Goal: Task Accomplishment & Management: Complete application form

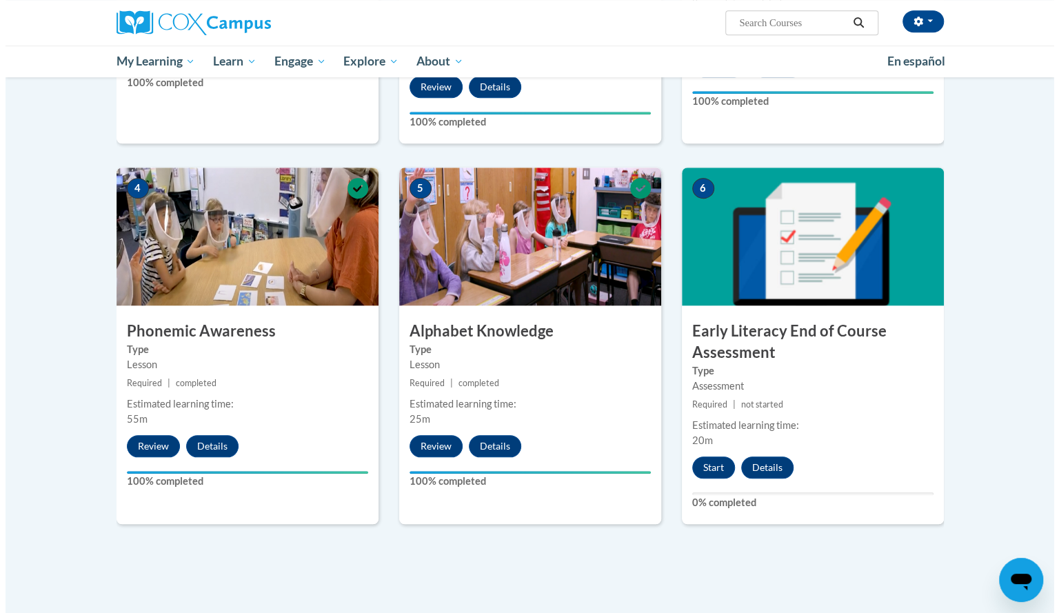
scroll to position [758, 0]
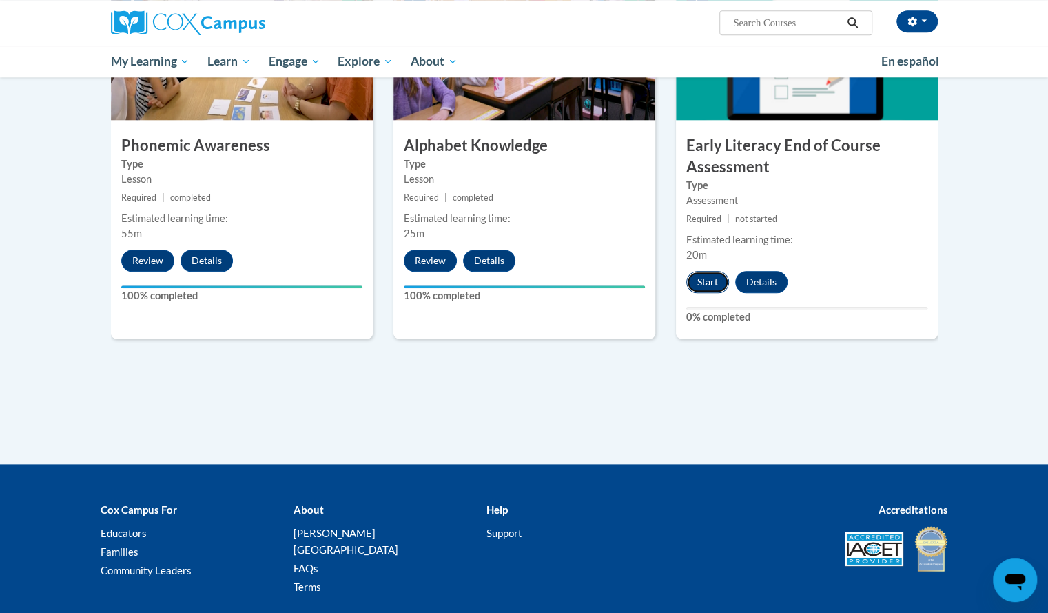
click at [708, 274] on button "Start" at bounding box center [707, 282] width 43 height 22
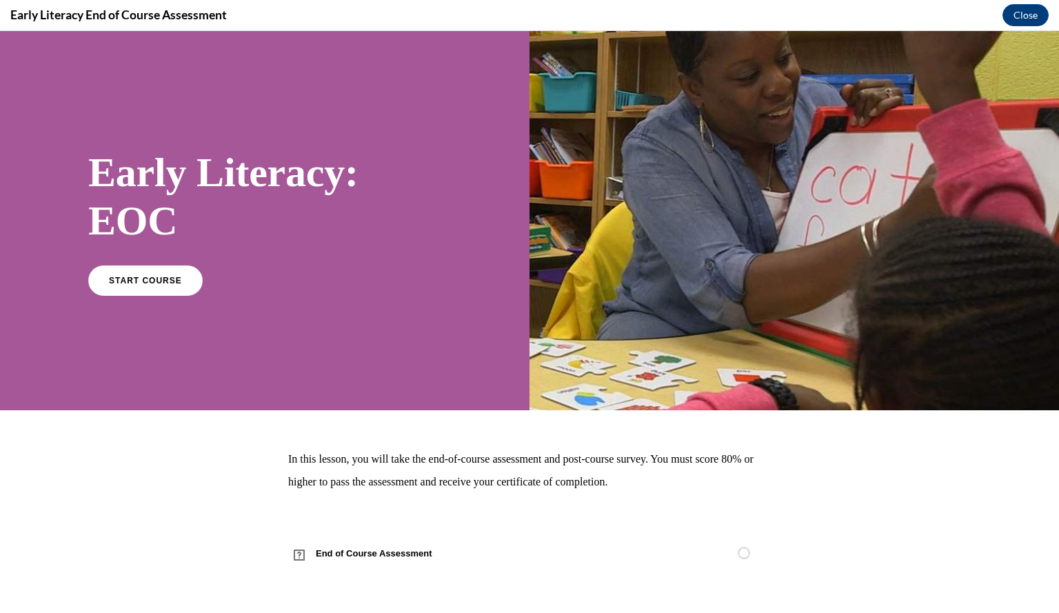
scroll to position [0, 0]
click at [160, 284] on span "START COURSE" at bounding box center [145, 280] width 76 height 10
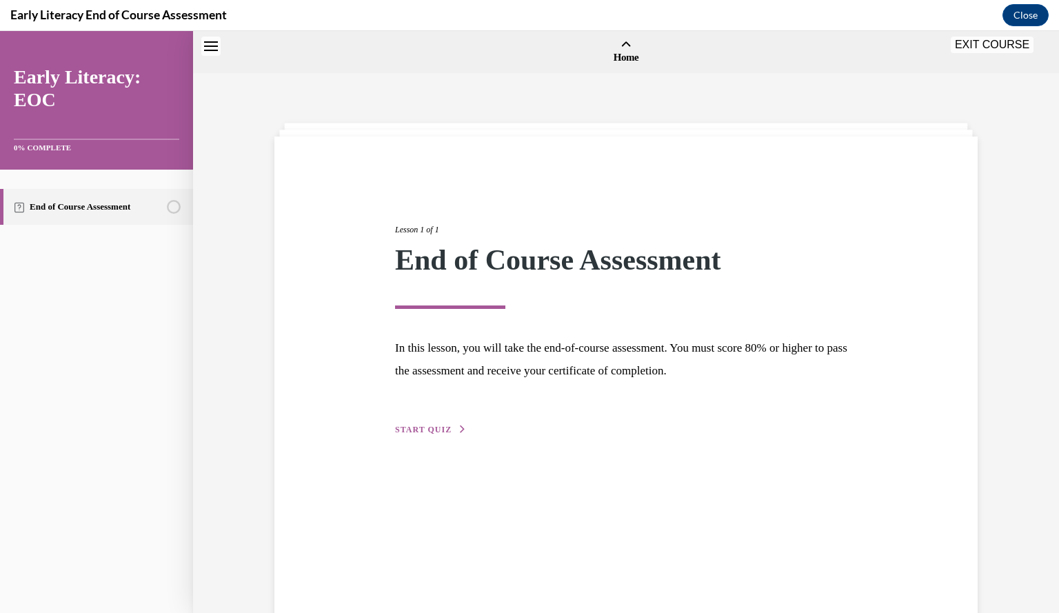
scroll to position [43, 0]
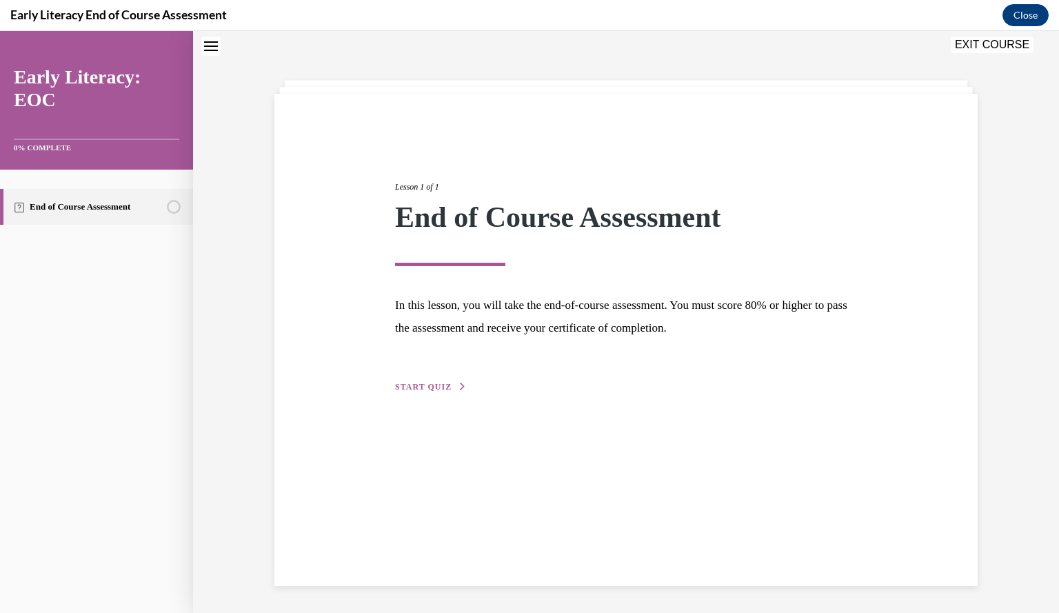
click at [439, 384] on span "START QUIZ" at bounding box center [423, 387] width 57 height 10
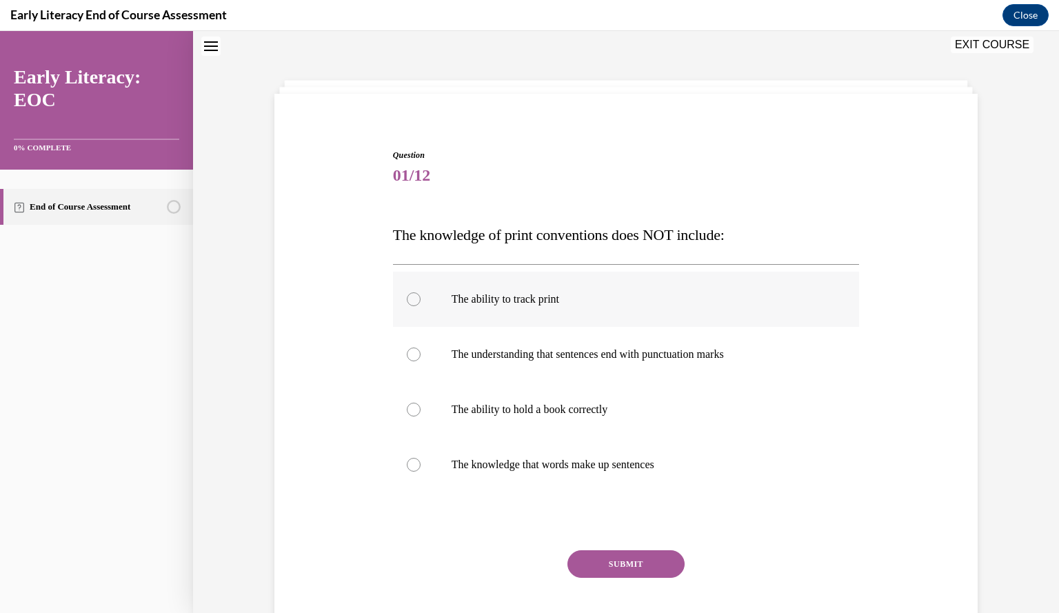
click at [506, 307] on div at bounding box center [626, 299] width 467 height 55
click at [633, 562] on button "SUBMIT" at bounding box center [625, 564] width 117 height 28
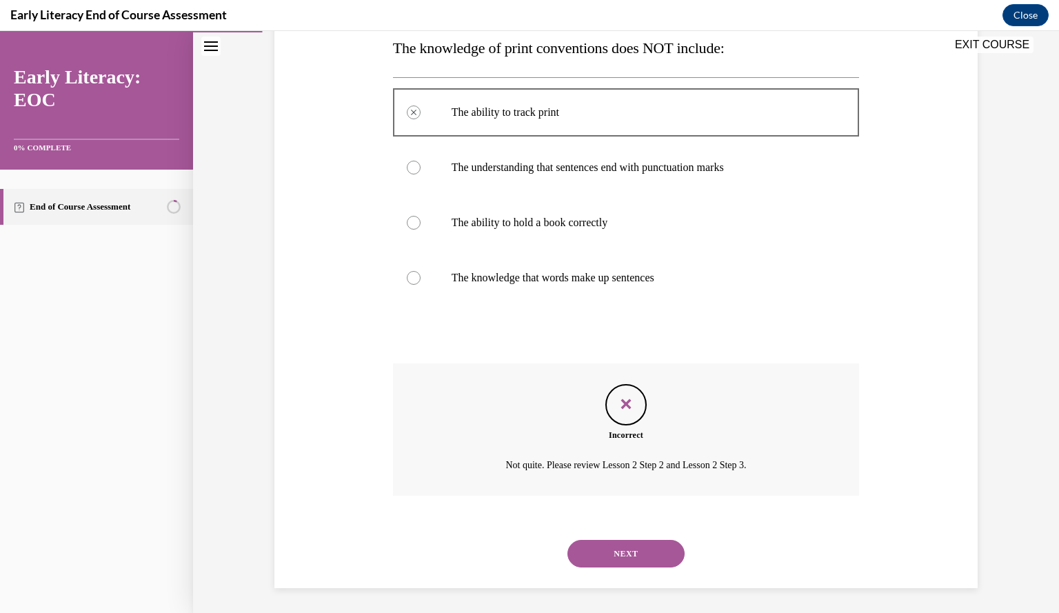
scroll to position [232, 0]
click at [602, 520] on button "SUBMIT" at bounding box center [625, 528] width 117 height 28
drag, startPoint x: 605, startPoint y: 542, endPoint x: 640, endPoint y: 464, distance: 85.8
click at [640, 464] on div "Question 01/12 The knowledge of print conventions does NOT include: The ability…" at bounding box center [626, 273] width 467 height 626
click at [618, 551] on button "NEXT" at bounding box center [625, 552] width 117 height 28
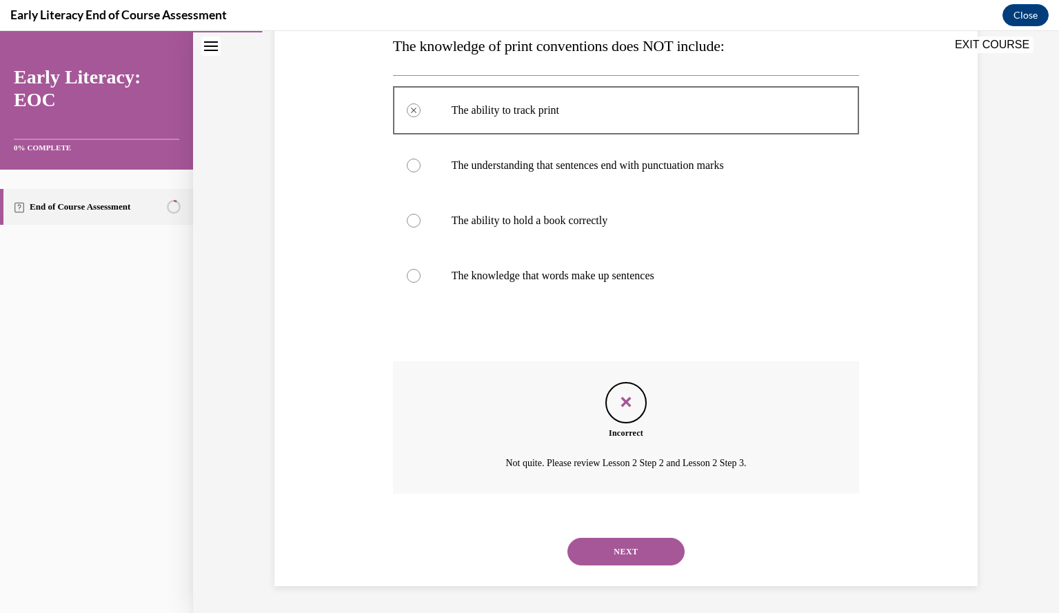
scroll to position [125, 0]
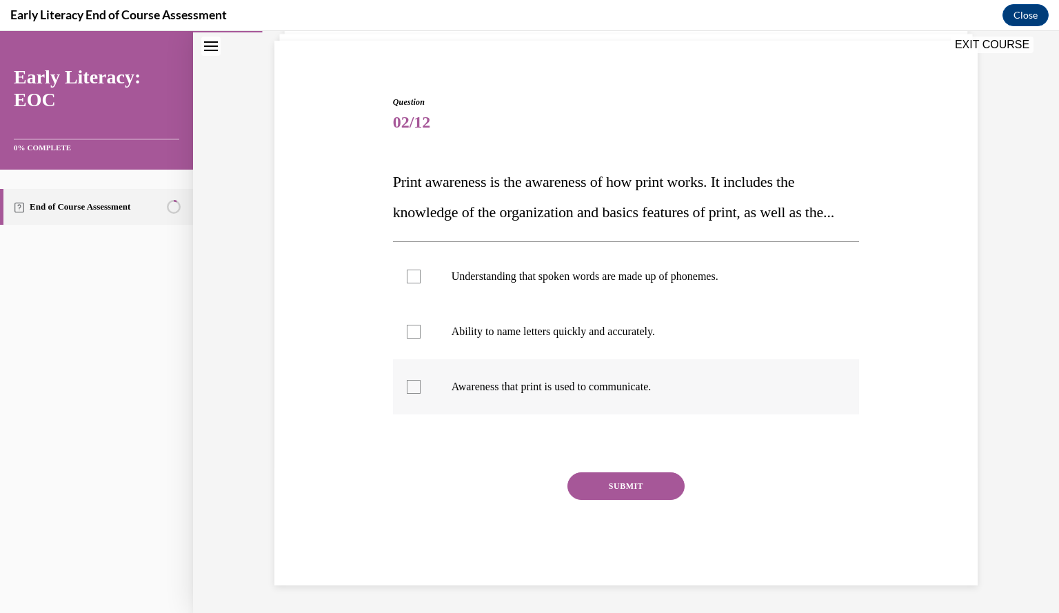
click at [476, 385] on p "Awareness that print is used to communicate." at bounding box center [638, 387] width 374 height 14
click at [609, 485] on button "SUBMIT" at bounding box center [625, 486] width 117 height 28
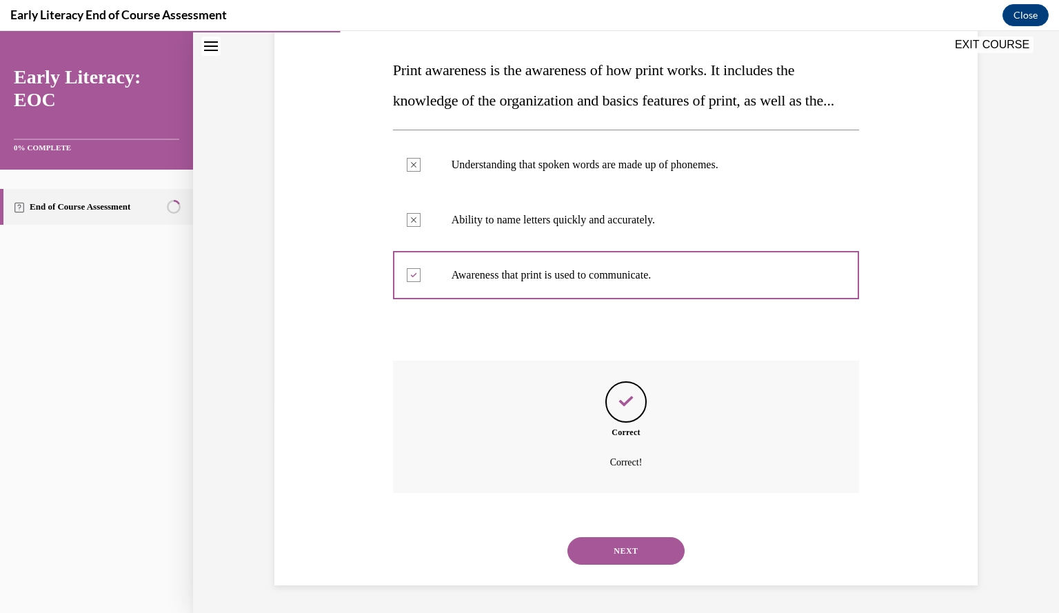
scroll to position [237, 0]
click at [613, 535] on div "NEXT" at bounding box center [626, 550] width 467 height 55
click at [613, 541] on button "NEXT" at bounding box center [625, 551] width 117 height 28
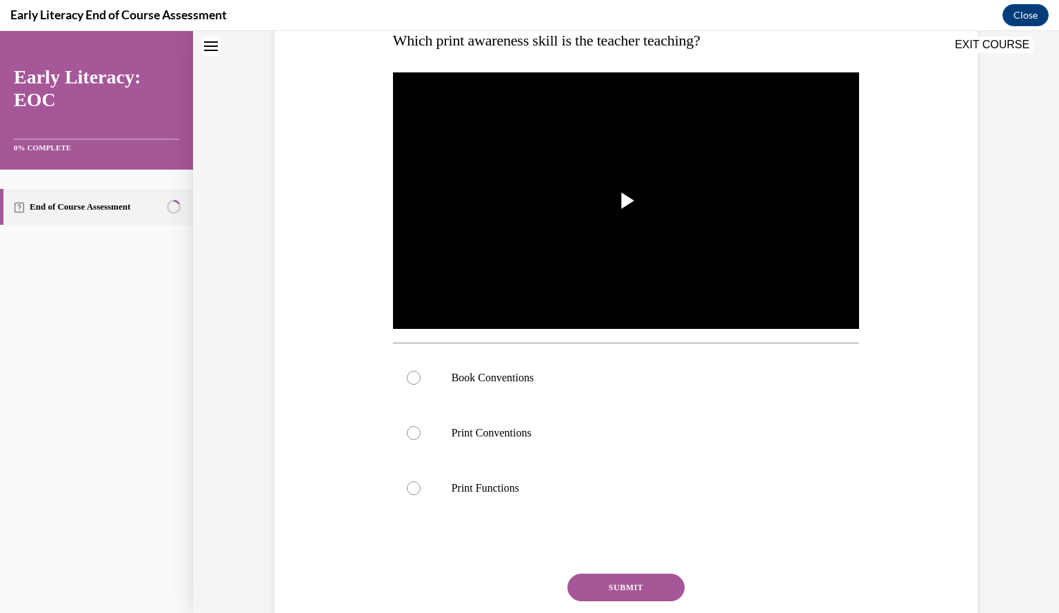
scroll to position [0, 0]
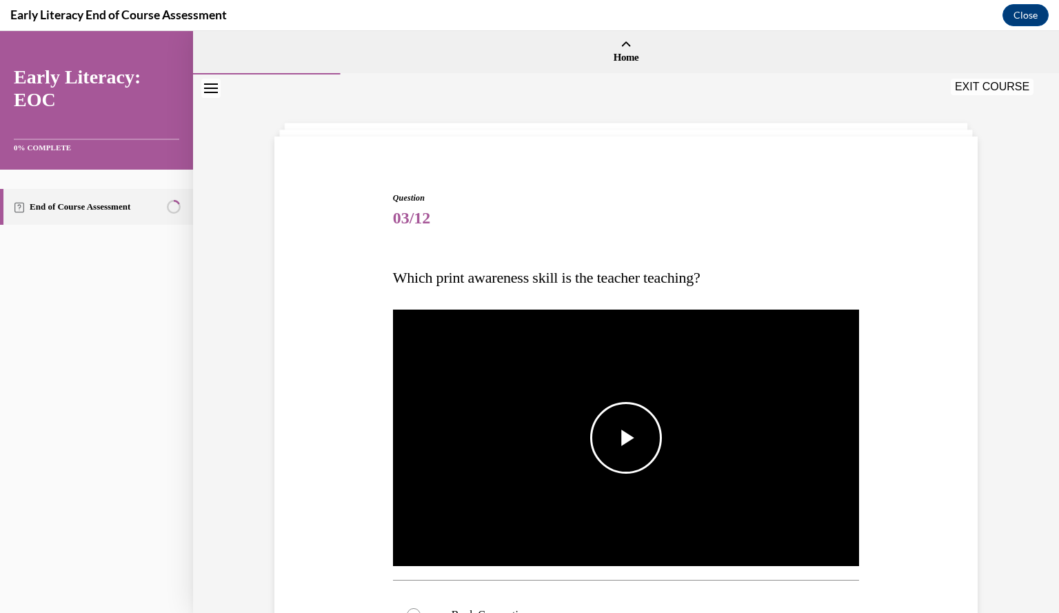
click at [626, 438] on span "Video player" at bounding box center [626, 438] width 0 height 0
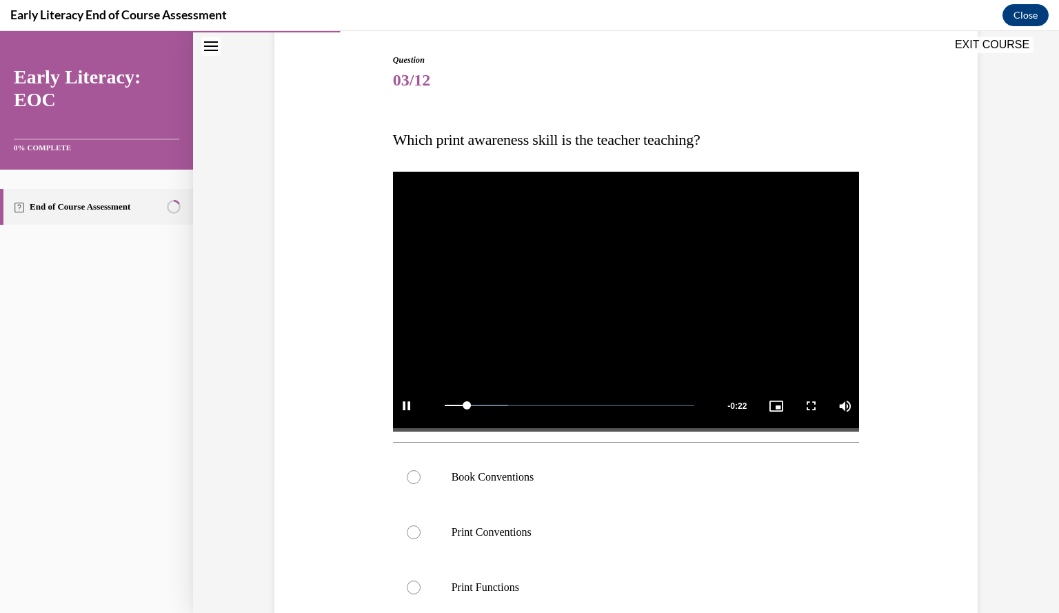
scroll to position [207, 0]
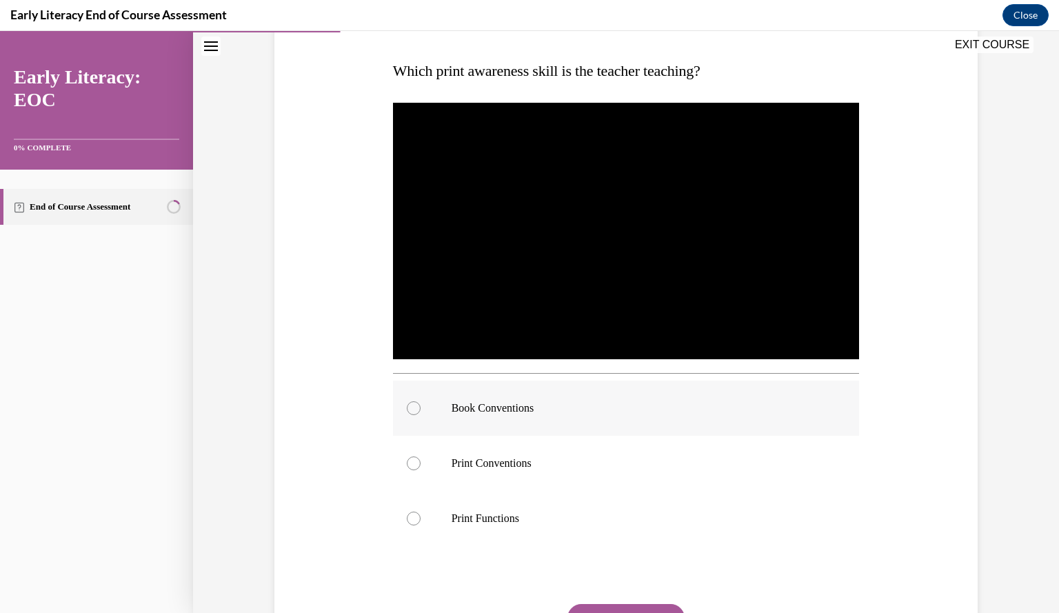
click at [407, 405] on div at bounding box center [414, 408] width 14 height 14
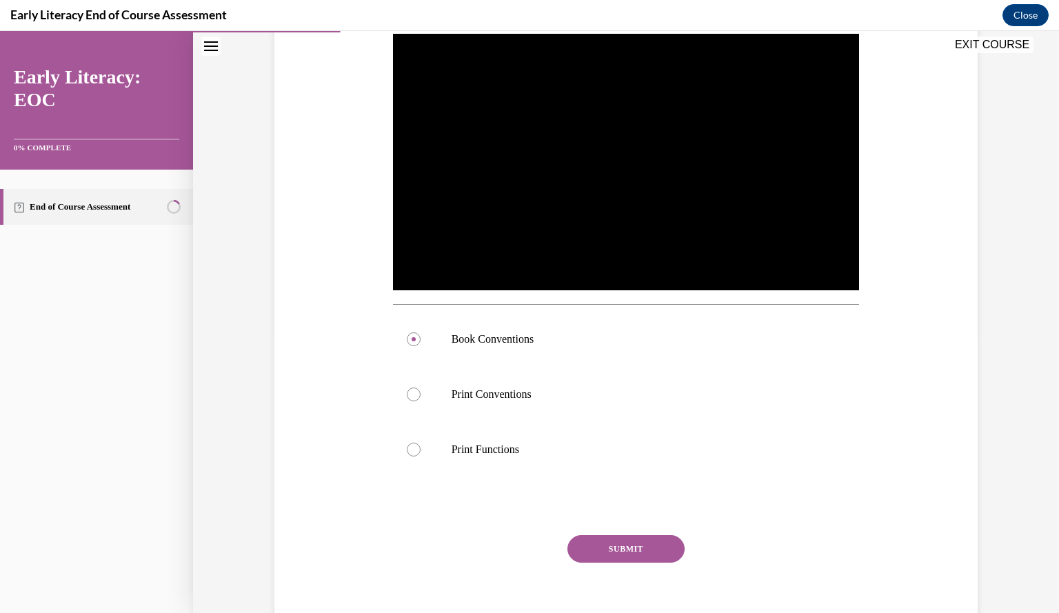
click at [630, 553] on button "SUBMIT" at bounding box center [625, 549] width 117 height 28
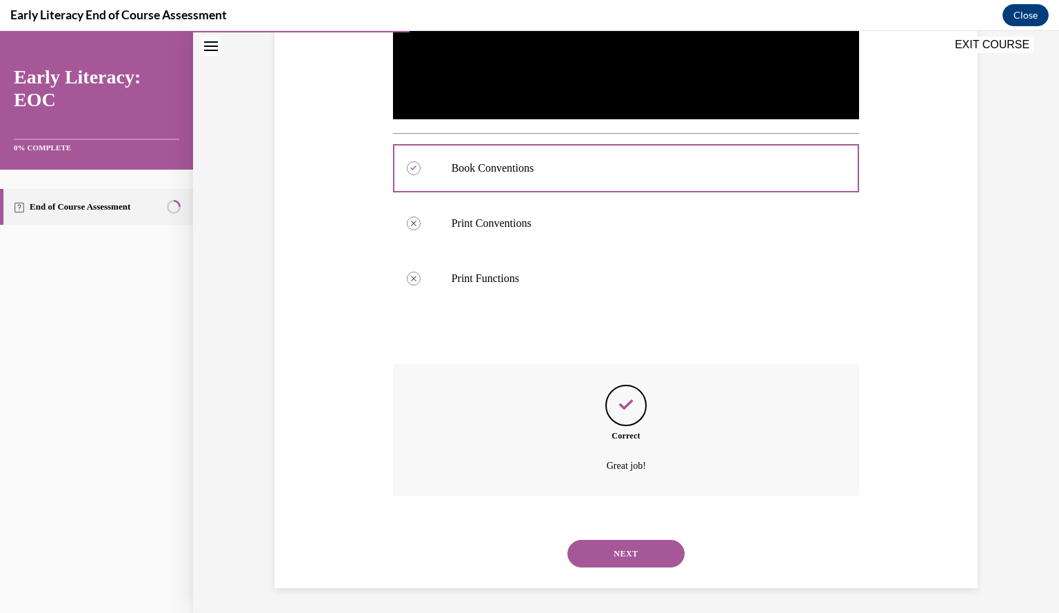
scroll to position [449, 0]
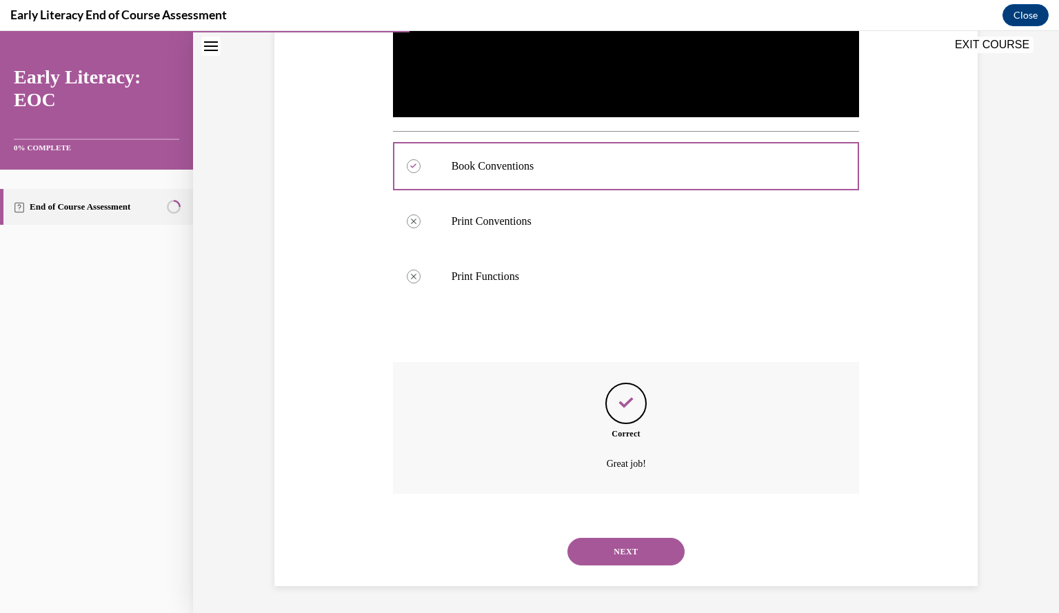
click at [616, 553] on button "NEXT" at bounding box center [625, 552] width 117 height 28
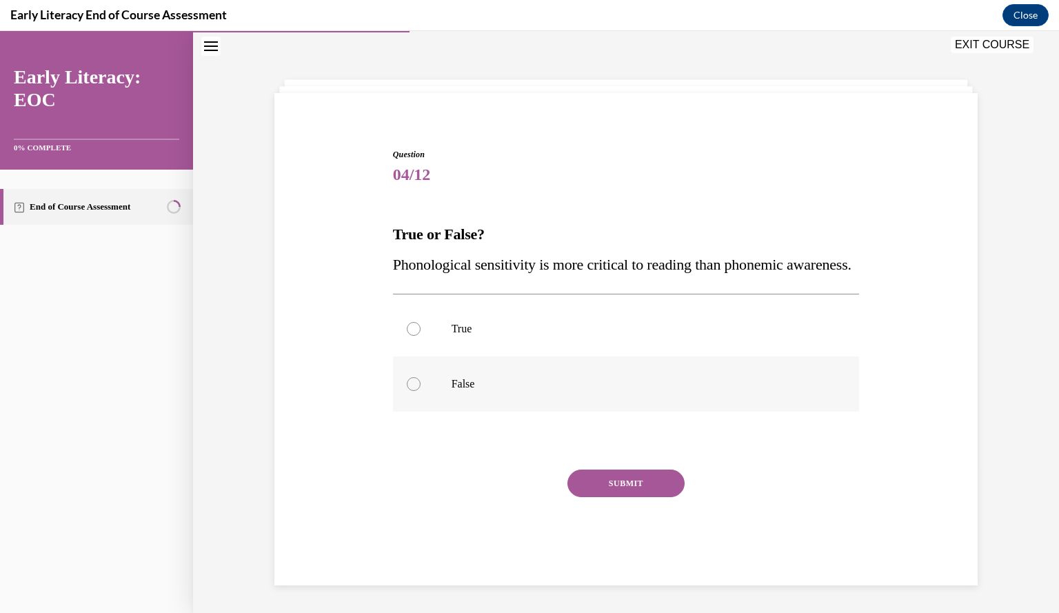
click at [415, 374] on div at bounding box center [626, 383] width 467 height 55
drag, startPoint x: 622, startPoint y: 465, endPoint x: 624, endPoint y: 473, distance: 8.1
click at [622, 467] on div "Question 04/12 True or False? Phonological sensitivity is more critical to read…" at bounding box center [626, 365] width 467 height 434
click at [626, 478] on button "SUBMIT" at bounding box center [625, 483] width 117 height 28
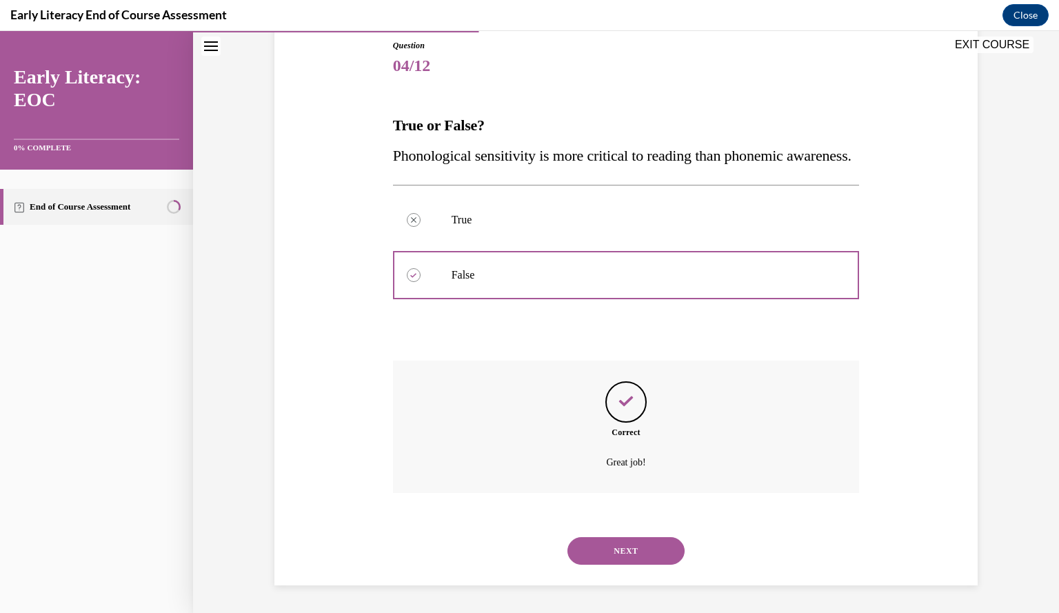
scroll to position [182, 0]
click at [617, 555] on button "NEXT" at bounding box center [625, 551] width 117 height 28
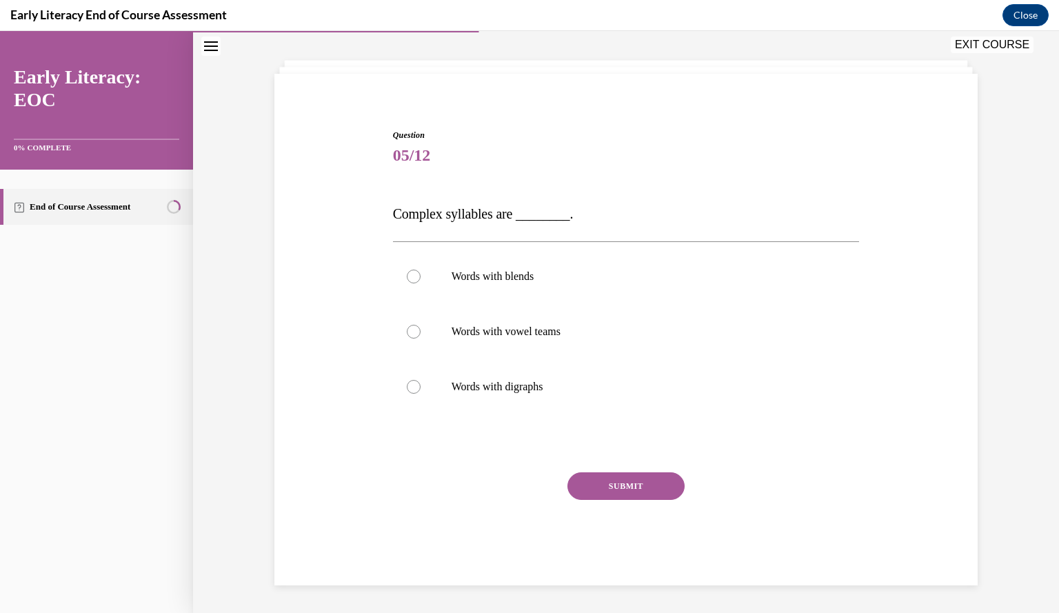
scroll to position [62, 0]
click at [487, 285] on div at bounding box center [626, 276] width 467 height 55
click at [640, 487] on button "SUBMIT" at bounding box center [625, 487] width 117 height 28
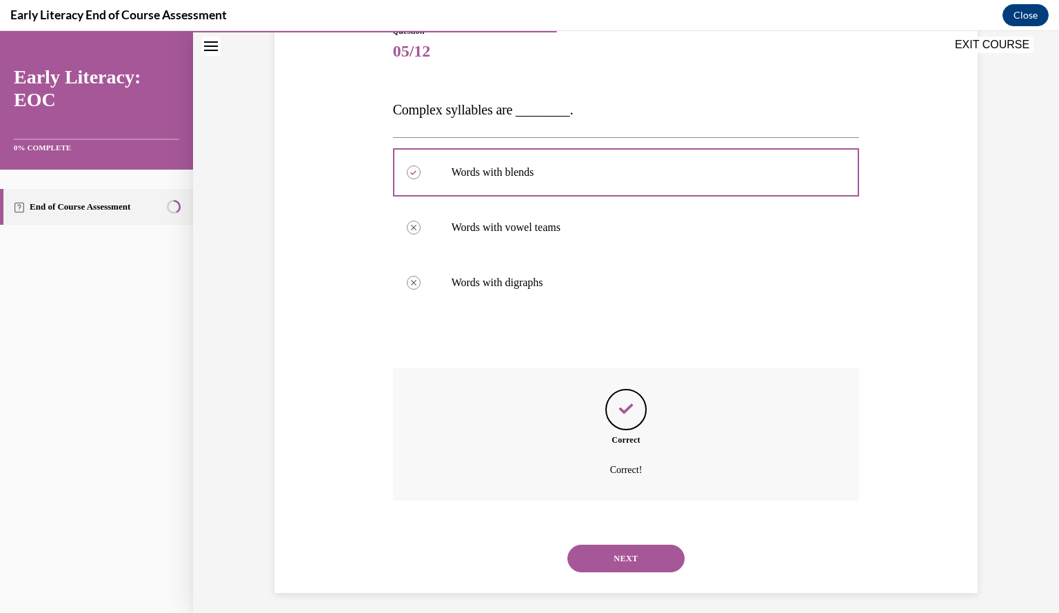
scroll to position [174, 0]
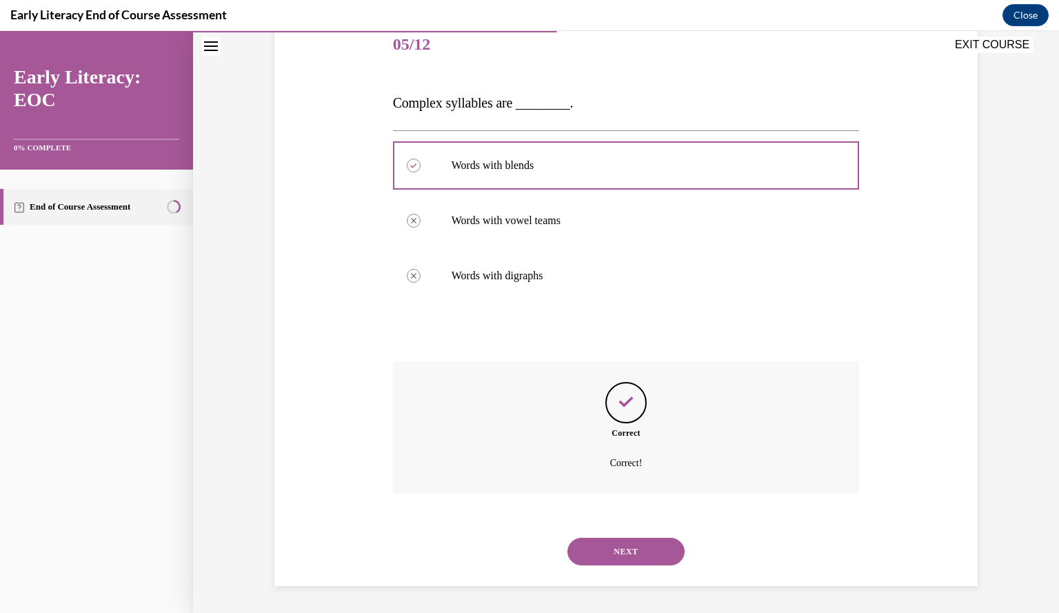
click at [613, 545] on button "NEXT" at bounding box center [625, 552] width 117 height 28
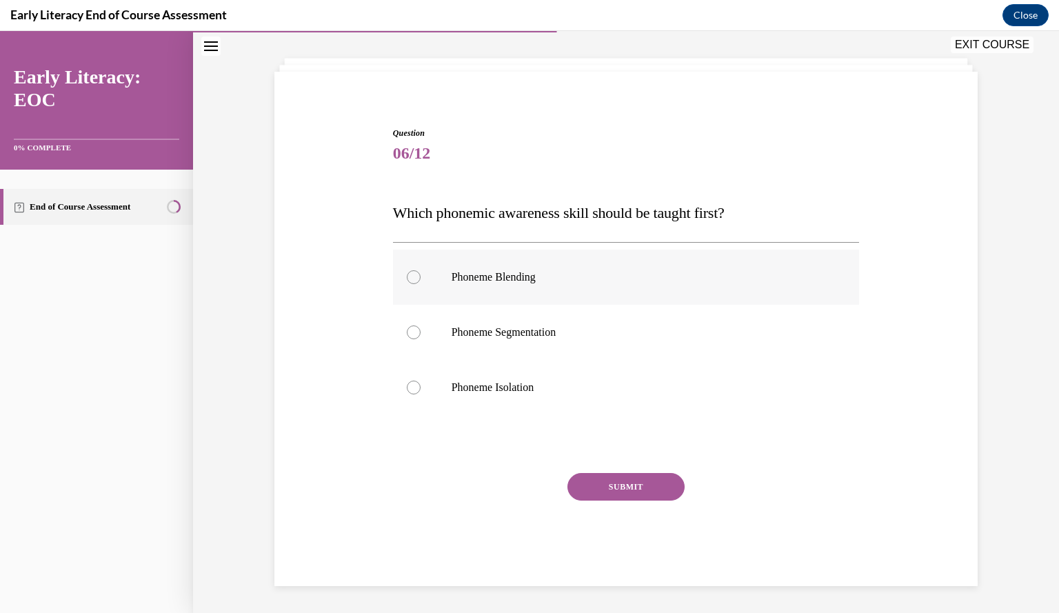
click at [489, 282] on p "Phoneme Blending" at bounding box center [638, 277] width 374 height 14
click at [626, 486] on button "SUBMIT" at bounding box center [625, 487] width 117 height 28
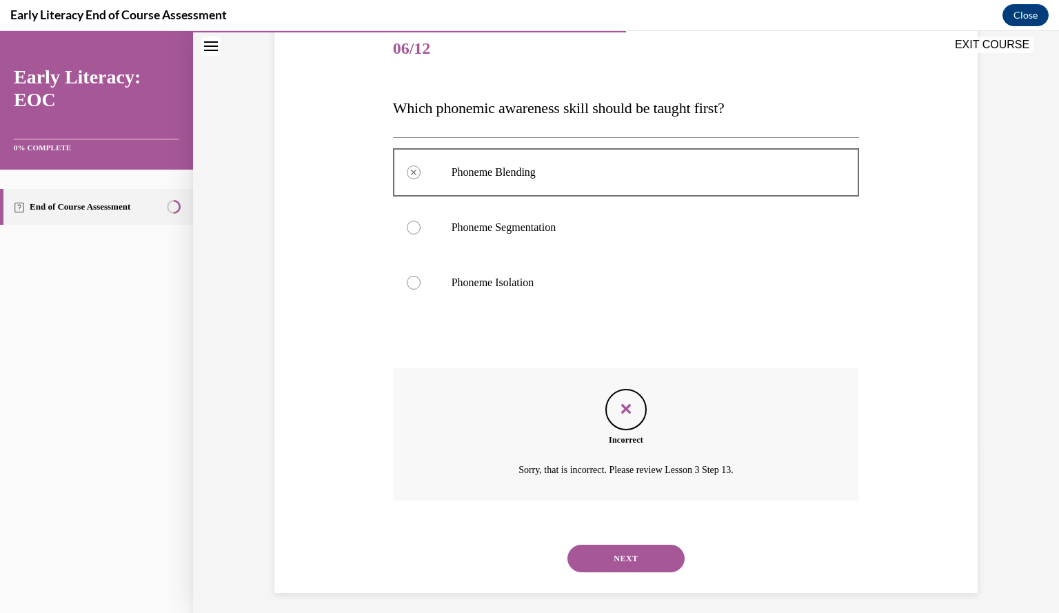
scroll to position [176, 0]
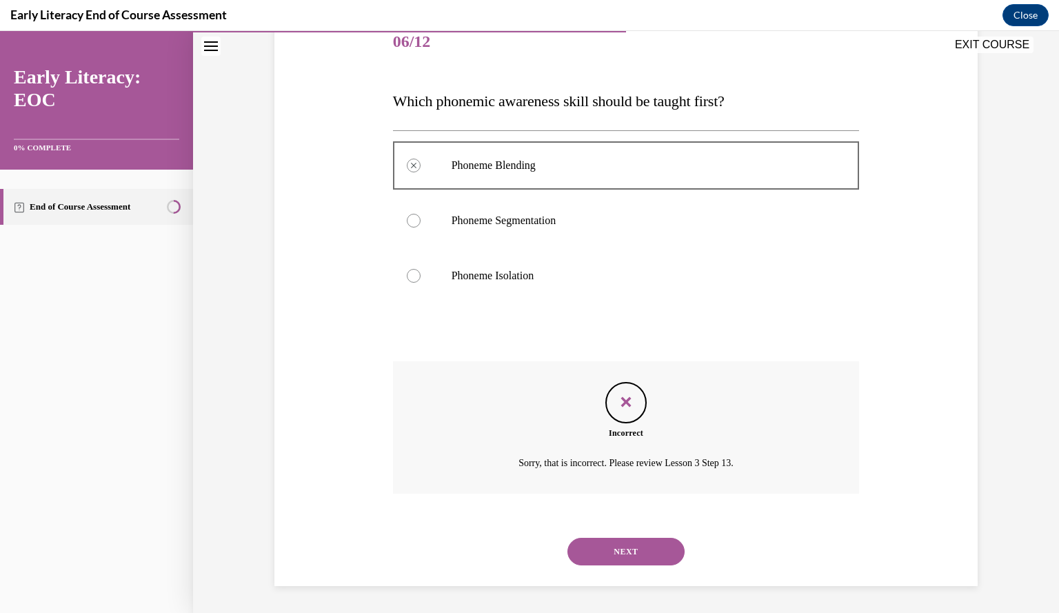
click at [607, 553] on button "NEXT" at bounding box center [625, 552] width 117 height 28
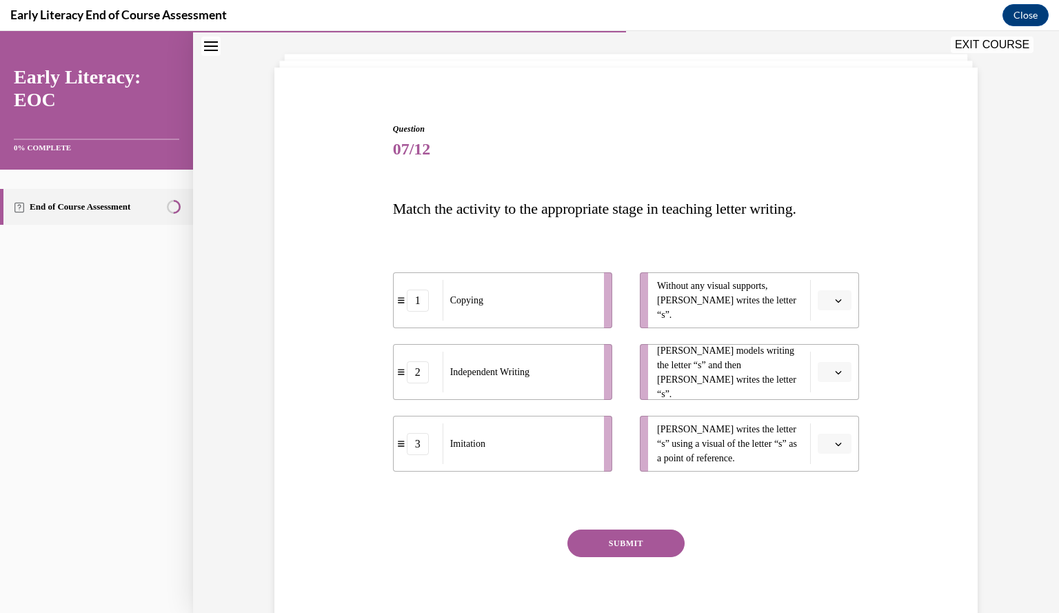
scroll to position [74, 0]
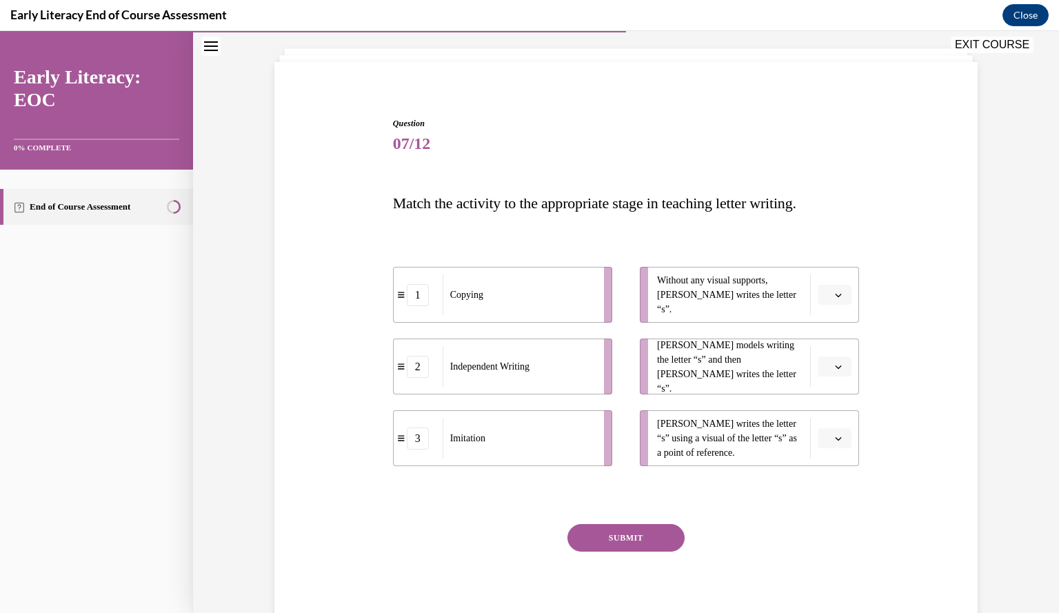
click at [987, 42] on button "EXIT COURSE" at bounding box center [991, 45] width 83 height 17
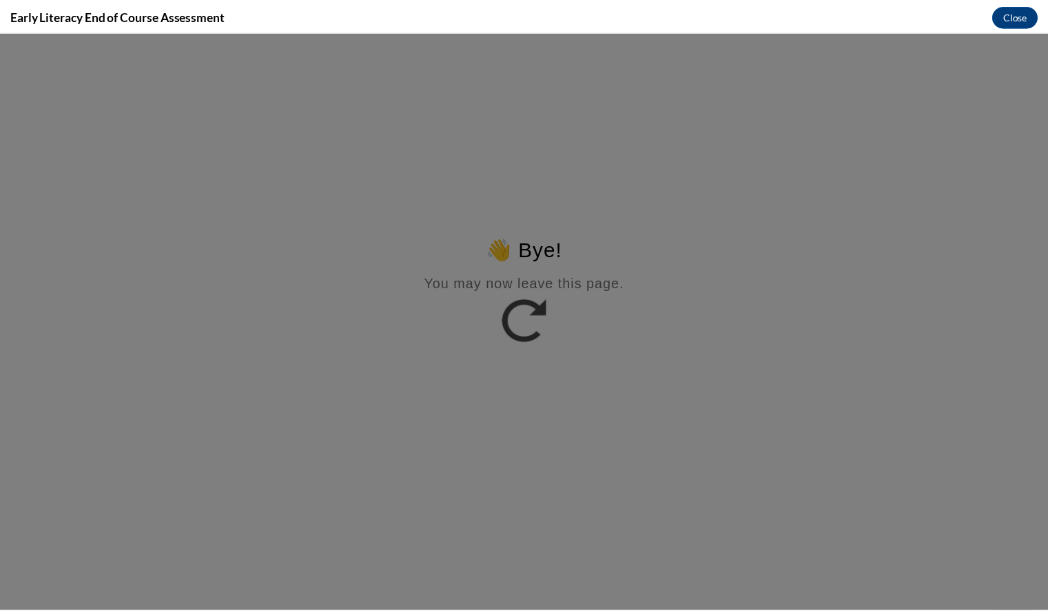
scroll to position [0, 0]
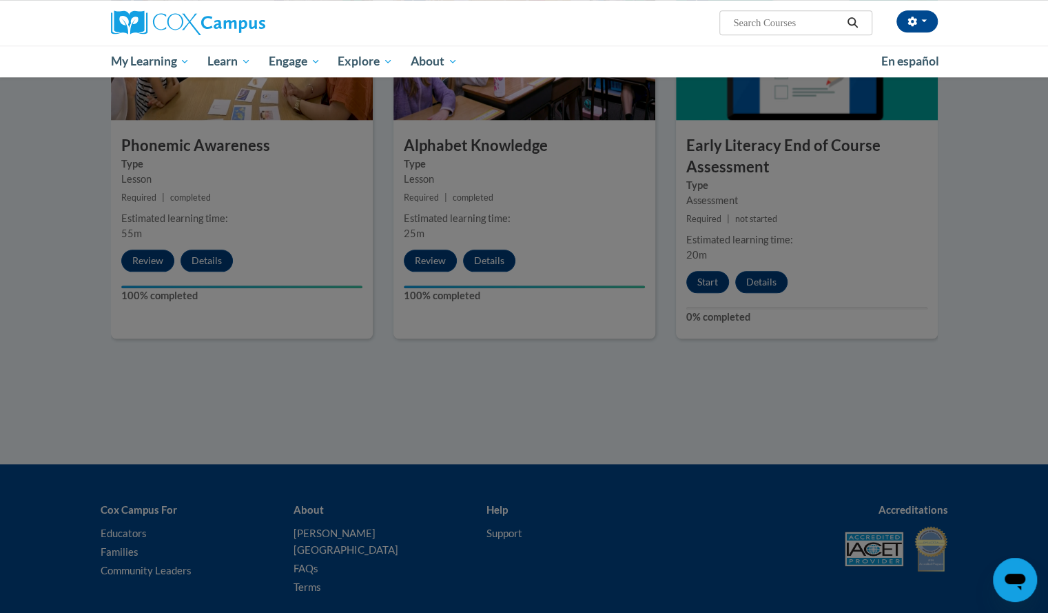
click at [703, 282] on div at bounding box center [524, 306] width 1048 height 613
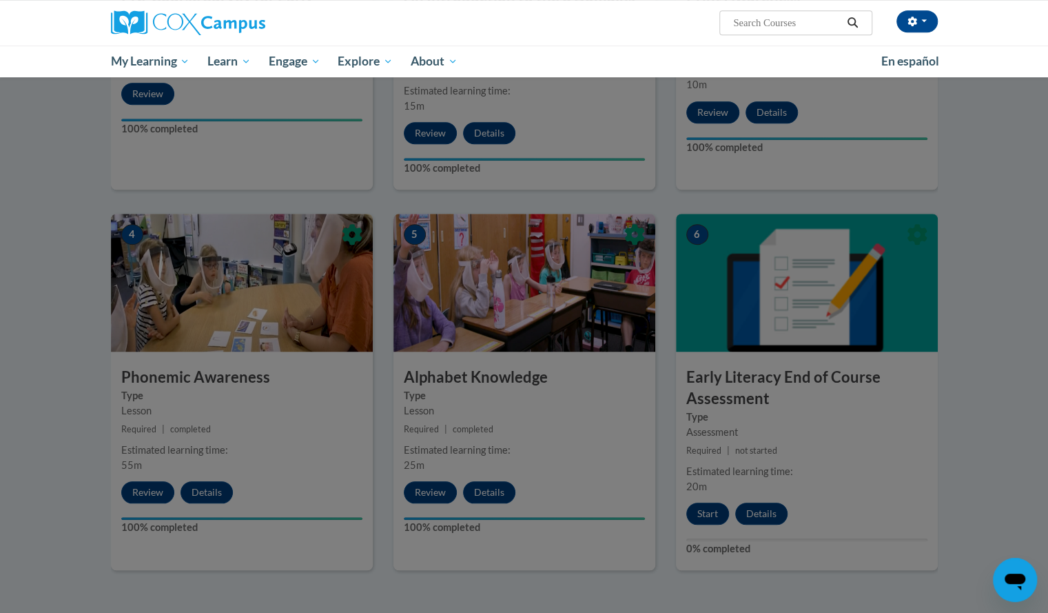
scroll to position [551, 0]
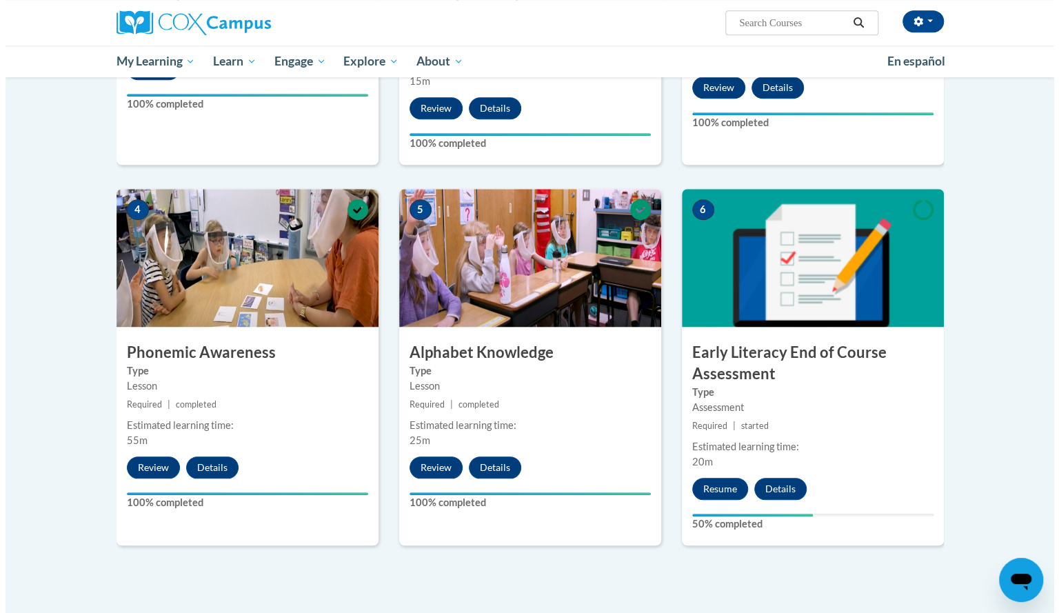
scroll to position [461, 0]
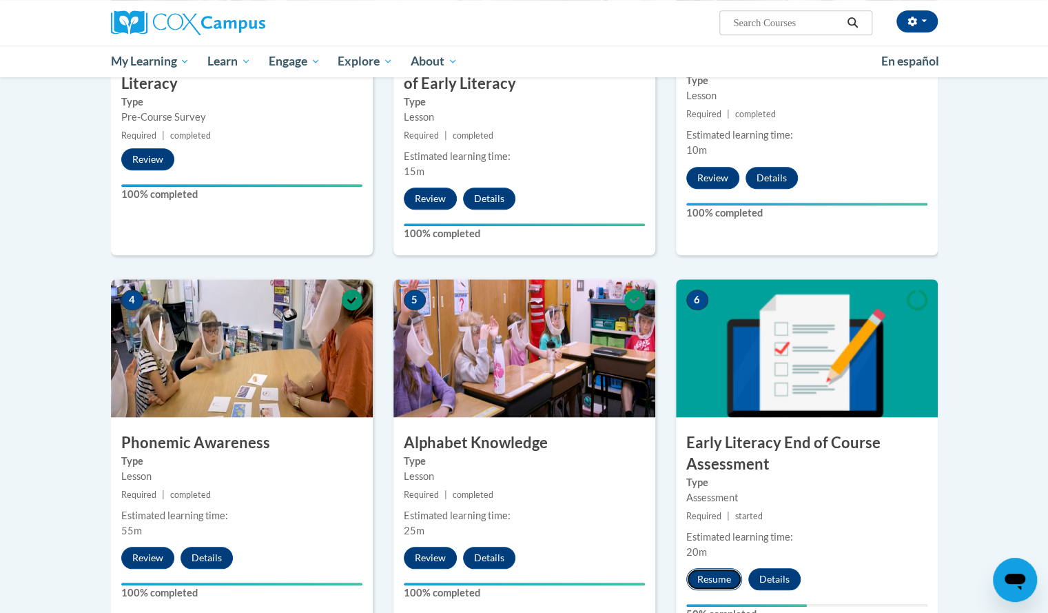
click at [711, 577] on button "Resume" at bounding box center [714, 579] width 56 height 22
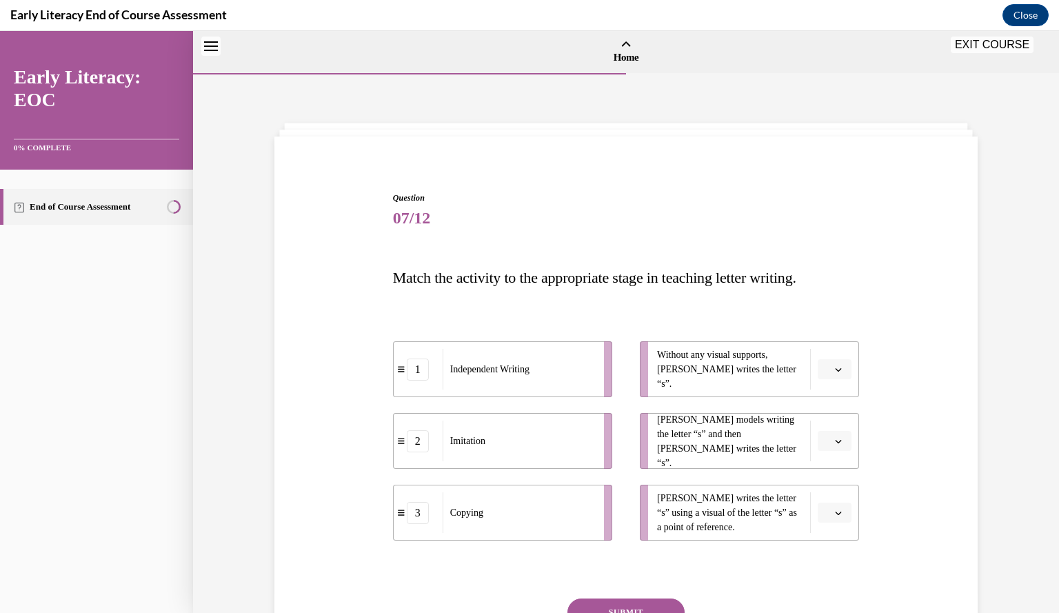
scroll to position [43, 0]
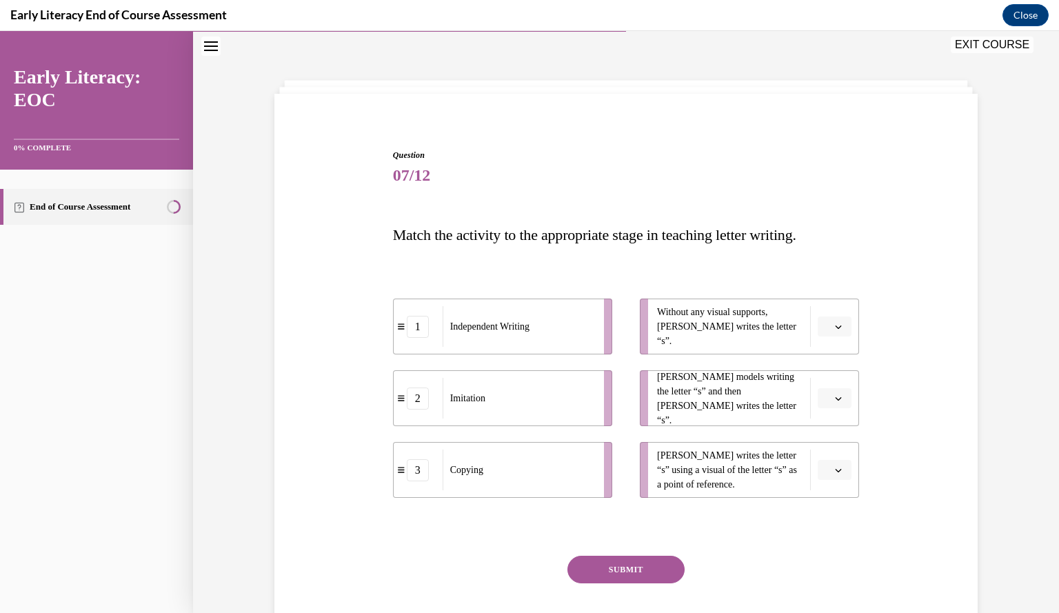
click at [540, 406] on div "Imitation" at bounding box center [518, 398] width 152 height 41
drag, startPoint x: 510, startPoint y: 406, endPoint x: 511, endPoint y: 308, distance: 97.9
click at [511, 308] on div "Imitation" at bounding box center [518, 318] width 152 height 41
drag, startPoint x: 522, startPoint y: 390, endPoint x: 524, endPoint y: 315, distance: 75.1
click at [524, 315] on div "Imitation" at bounding box center [520, 325] width 152 height 41
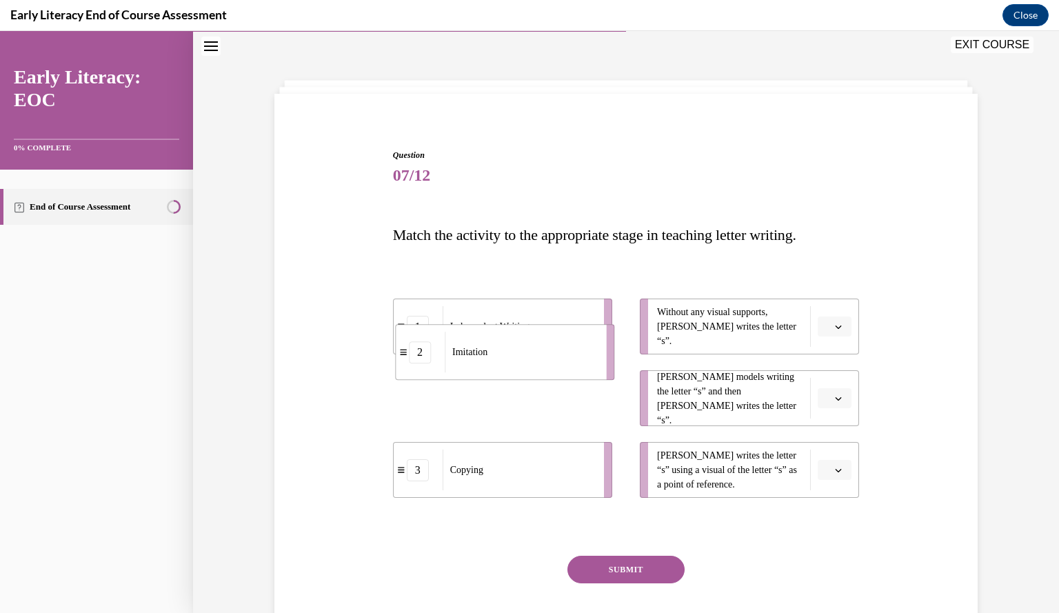
drag, startPoint x: 462, startPoint y: 407, endPoint x: 468, endPoint y: 345, distance: 63.0
click at [468, 345] on div "Imitation" at bounding box center [521, 351] width 152 height 41
click at [407, 400] on div "2" at bounding box center [418, 398] width 22 height 22
drag, startPoint x: 418, startPoint y: 405, endPoint x: 441, endPoint y: 292, distance: 114.6
click at [441, 292] on div "2" at bounding box center [441, 292] width 22 height 22
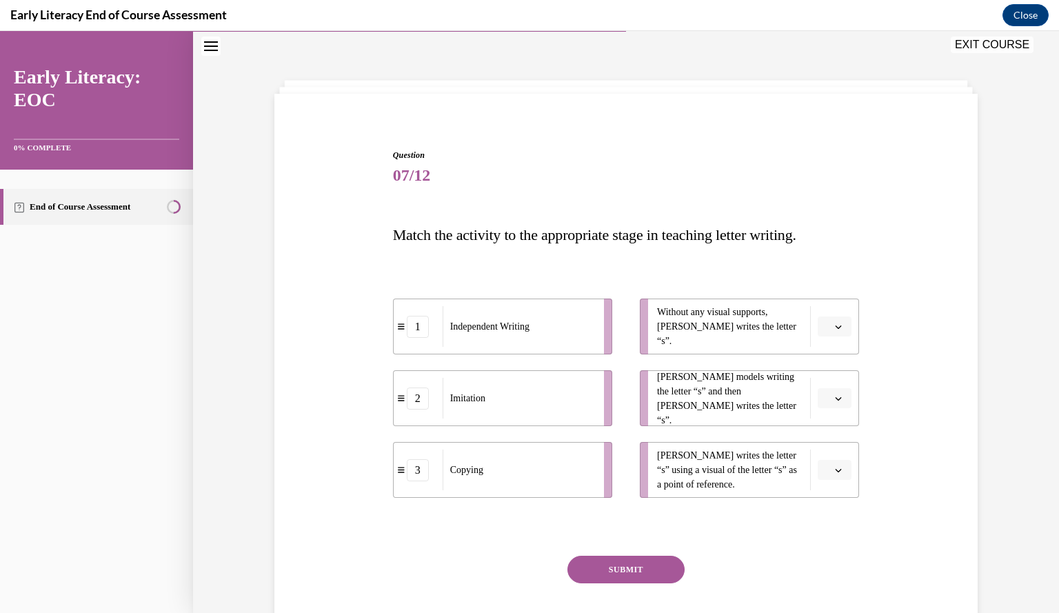
click at [835, 323] on icon "button" at bounding box center [838, 326] width 7 height 7
click at [834, 387] on div "1" at bounding box center [827, 385] width 34 height 28
click at [842, 402] on button "button" at bounding box center [834, 398] width 34 height 21
click at [833, 482] on div "2" at bounding box center [827, 484] width 34 height 28
click at [835, 471] on icon "button" at bounding box center [838, 470] width 7 height 7
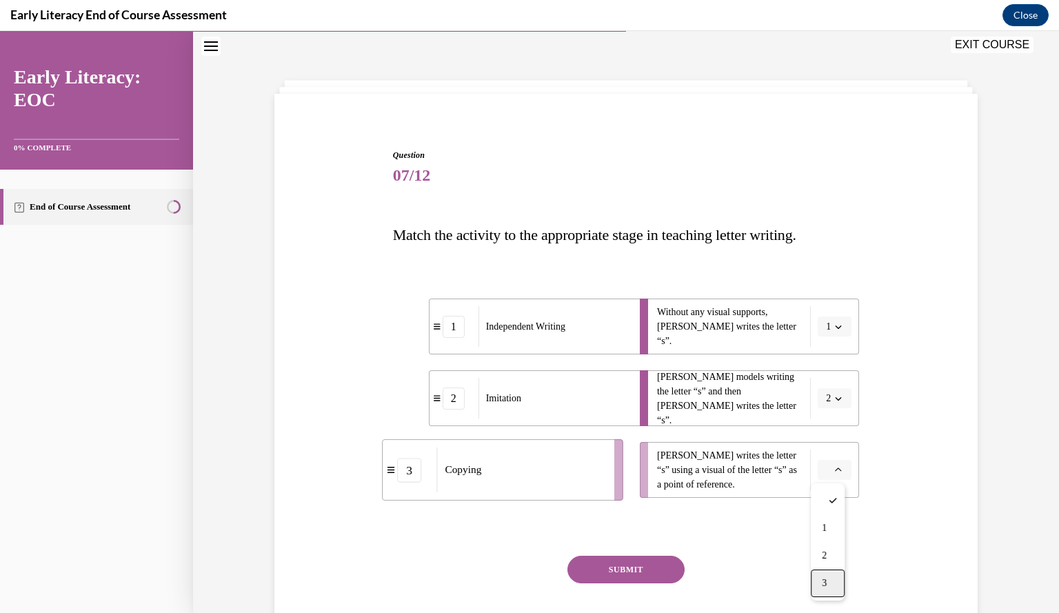
click at [834, 586] on div "3" at bounding box center [827, 583] width 34 height 28
click at [646, 573] on button "SUBMIT" at bounding box center [625, 569] width 117 height 28
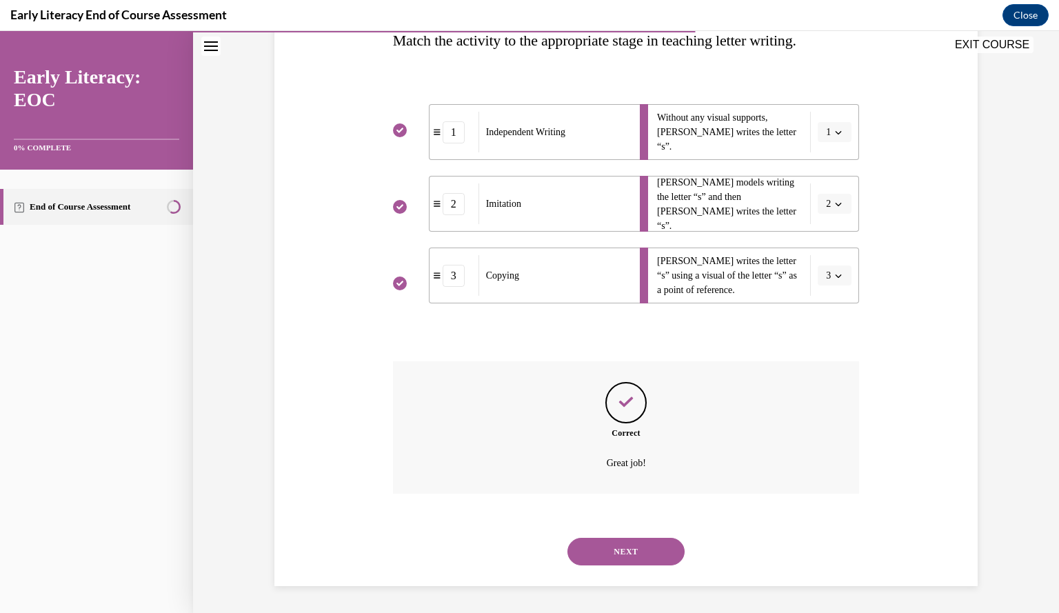
click at [615, 546] on button "NEXT" at bounding box center [625, 552] width 117 height 28
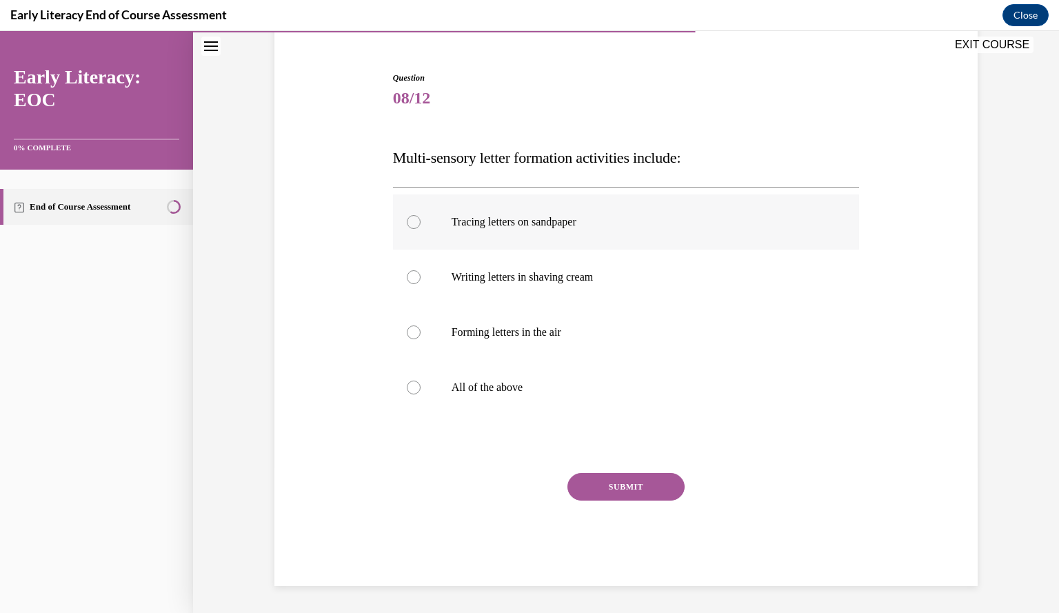
click at [407, 218] on div at bounding box center [414, 222] width 14 height 14
click at [416, 387] on div at bounding box center [626, 387] width 467 height 55
click at [664, 486] on button "SUBMIT" at bounding box center [625, 487] width 117 height 28
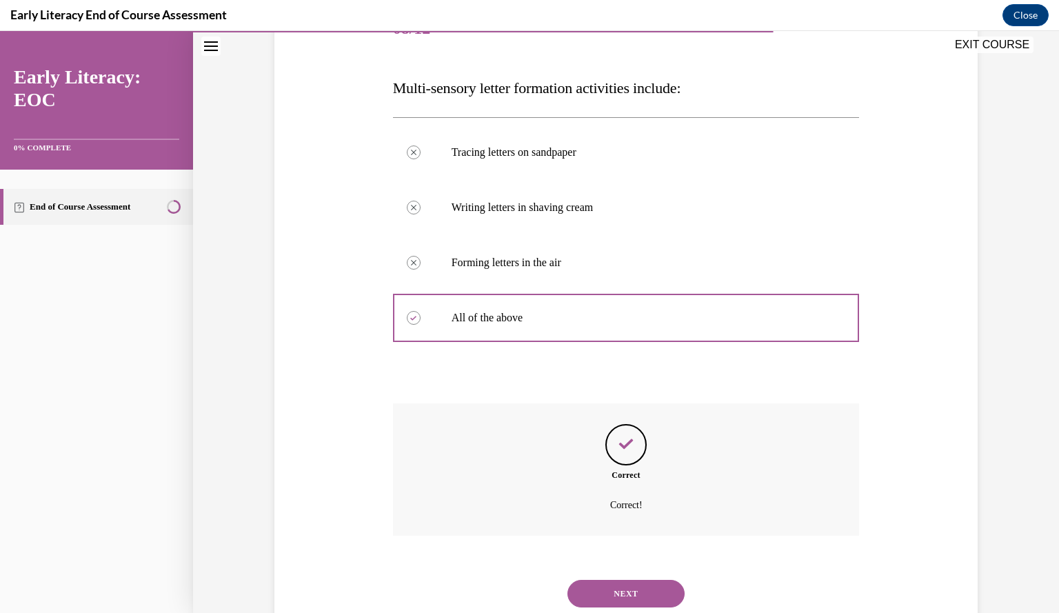
scroll to position [232, 0]
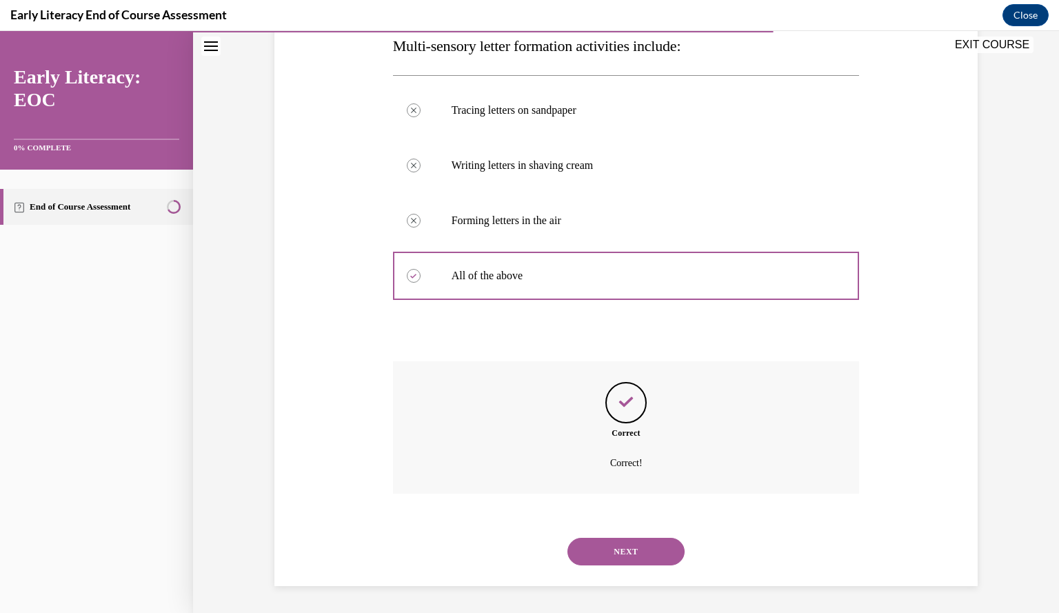
click at [626, 554] on button "NEXT" at bounding box center [625, 552] width 117 height 28
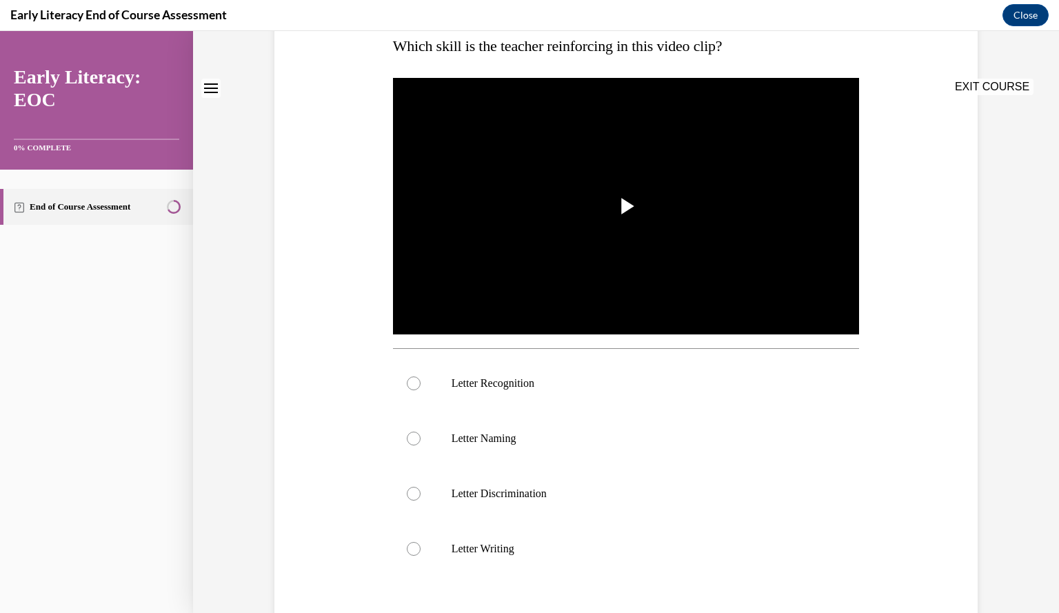
scroll to position [0, 0]
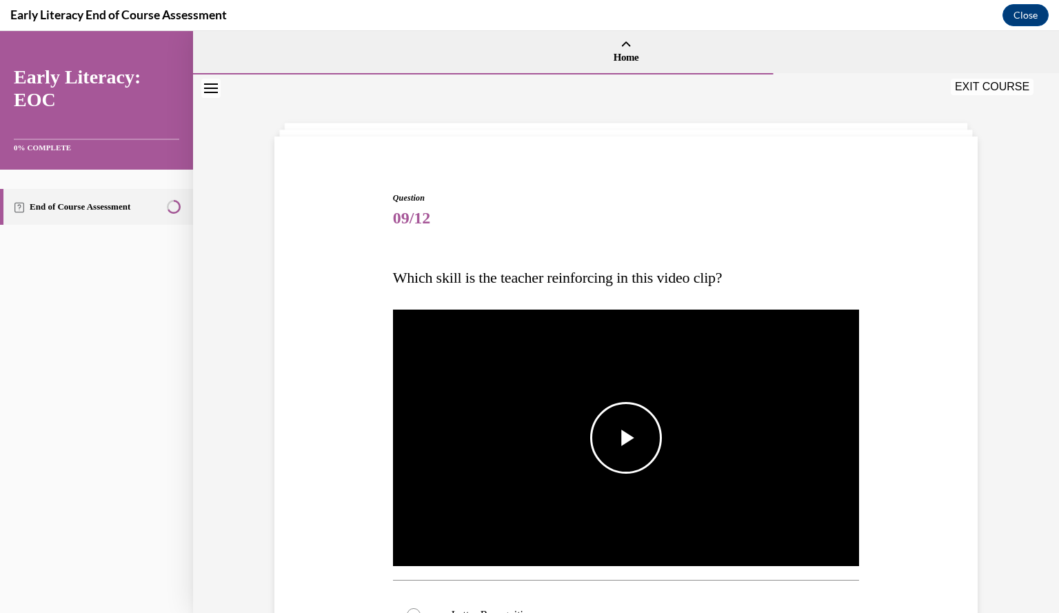
click at [626, 438] on span "Video player" at bounding box center [626, 438] width 0 height 0
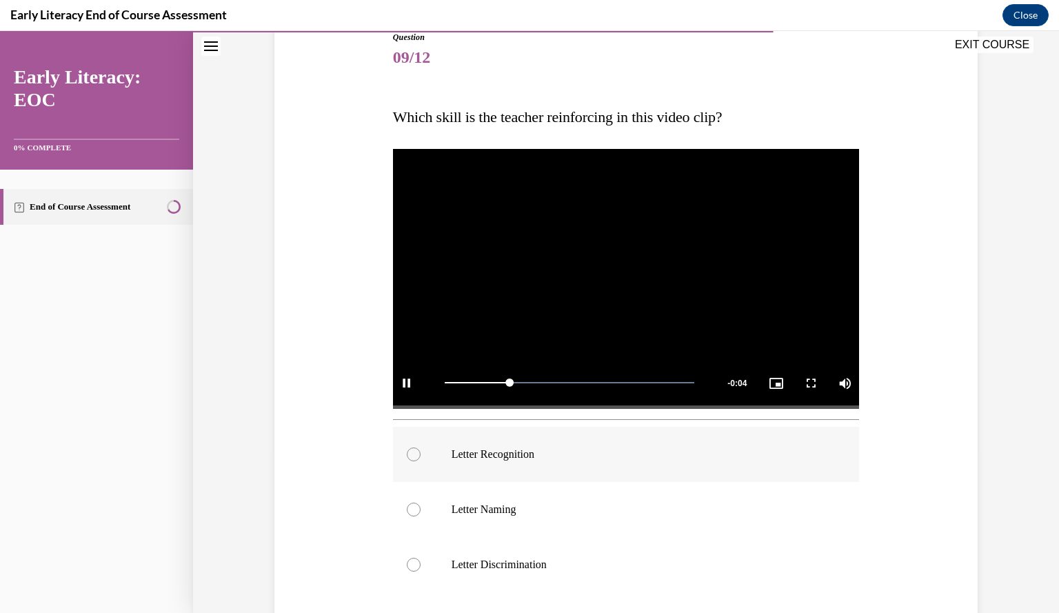
scroll to position [207, 0]
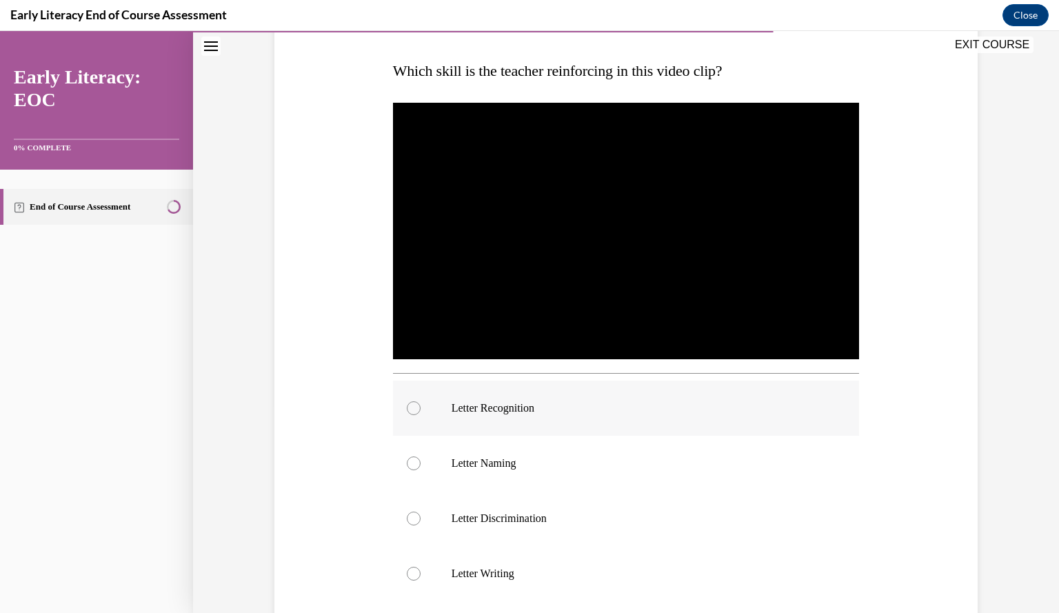
click at [415, 409] on div at bounding box center [626, 407] width 467 height 55
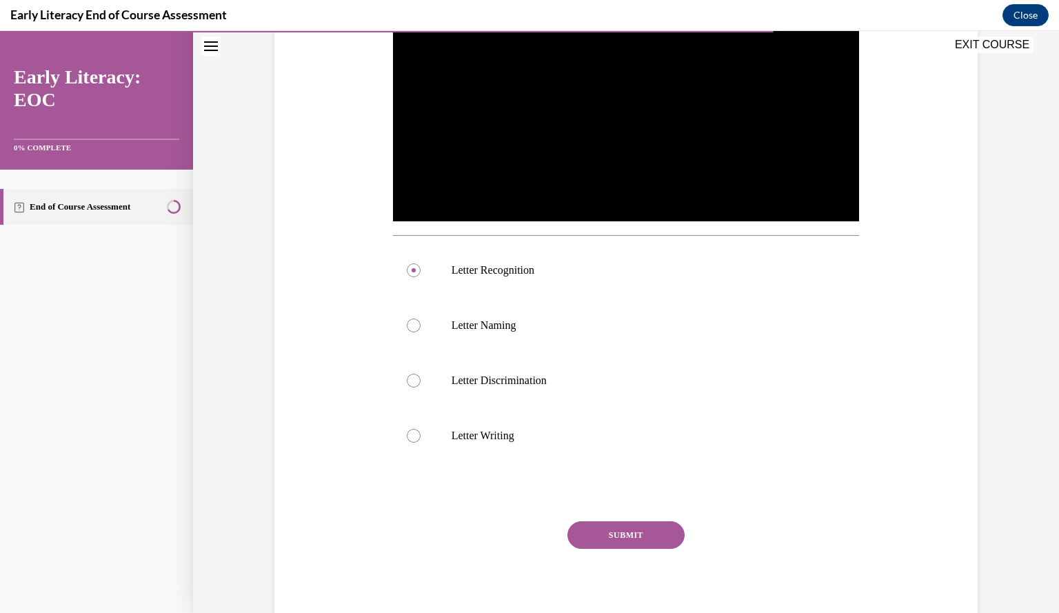
click at [617, 530] on button "SUBMIT" at bounding box center [625, 535] width 117 height 28
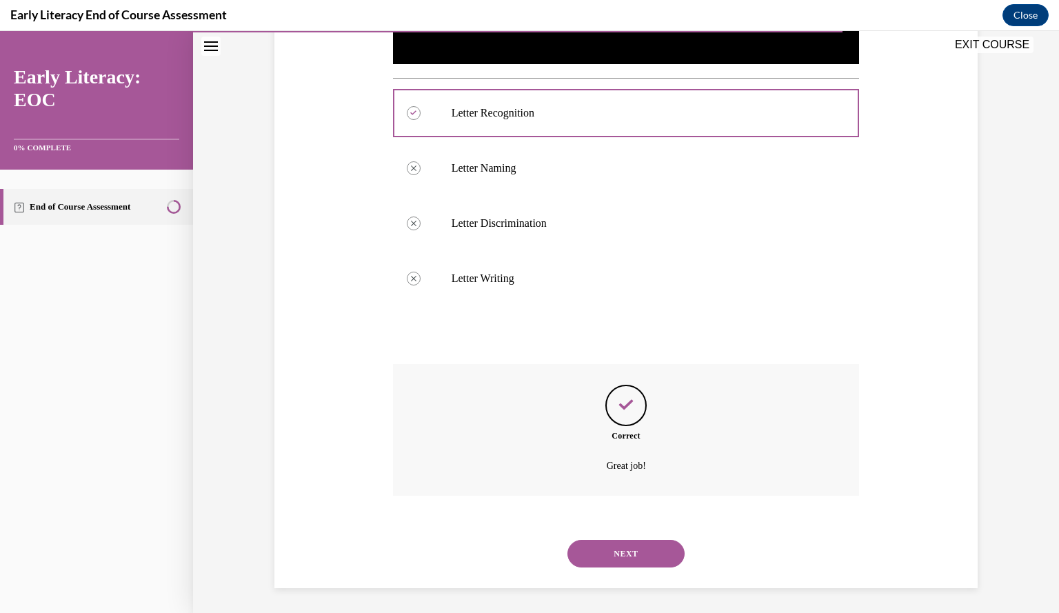
scroll to position [504, 0]
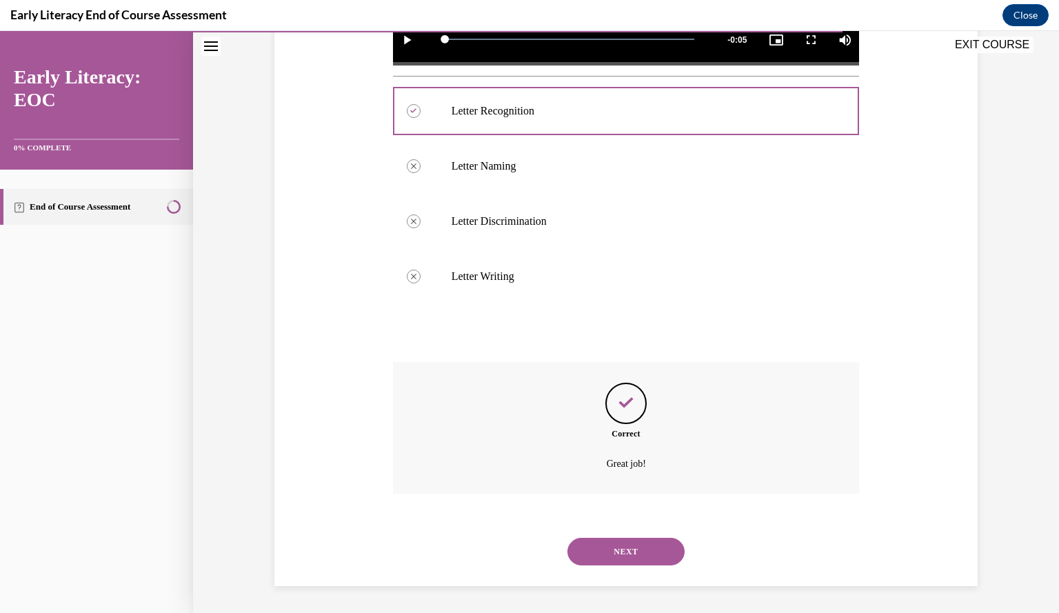
click at [635, 563] on button "NEXT" at bounding box center [625, 552] width 117 height 28
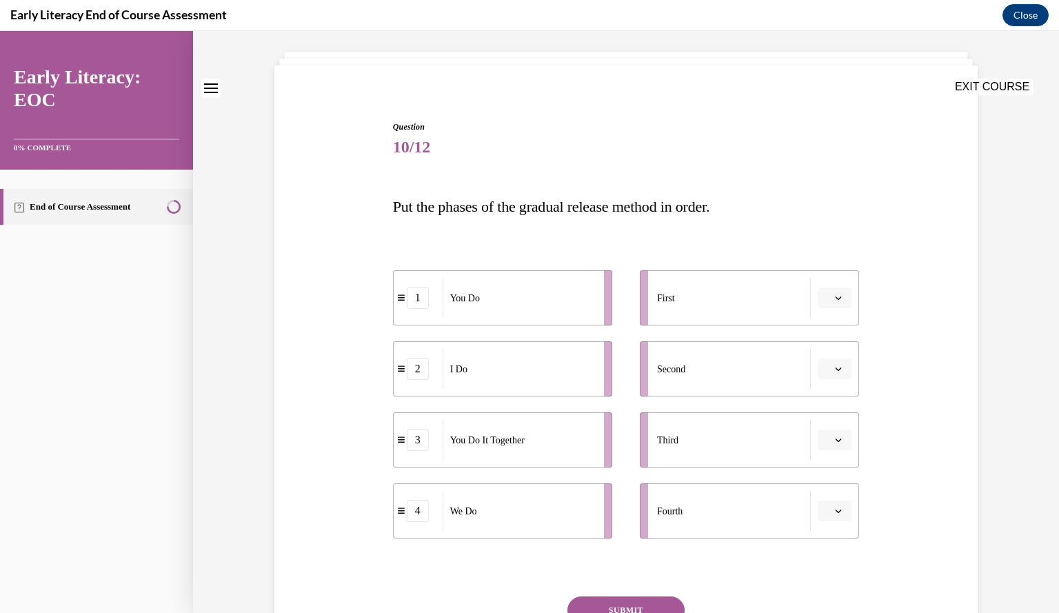
scroll to position [138, 0]
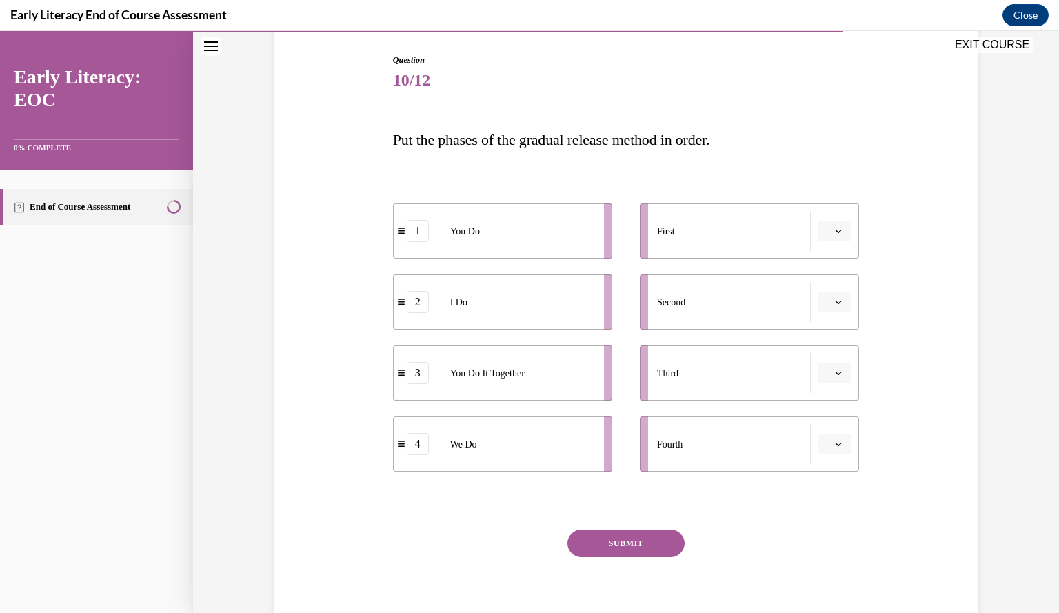
click at [833, 235] on span "button" at bounding box center [838, 231] width 10 height 10
click at [837, 291] on div "1" at bounding box center [827, 289] width 34 height 28
click at [826, 304] on span "Please select an option" at bounding box center [828, 302] width 5 height 14
click at [826, 439] on span "4" at bounding box center [824, 442] width 5 height 11
click at [837, 363] on button "button" at bounding box center [834, 373] width 34 height 21
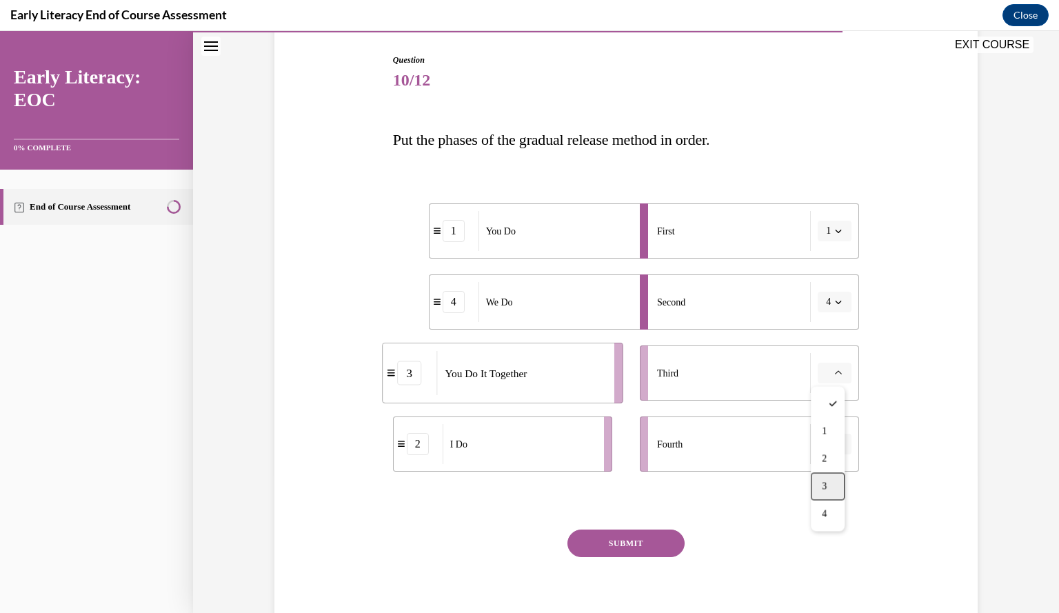
click at [819, 480] on div "3" at bounding box center [827, 486] width 34 height 28
click at [835, 229] on icon "button" at bounding box center [838, 230] width 7 height 7
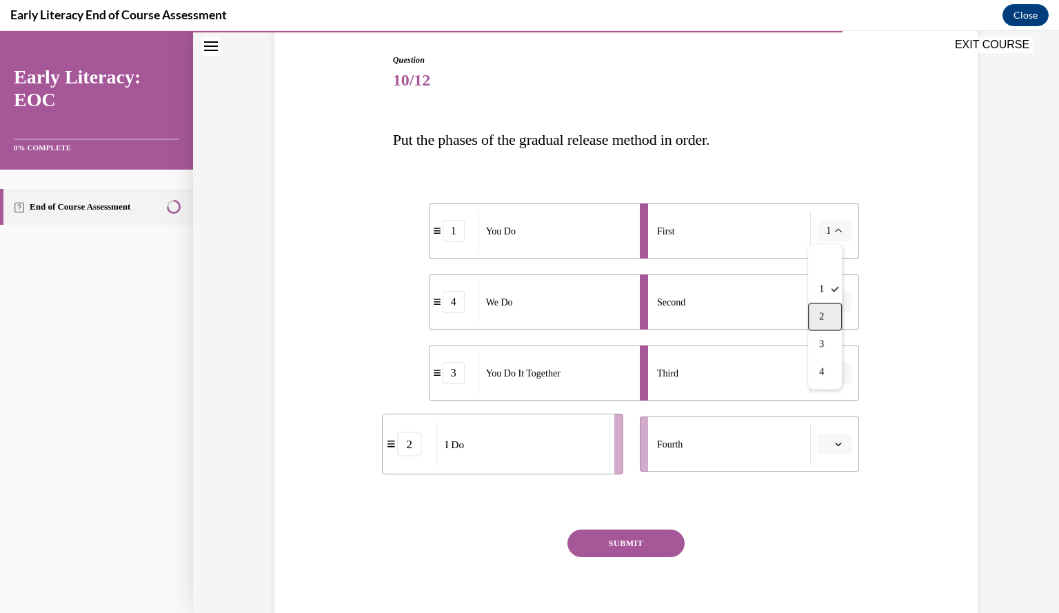
click at [833, 319] on div "2" at bounding box center [825, 317] width 34 height 28
click at [837, 447] on span "button" at bounding box center [838, 444] width 10 height 10
click at [829, 493] on div "1" at bounding box center [827, 502] width 34 height 28
click at [631, 546] on button "SUBMIT" at bounding box center [625, 543] width 117 height 28
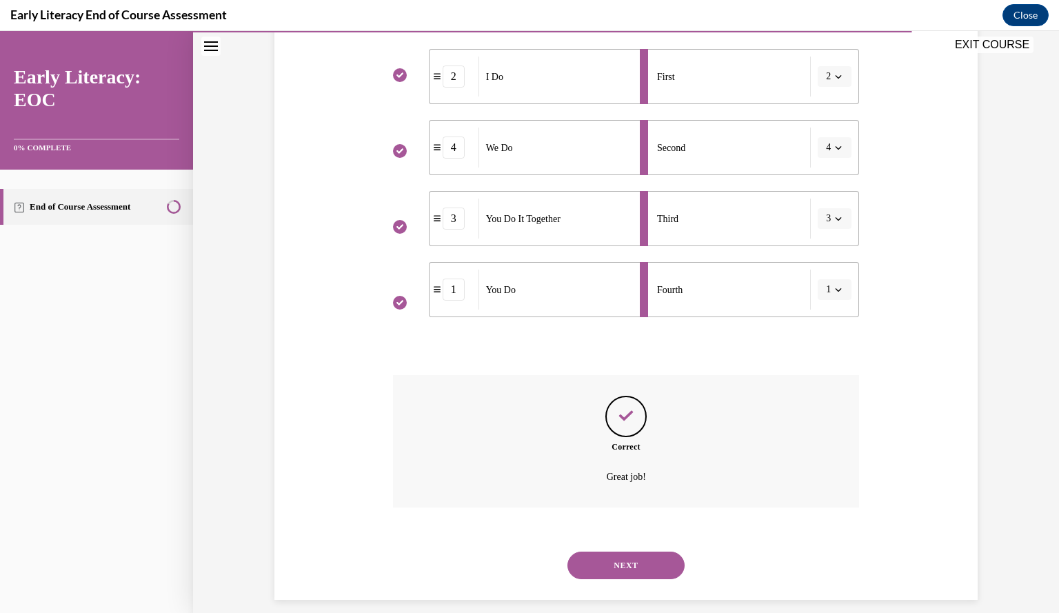
scroll to position [306, 0]
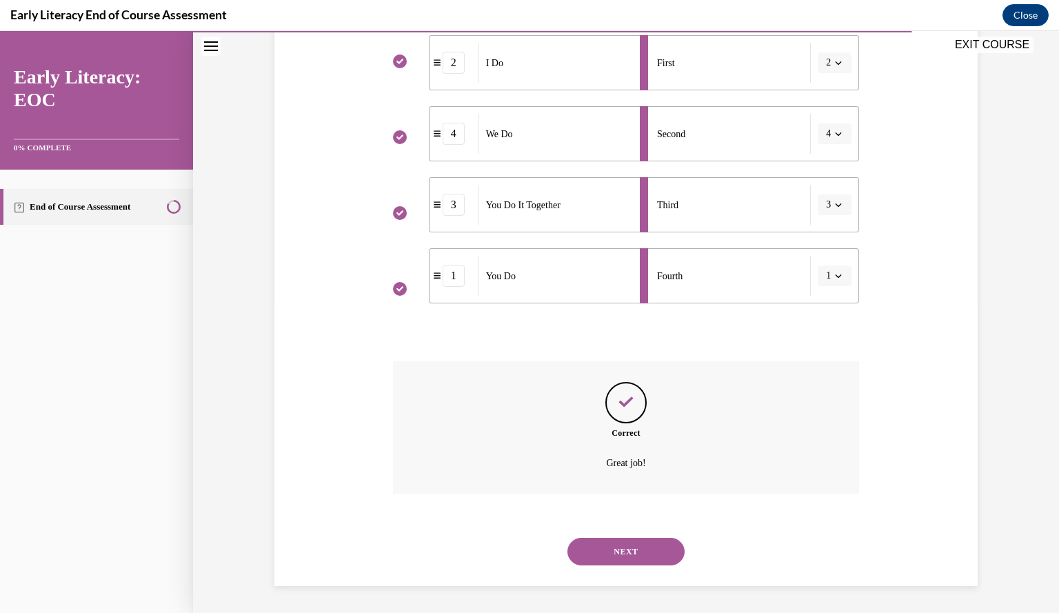
click at [651, 550] on button "NEXT" at bounding box center [625, 552] width 117 height 28
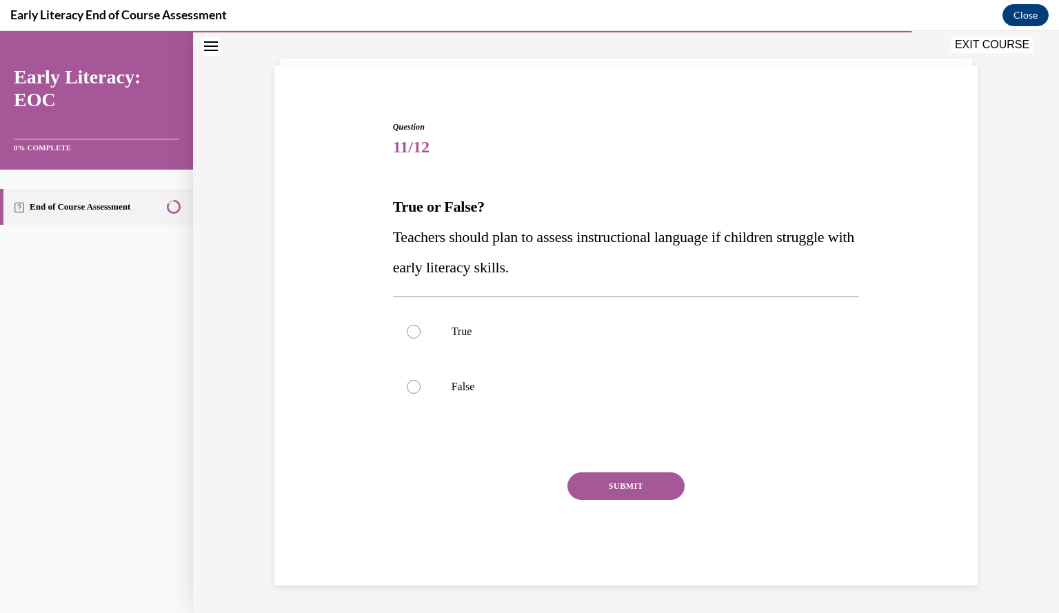
scroll to position [70, 0]
click at [400, 327] on div at bounding box center [626, 332] width 467 height 55
click at [615, 491] on button "SUBMIT" at bounding box center [625, 487] width 117 height 28
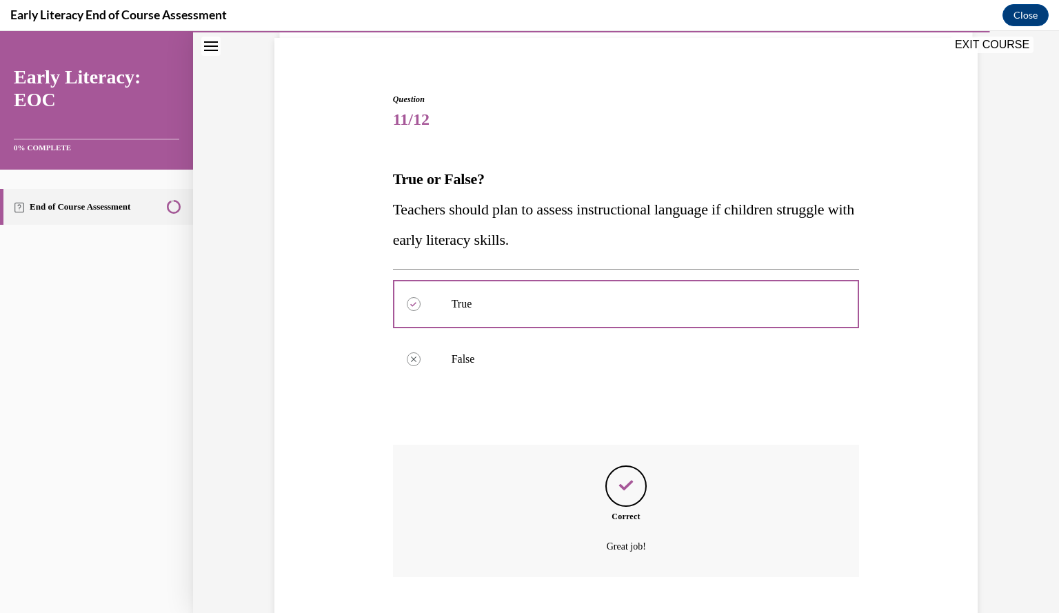
scroll to position [182, 0]
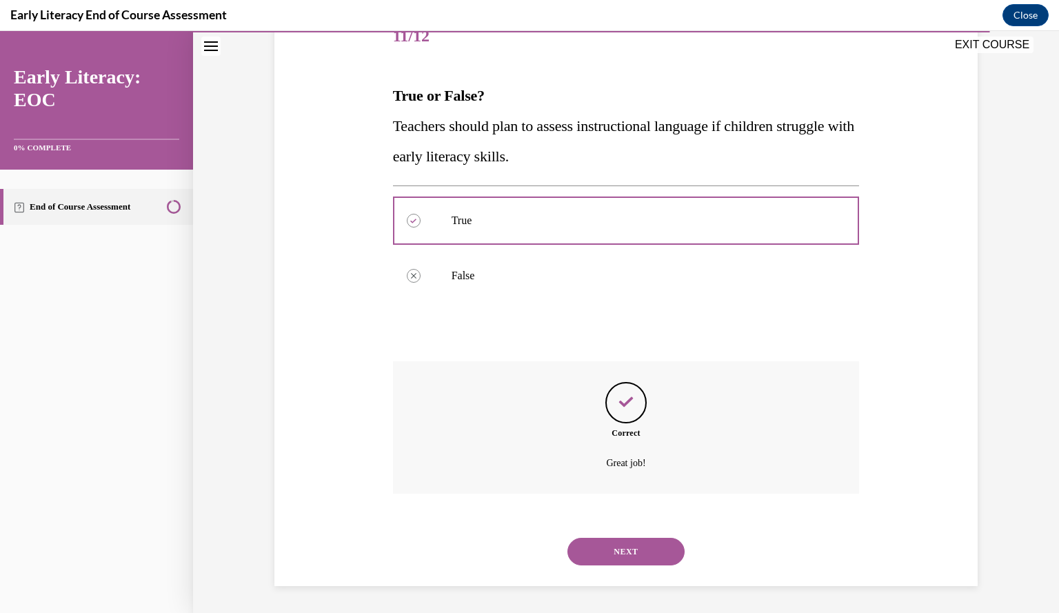
click at [604, 547] on button "NEXT" at bounding box center [625, 552] width 117 height 28
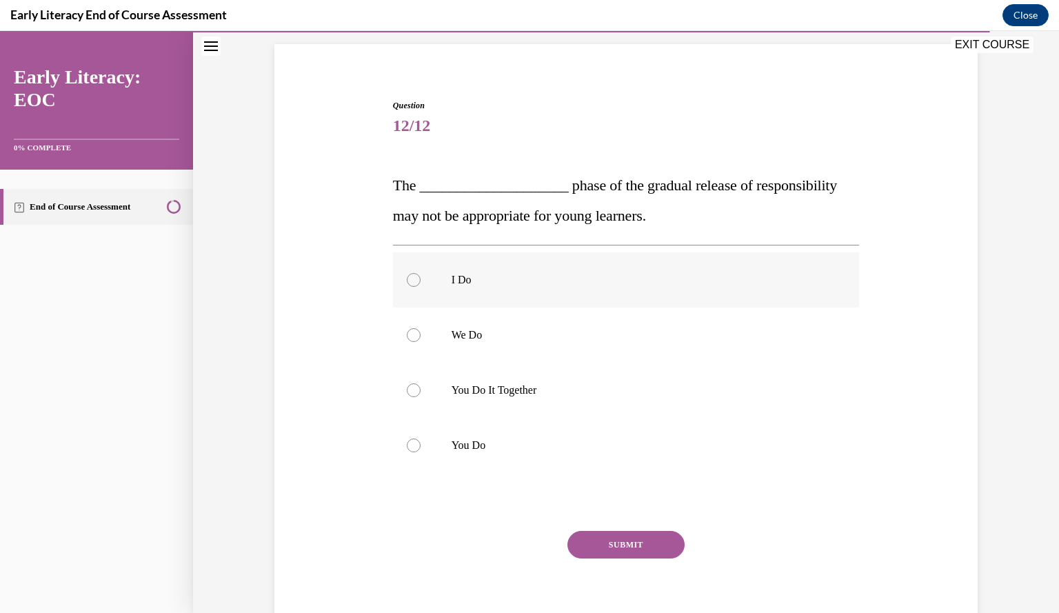
scroll to position [98, 0]
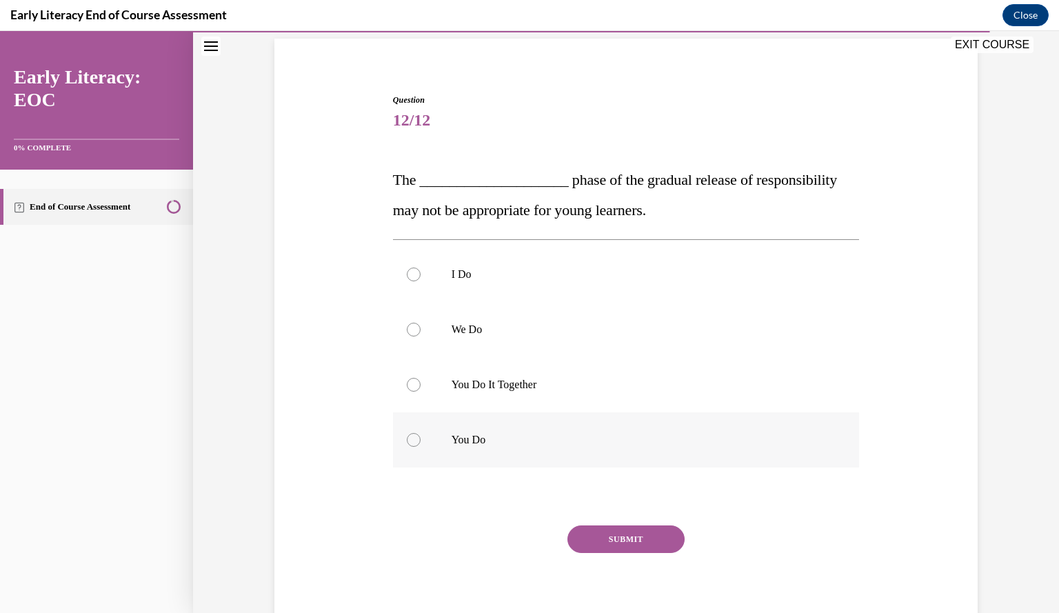
click at [451, 439] on p "You Do" at bounding box center [638, 440] width 374 height 14
click at [587, 526] on button "SUBMIT" at bounding box center [625, 539] width 117 height 28
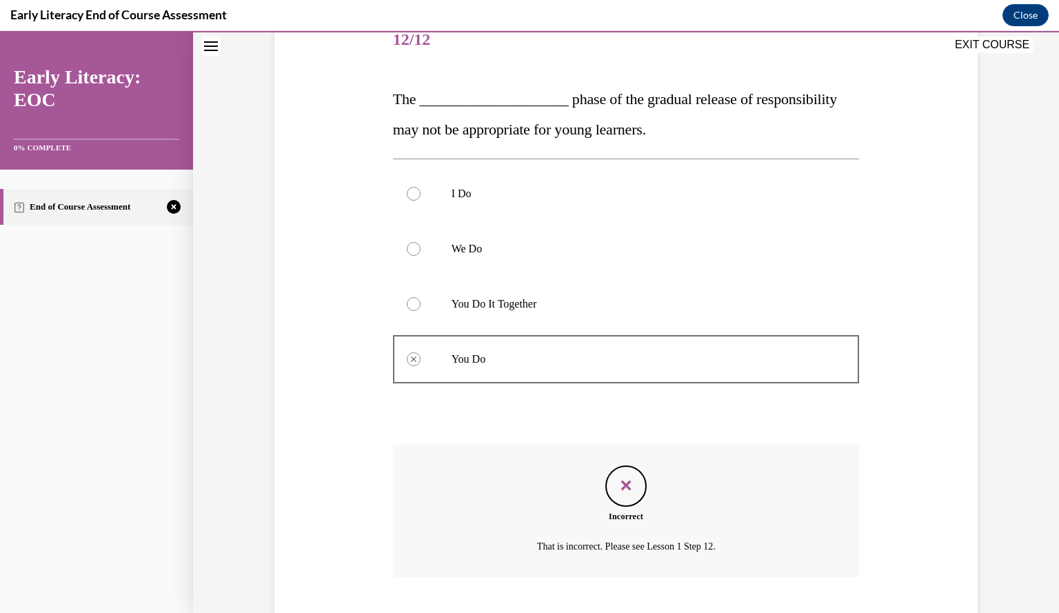
scroll to position [262, 0]
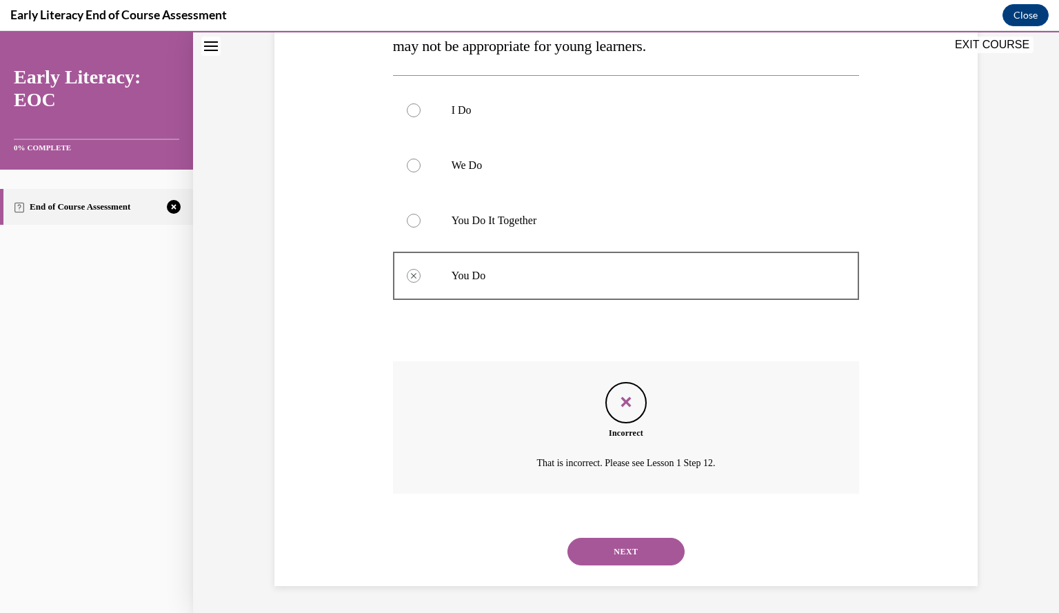
click at [602, 548] on button "NEXT" at bounding box center [625, 552] width 117 height 28
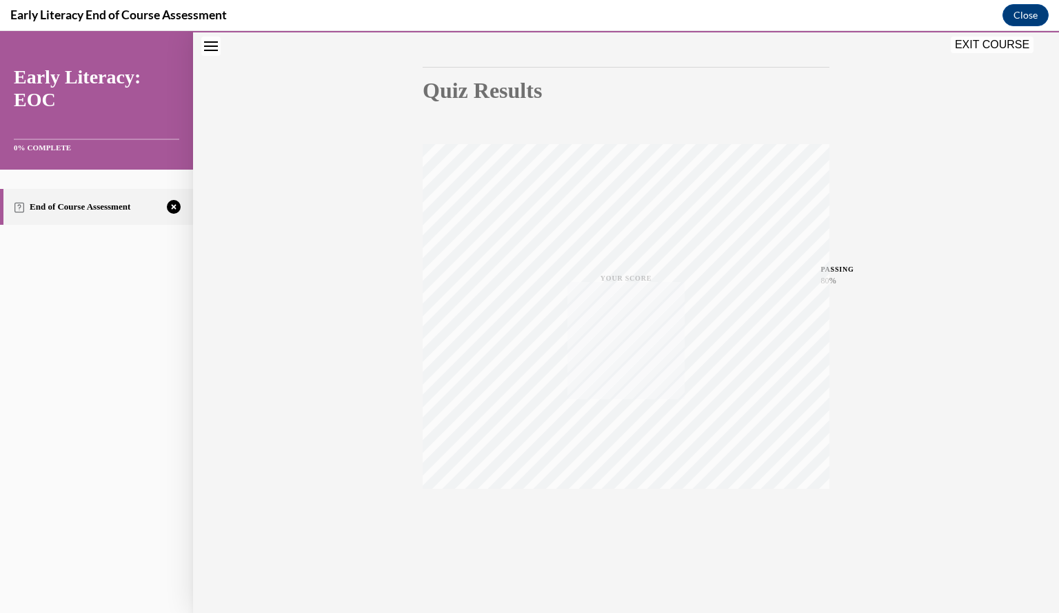
scroll to position [124, 0]
click at [622, 533] on icon "button" at bounding box center [626, 529] width 49 height 15
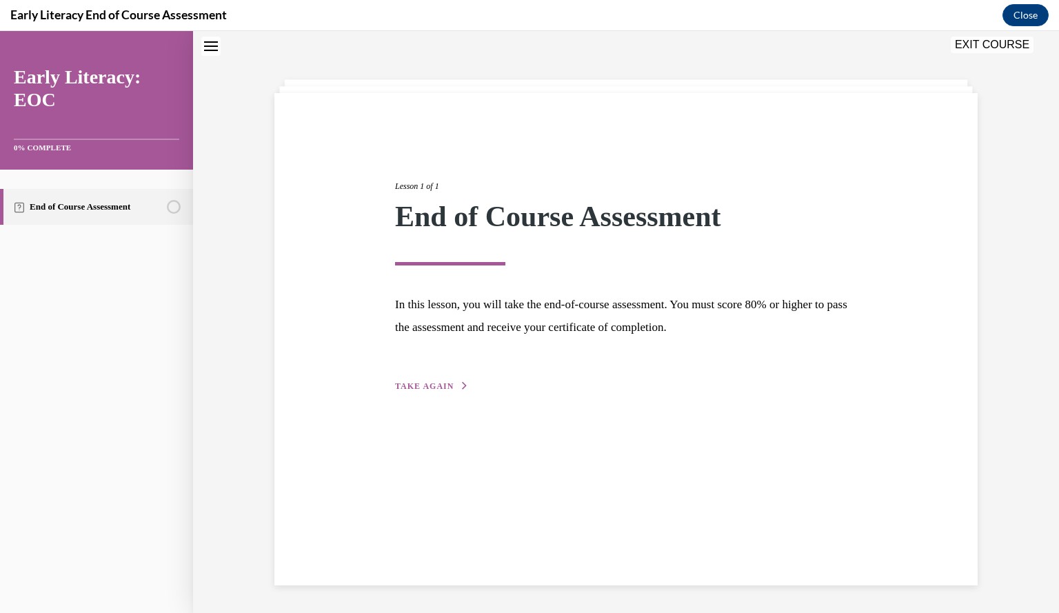
click at [421, 388] on span "TAKE AGAIN" at bounding box center [424, 386] width 59 height 10
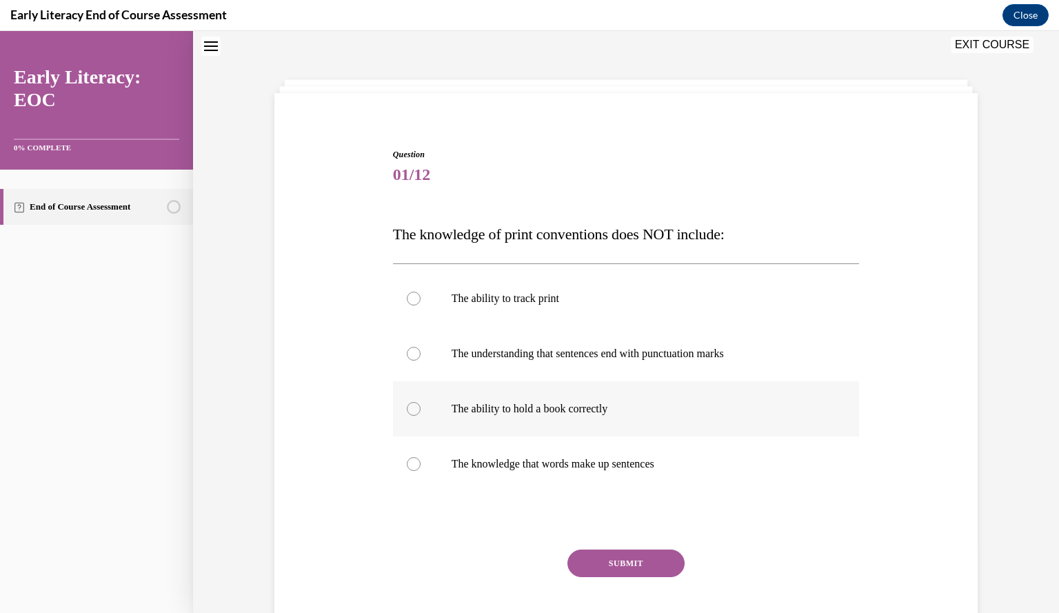
click at [491, 407] on p "The ability to hold a book correctly" at bounding box center [638, 409] width 374 height 14
click at [631, 560] on button "SUBMIT" at bounding box center [625, 563] width 117 height 28
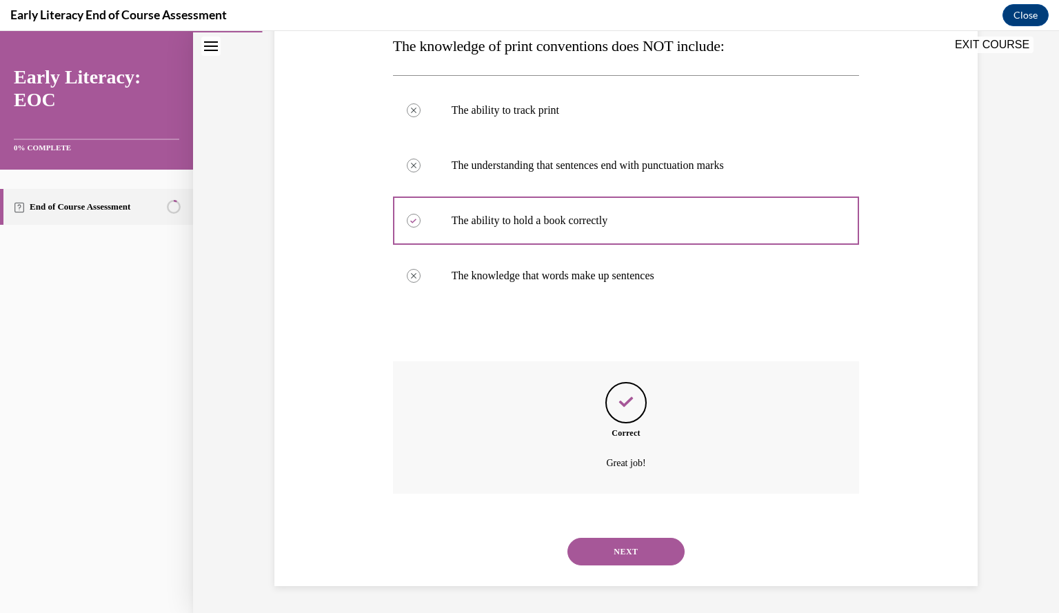
click at [624, 557] on button "NEXT" at bounding box center [625, 552] width 117 height 28
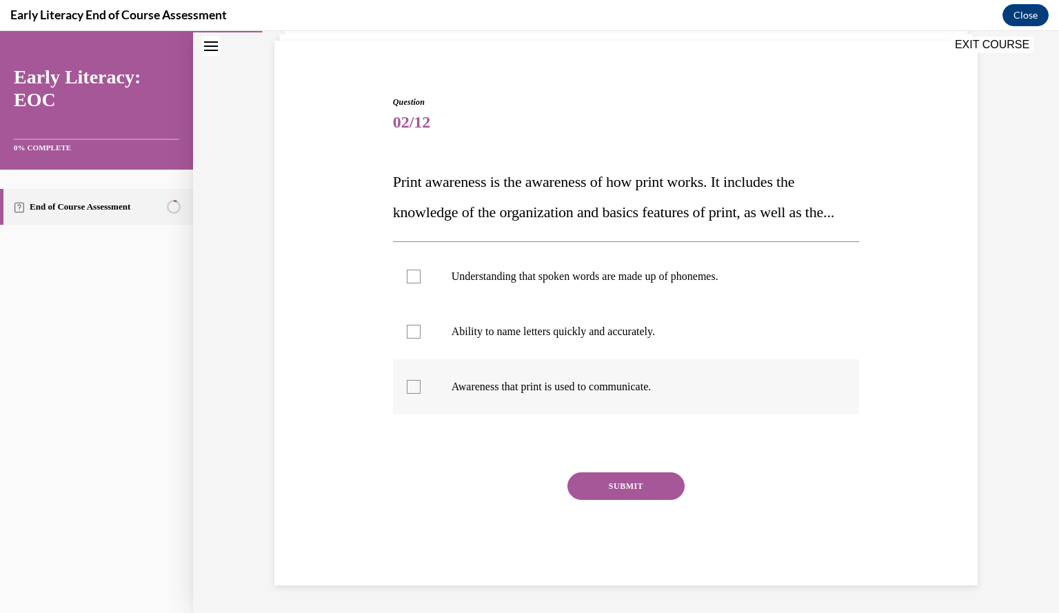
click at [547, 373] on div at bounding box center [626, 386] width 467 height 55
click at [610, 492] on button "SUBMIT" at bounding box center [625, 486] width 117 height 28
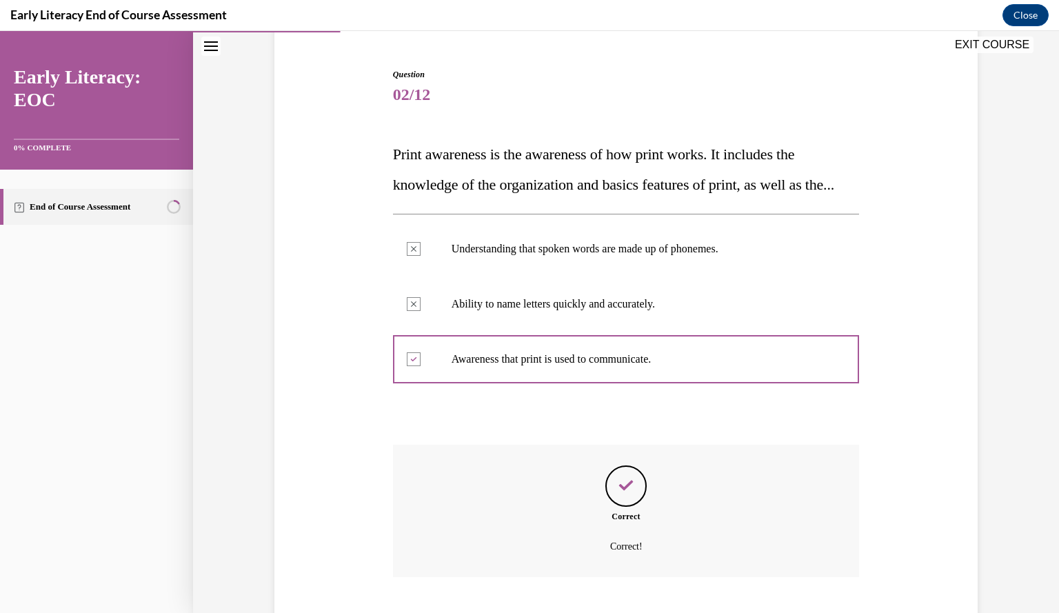
scroll to position [237, 0]
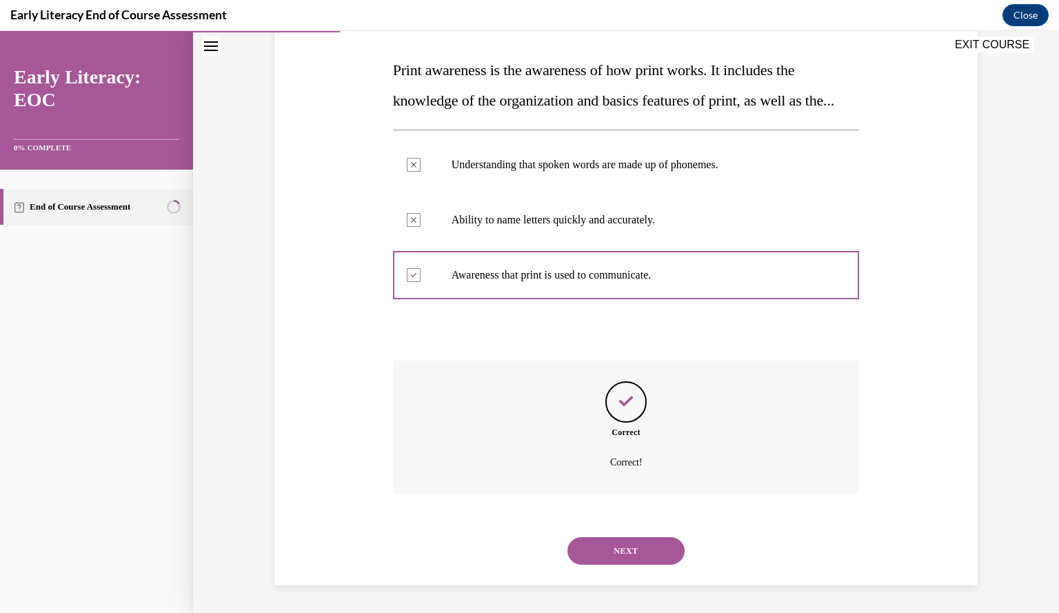
click at [618, 535] on div "NEXT" at bounding box center [626, 550] width 467 height 55
click at [619, 548] on button "NEXT" at bounding box center [625, 551] width 117 height 28
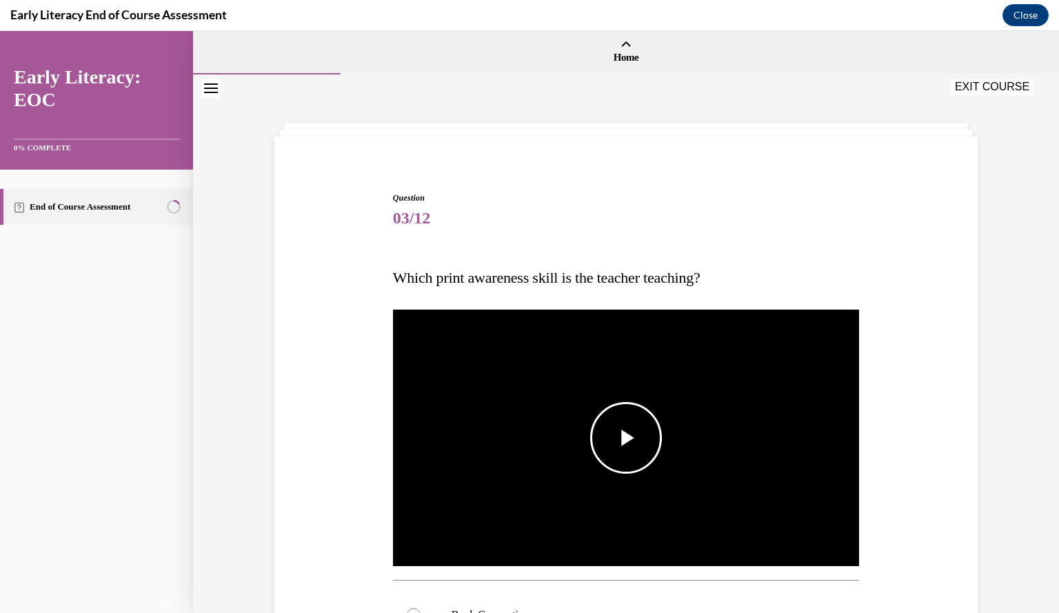
click at [626, 438] on span "Video player" at bounding box center [626, 438] width 0 height 0
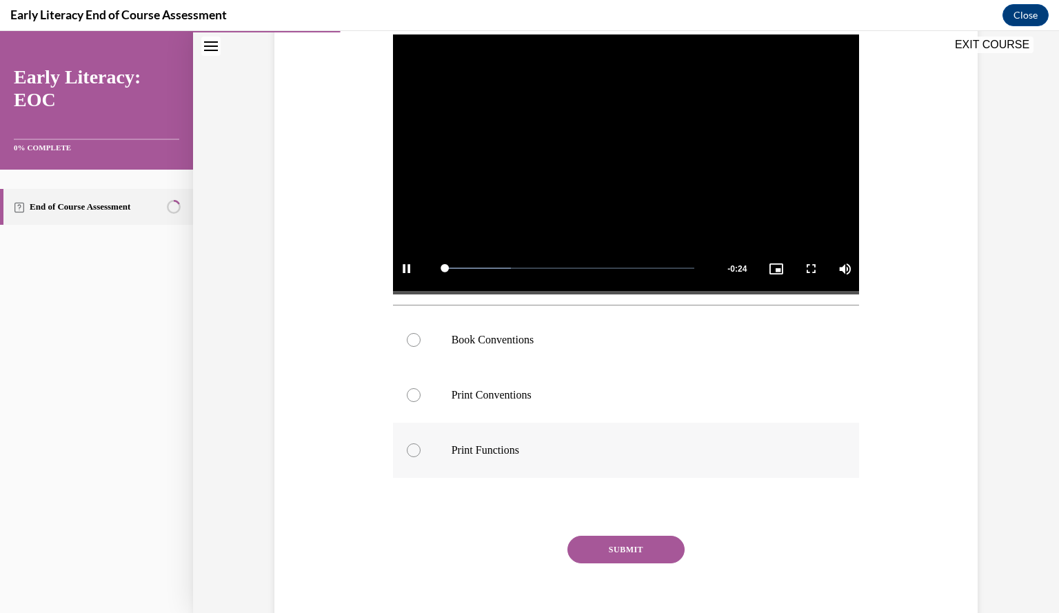
scroll to position [276, 0]
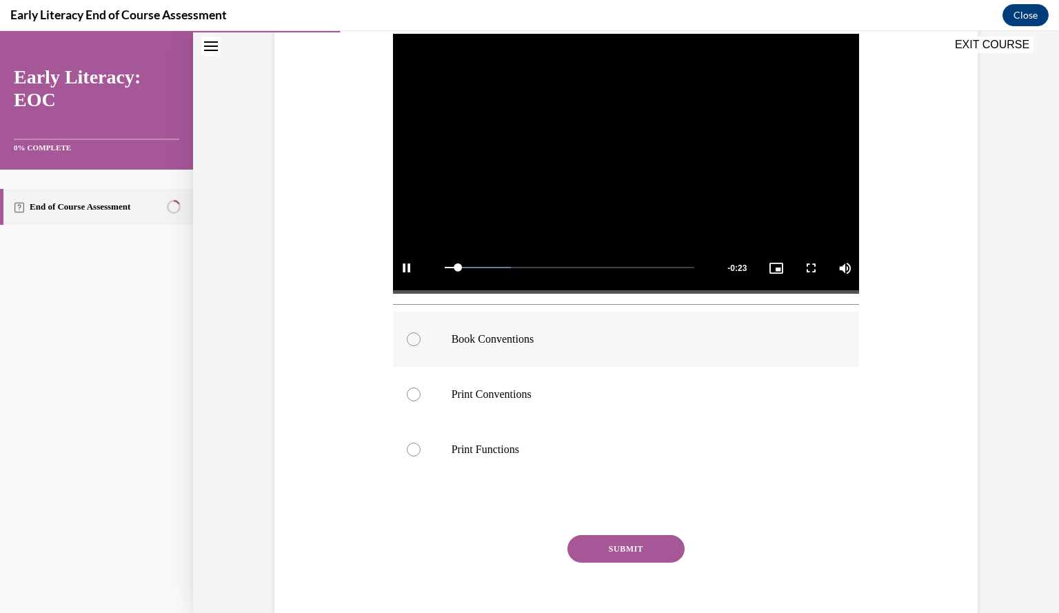
click at [507, 340] on p "Book Conventions" at bounding box center [638, 339] width 374 height 14
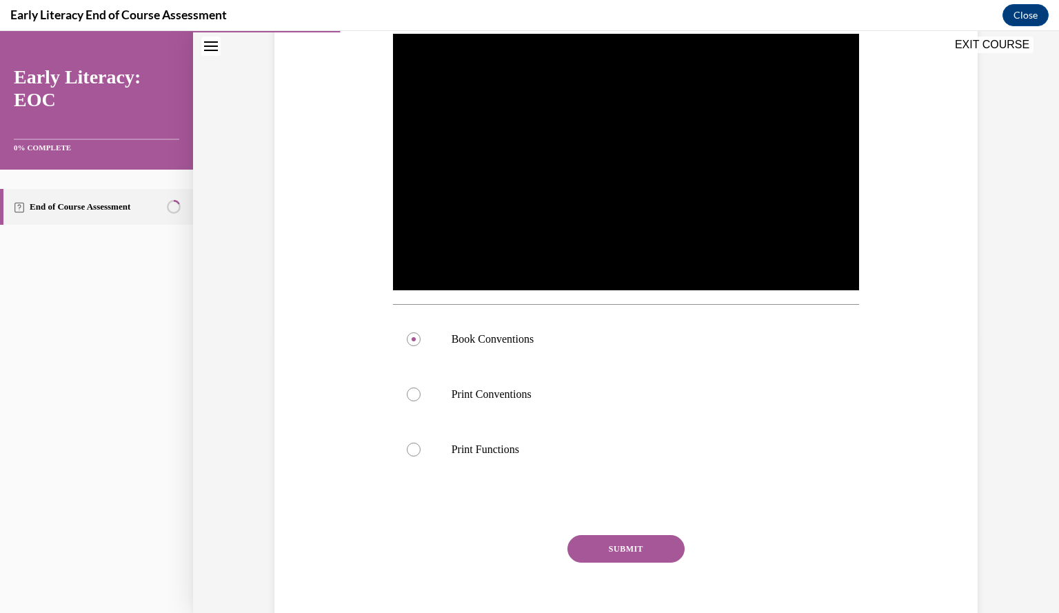
click at [648, 549] on button "SUBMIT" at bounding box center [625, 549] width 117 height 28
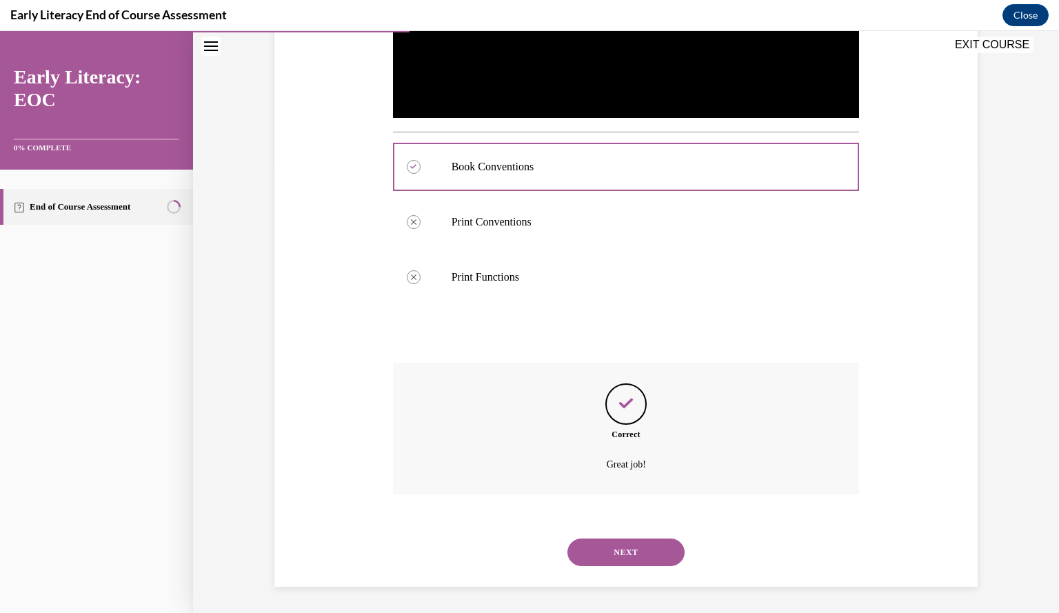
scroll to position [449, 0]
click at [608, 551] on button "NEXT" at bounding box center [625, 552] width 117 height 28
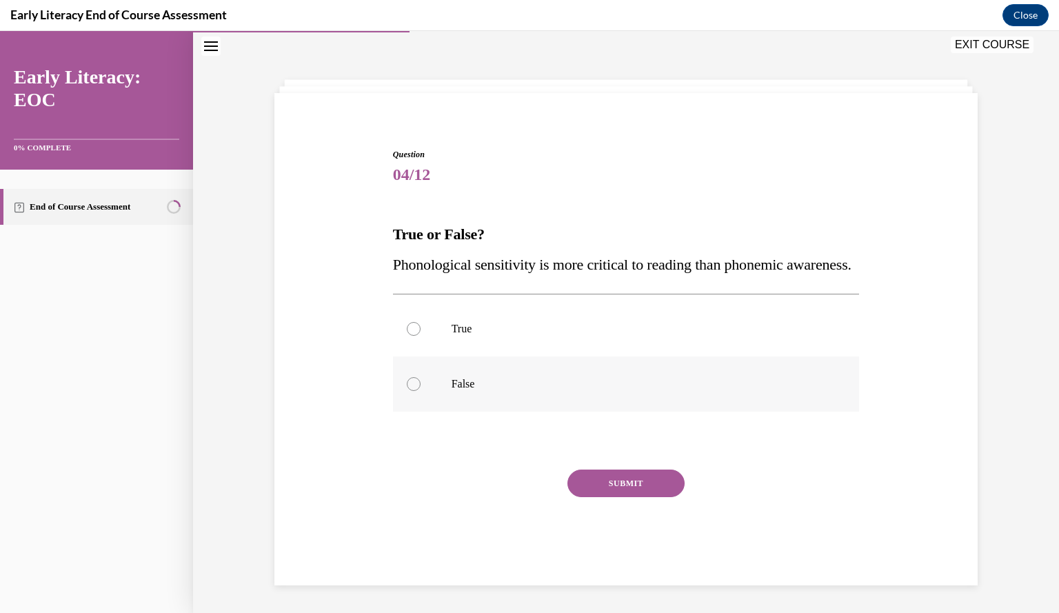
click at [474, 382] on p "False" at bounding box center [638, 384] width 374 height 14
click at [623, 479] on button "SUBMIT" at bounding box center [625, 483] width 117 height 28
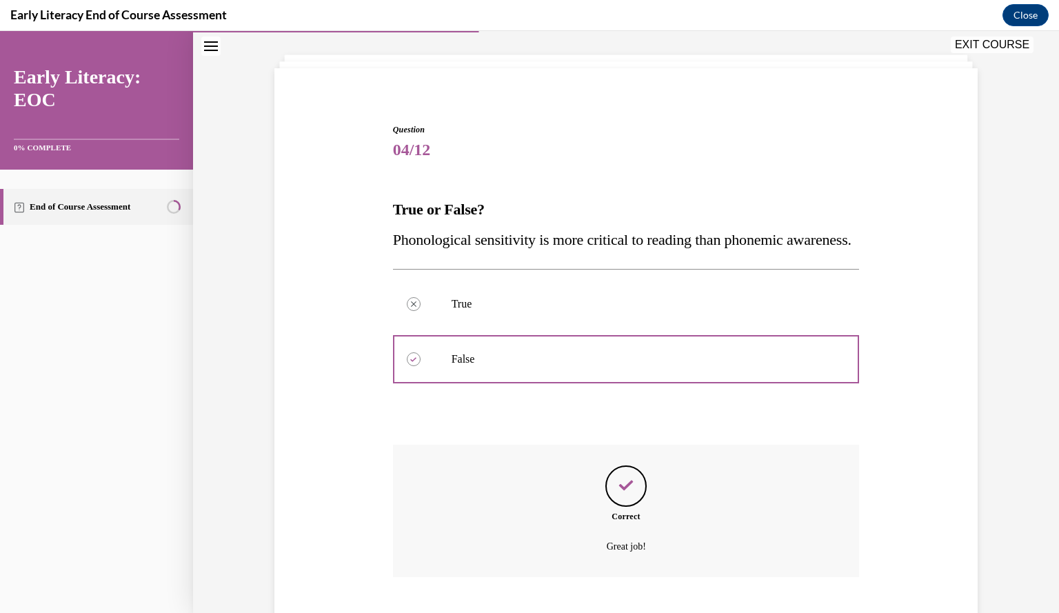
scroll to position [182, 0]
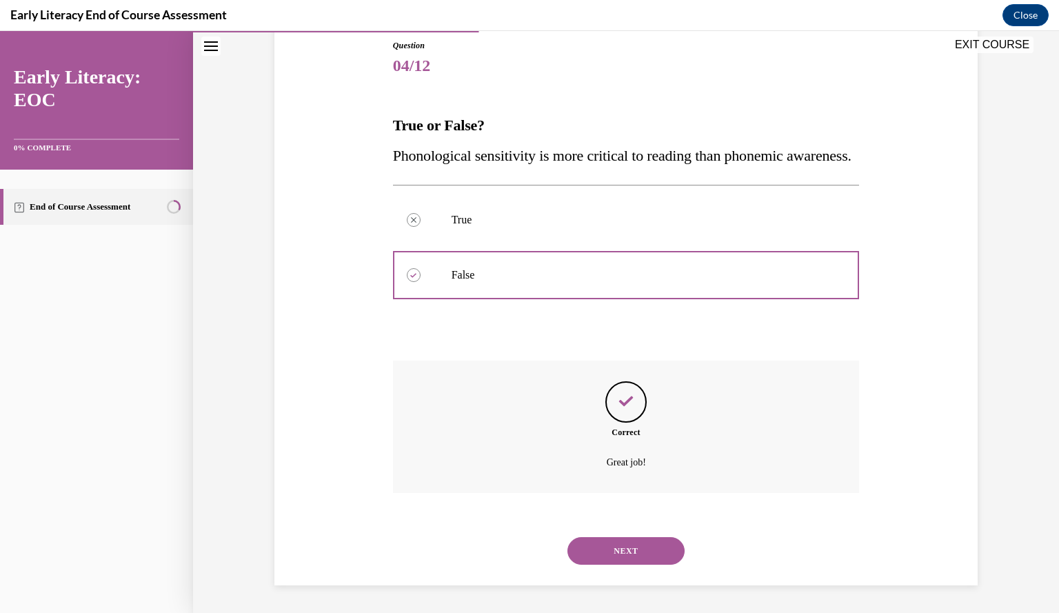
click at [624, 529] on div "NEXT" at bounding box center [626, 550] width 467 height 55
click at [625, 552] on button "NEXT" at bounding box center [625, 551] width 117 height 28
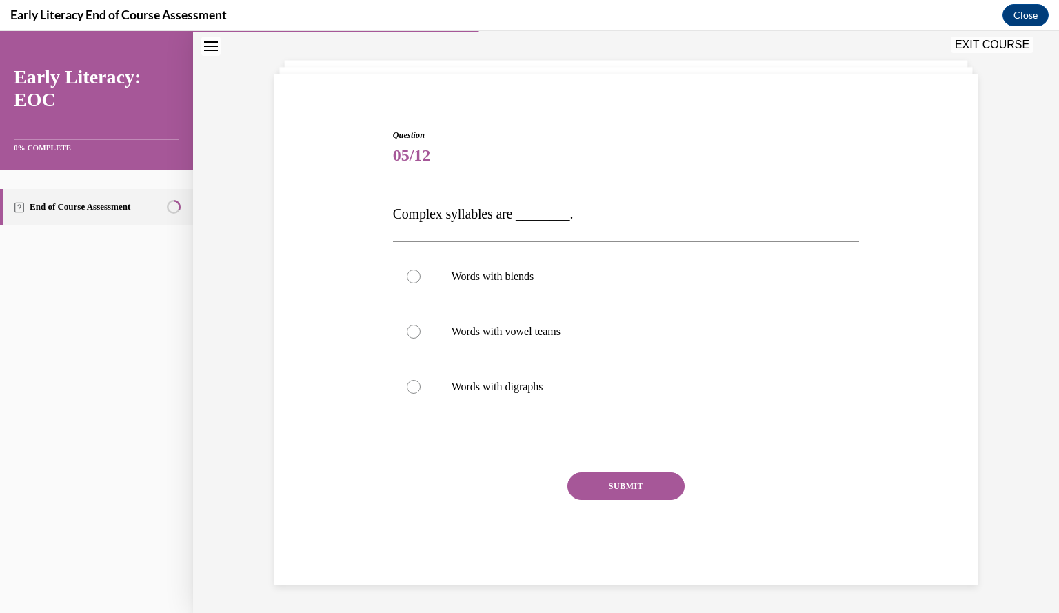
scroll to position [62, 0]
click at [509, 280] on p "Words with blends" at bounding box center [638, 277] width 374 height 14
click at [618, 480] on button "SUBMIT" at bounding box center [625, 487] width 117 height 28
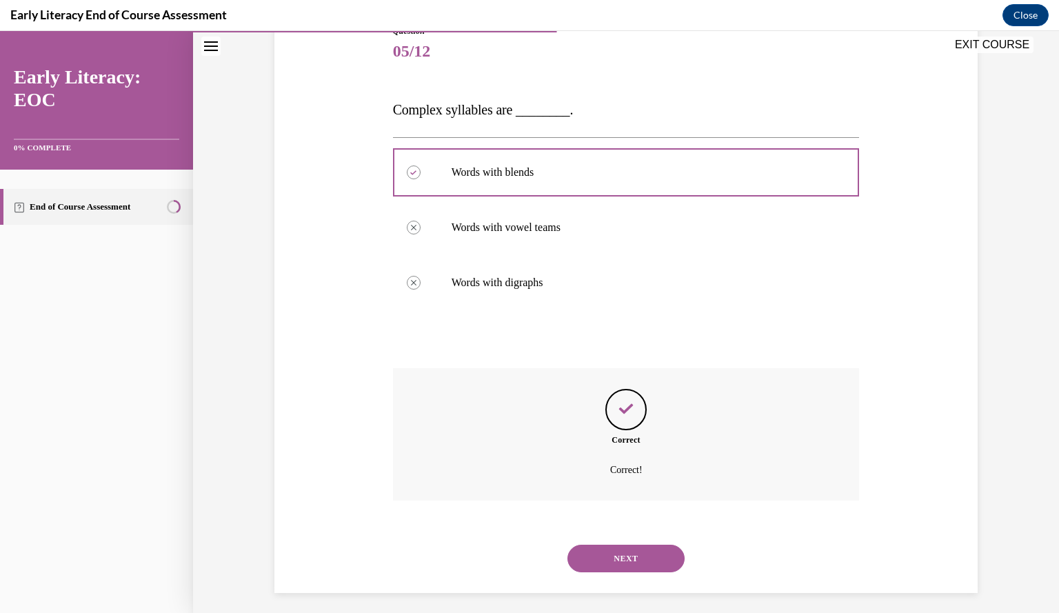
scroll to position [174, 0]
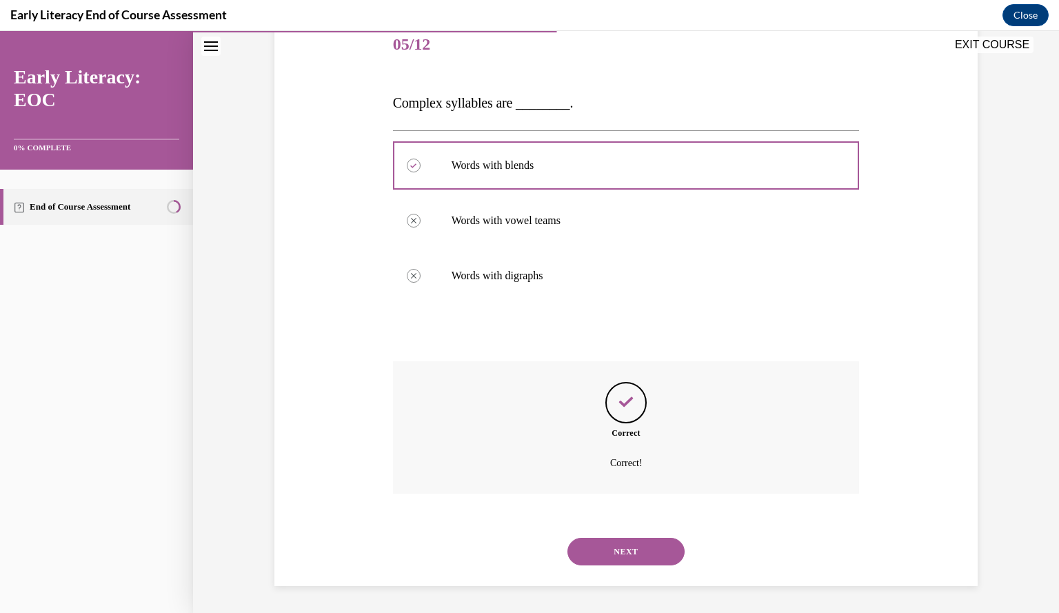
click at [637, 562] on button "NEXT" at bounding box center [625, 552] width 117 height 28
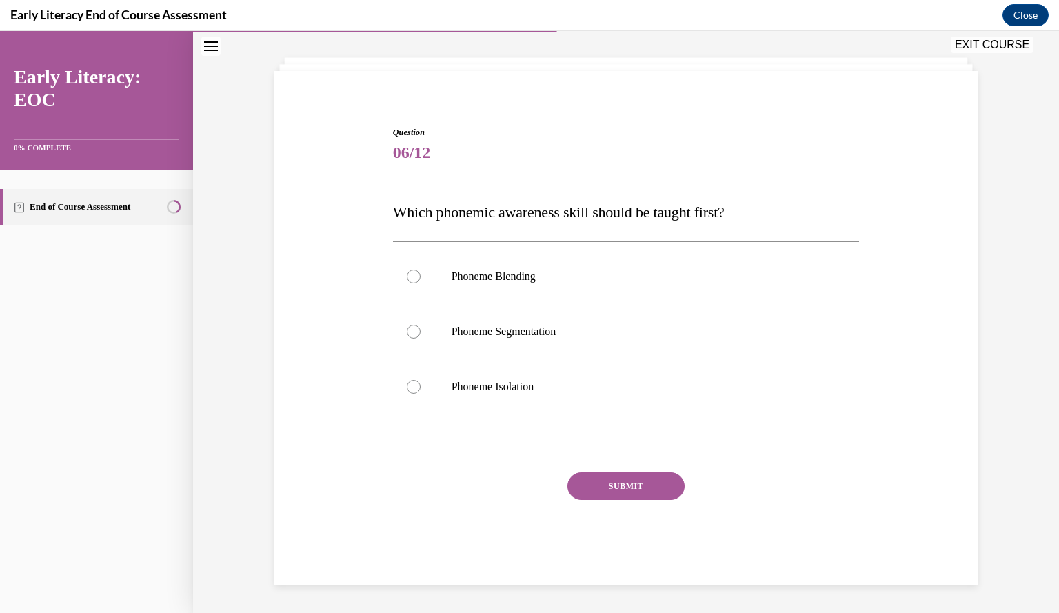
scroll to position [65, 0]
click at [499, 374] on div at bounding box center [626, 387] width 467 height 55
click at [590, 480] on button "SUBMIT" at bounding box center [625, 487] width 117 height 28
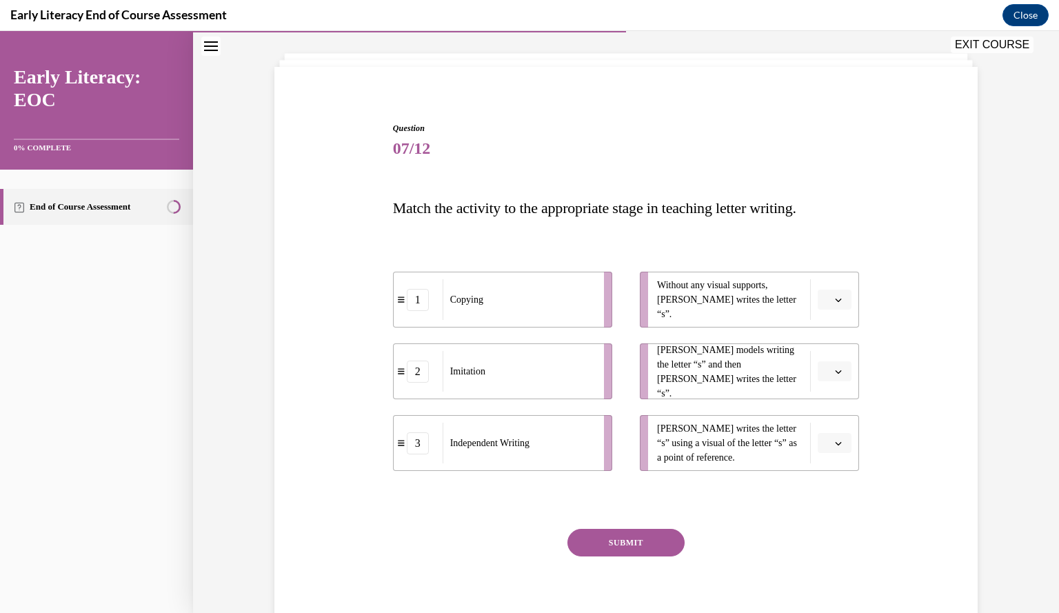
scroll to position [74, 0]
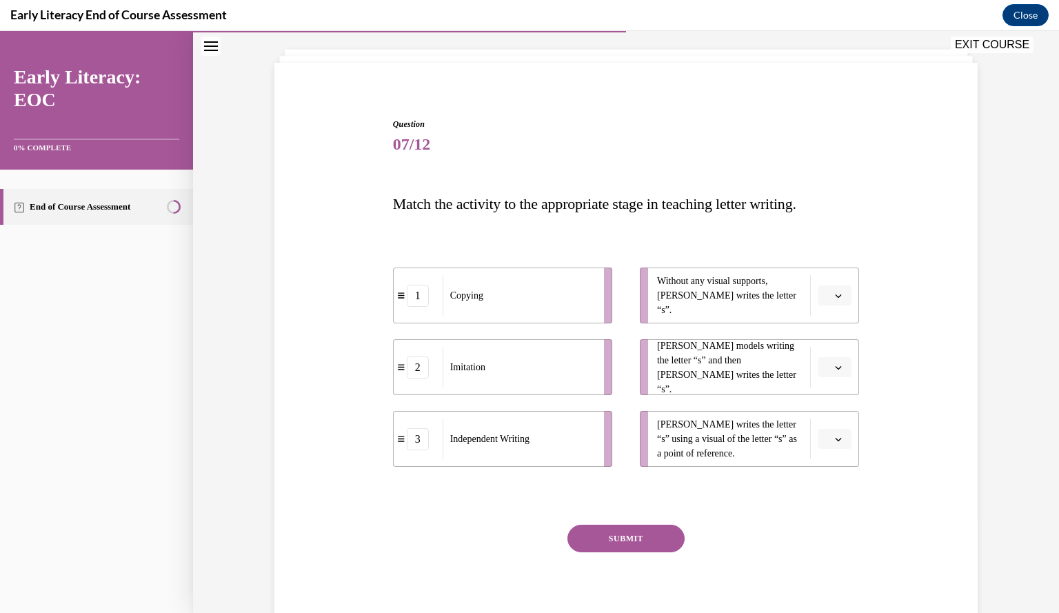
click at [835, 300] on button "button" at bounding box center [834, 295] width 34 height 21
click at [828, 413] on div "3" at bounding box center [827, 409] width 34 height 28
click at [835, 371] on span "button" at bounding box center [838, 368] width 10 height 10
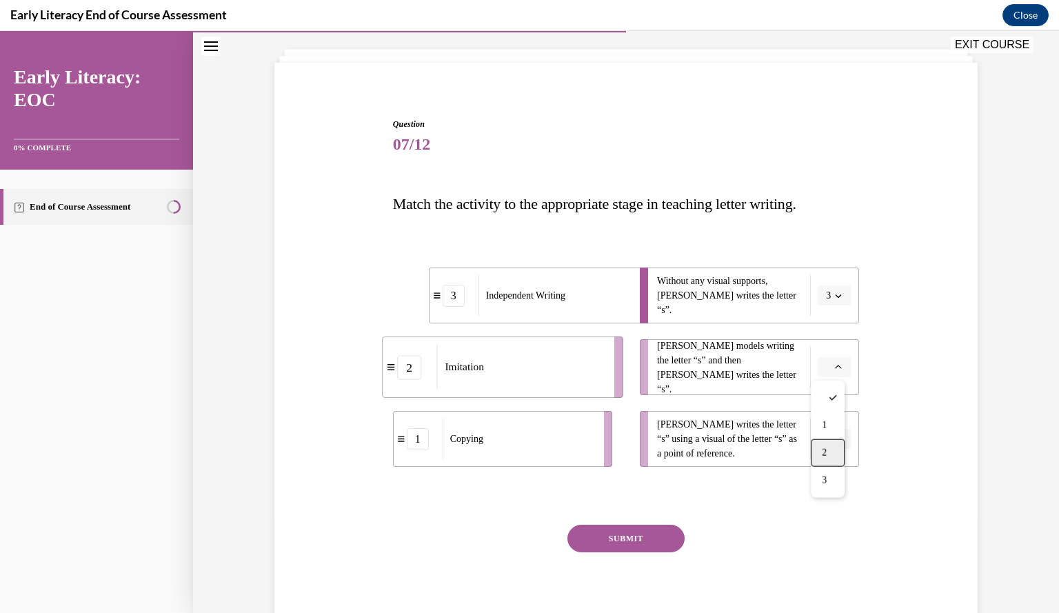
click at [826, 443] on div "2" at bounding box center [827, 453] width 34 height 28
click at [835, 431] on button "button" at bounding box center [834, 439] width 34 height 21
click at [820, 543] on div "3" at bounding box center [827, 552] width 34 height 28
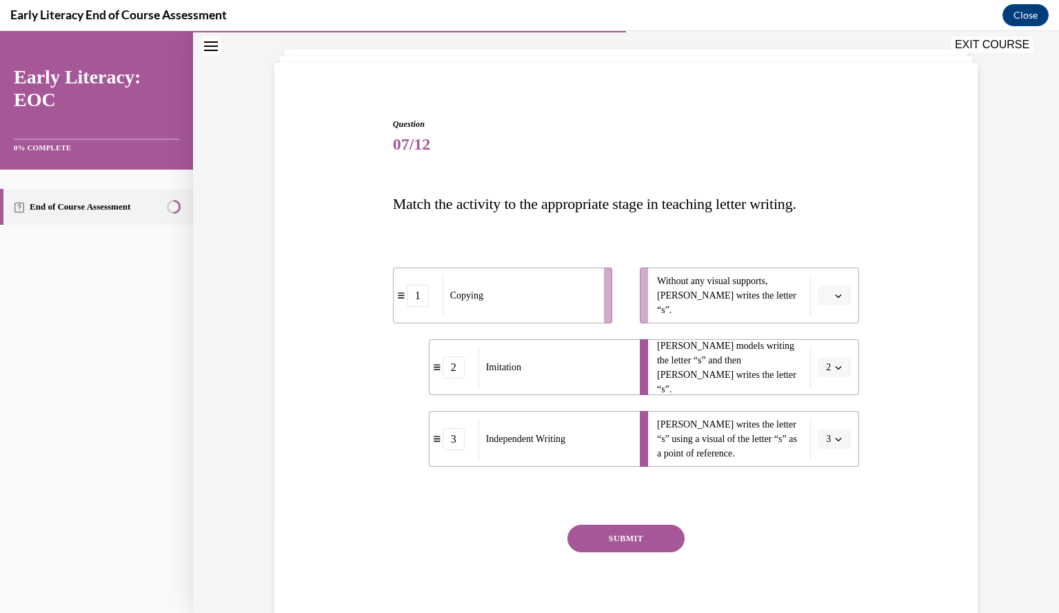
click at [649, 538] on button "SUBMIT" at bounding box center [625, 538] width 117 height 28
click at [826, 294] on span "Please select an option" at bounding box center [828, 296] width 5 height 14
click at [832, 407] on div "3" at bounding box center [827, 409] width 34 height 28
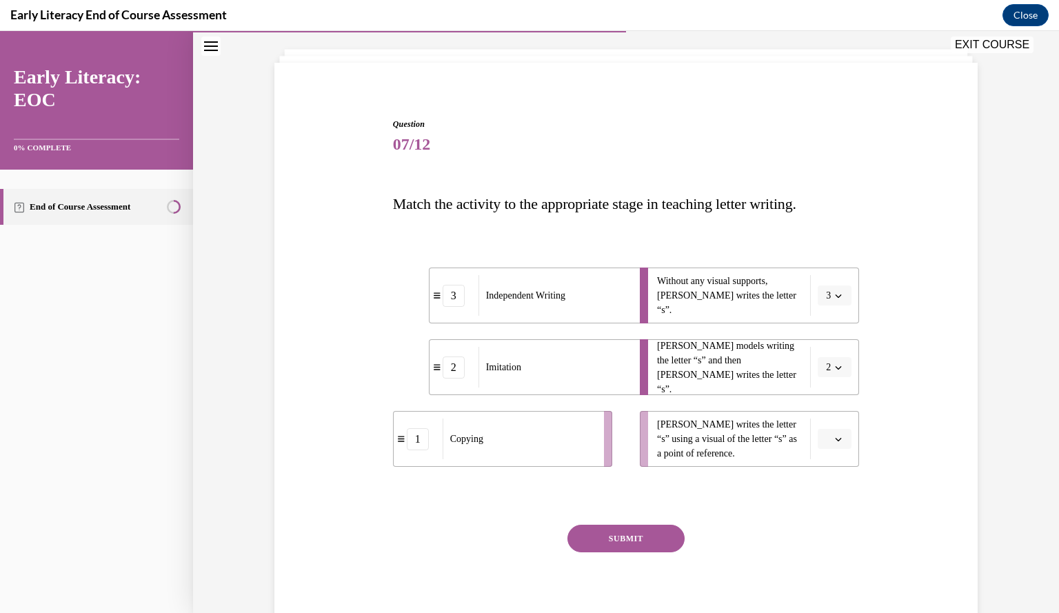
click at [840, 440] on button "button" at bounding box center [834, 439] width 34 height 21
click at [831, 496] on div "1" at bounding box center [827, 497] width 34 height 28
click at [646, 540] on button "SUBMIT" at bounding box center [625, 538] width 117 height 28
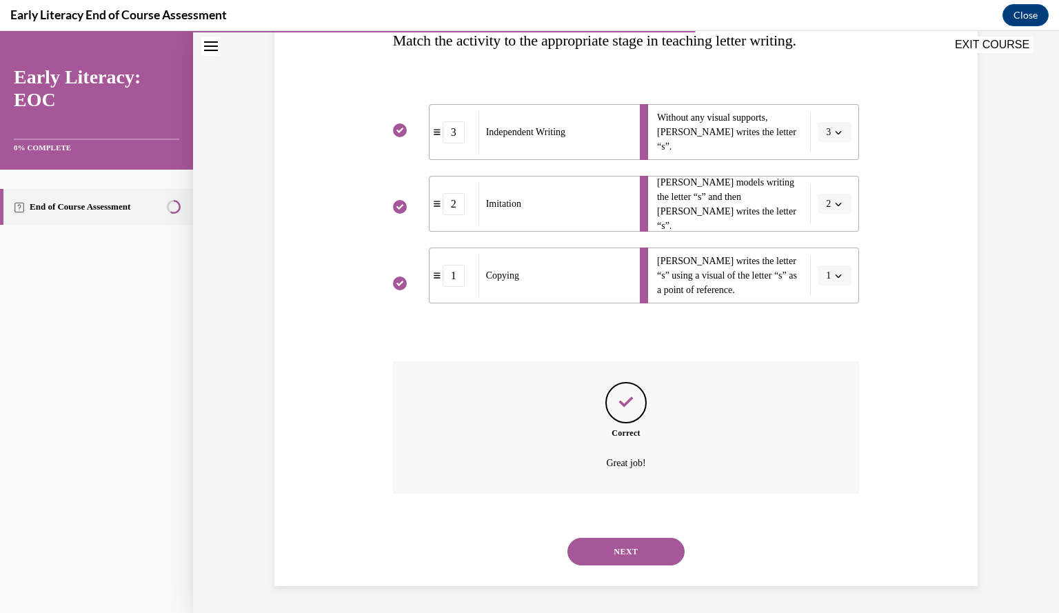
click at [638, 549] on button "NEXT" at bounding box center [625, 552] width 117 height 28
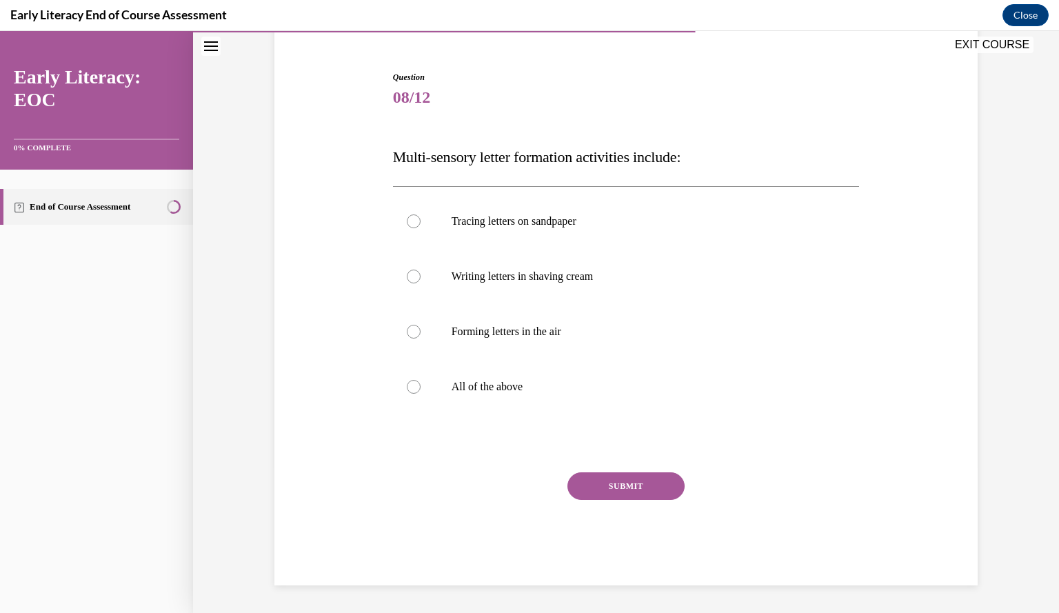
scroll to position [120, 0]
click at [490, 382] on p "All of the above" at bounding box center [638, 387] width 374 height 14
click at [615, 491] on button "SUBMIT" at bounding box center [625, 487] width 117 height 28
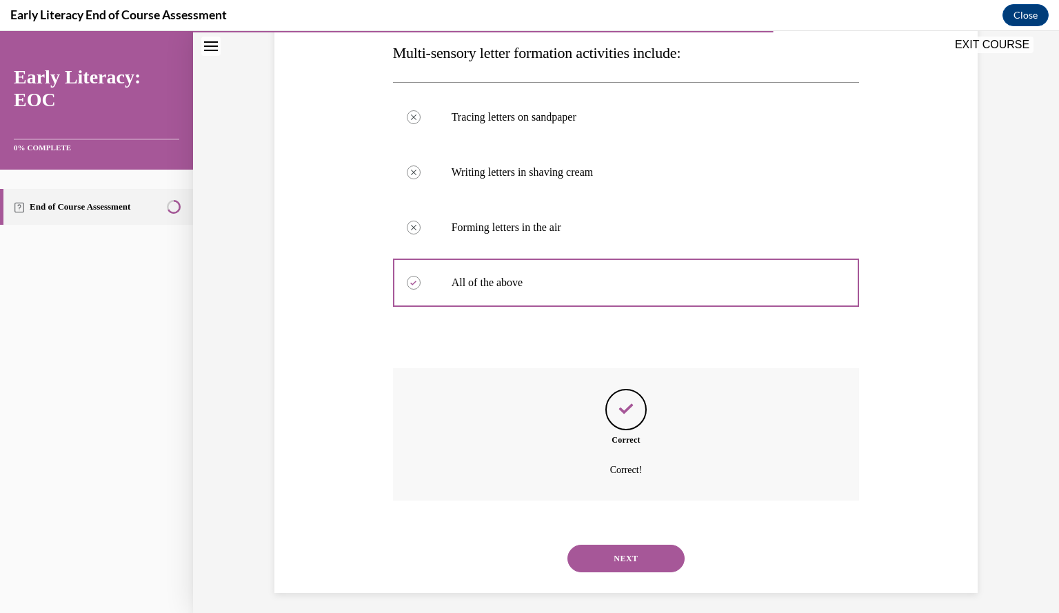
scroll to position [232, 0]
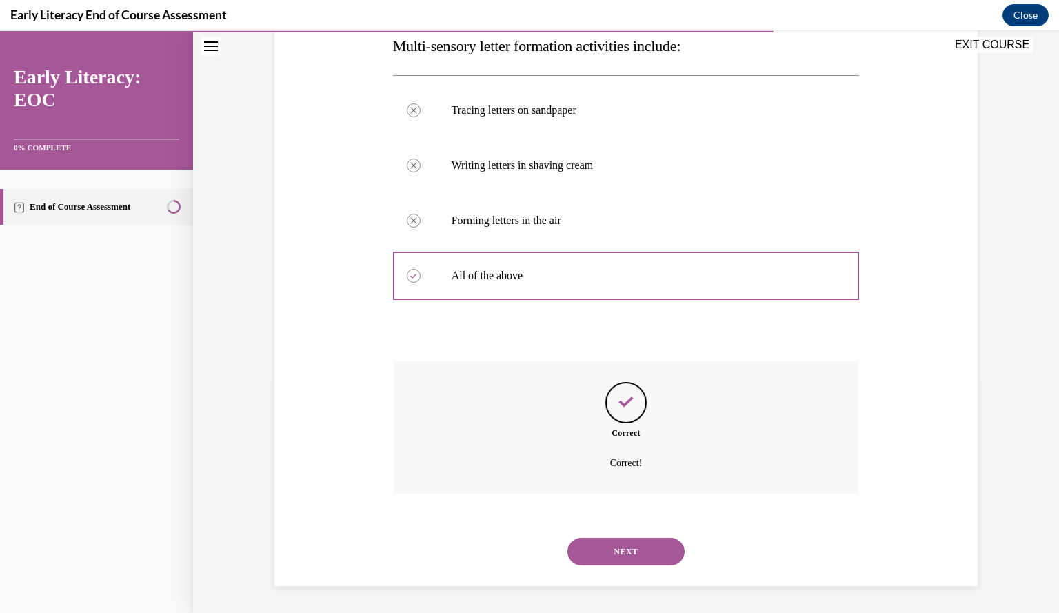
click at [647, 548] on button "NEXT" at bounding box center [625, 552] width 117 height 28
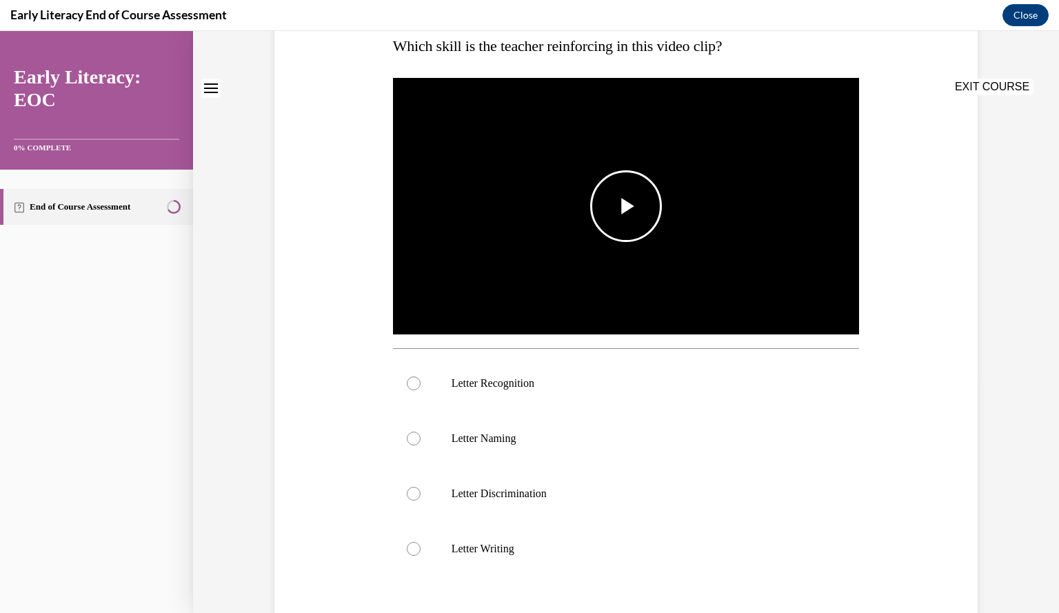
scroll to position [0, 0]
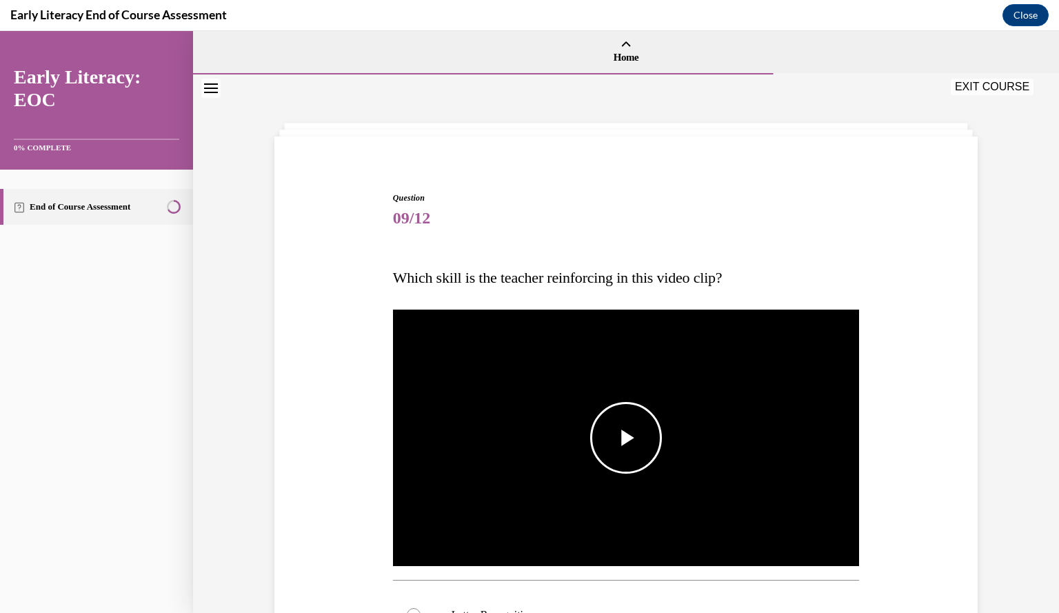
click at [626, 438] on span "Video player" at bounding box center [626, 438] width 0 height 0
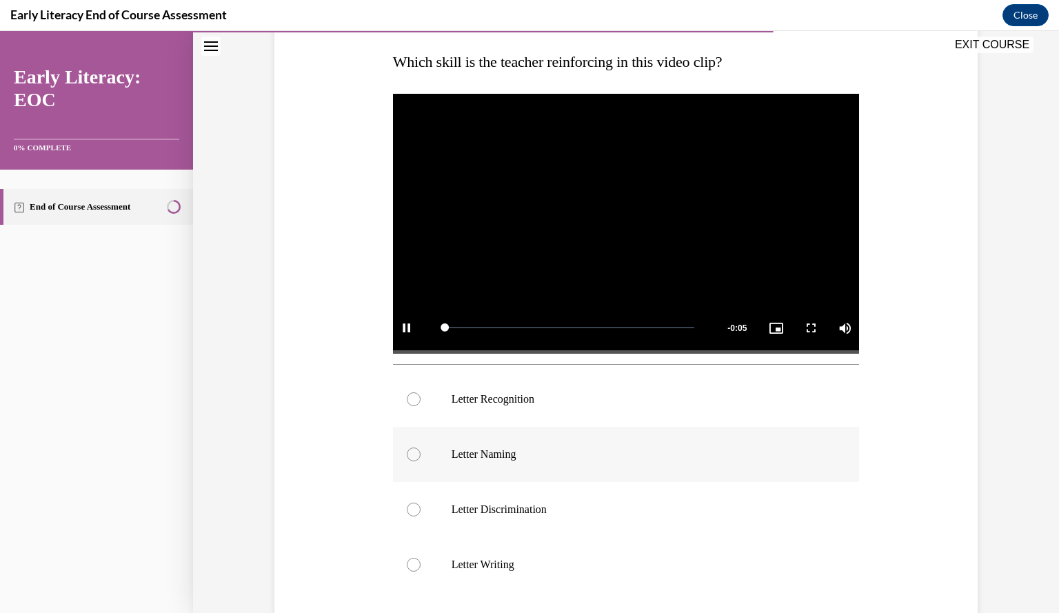
scroll to position [220, 0]
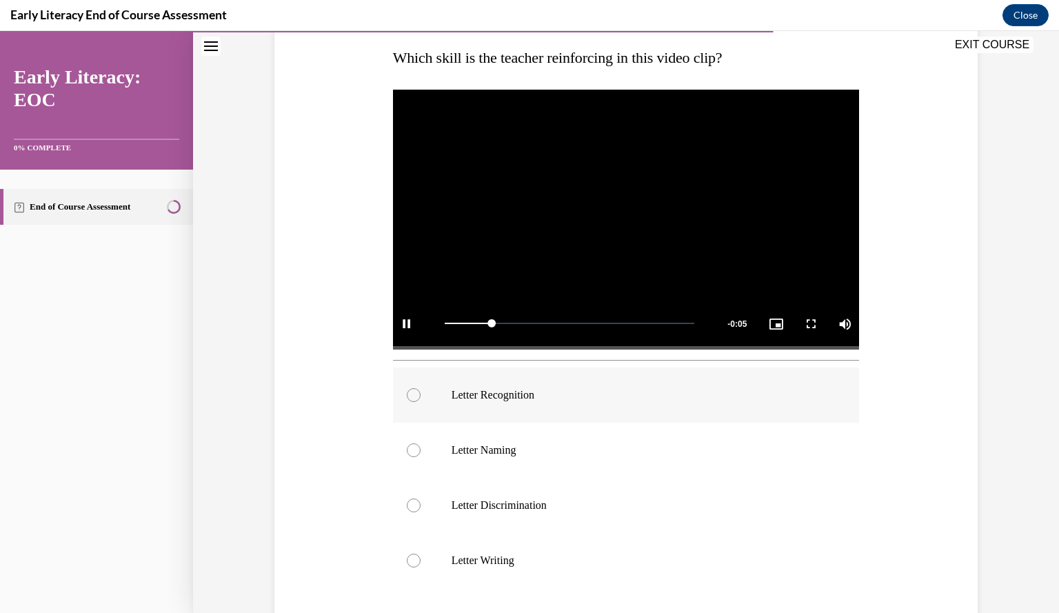
click at [470, 400] on p "Letter Recognition" at bounding box center [638, 395] width 374 height 14
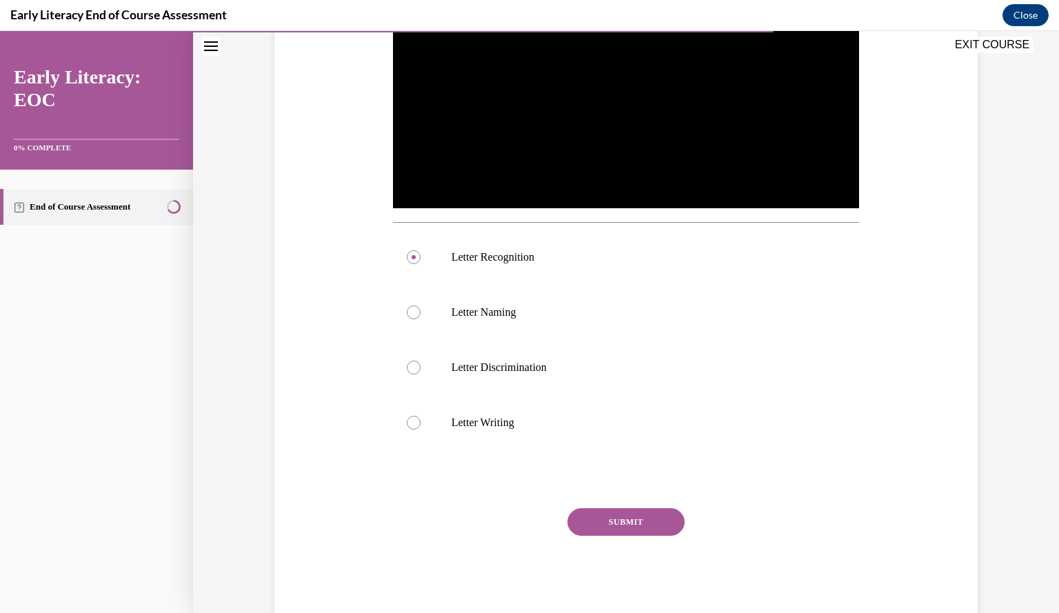
click at [629, 518] on button "SUBMIT" at bounding box center [625, 522] width 117 height 28
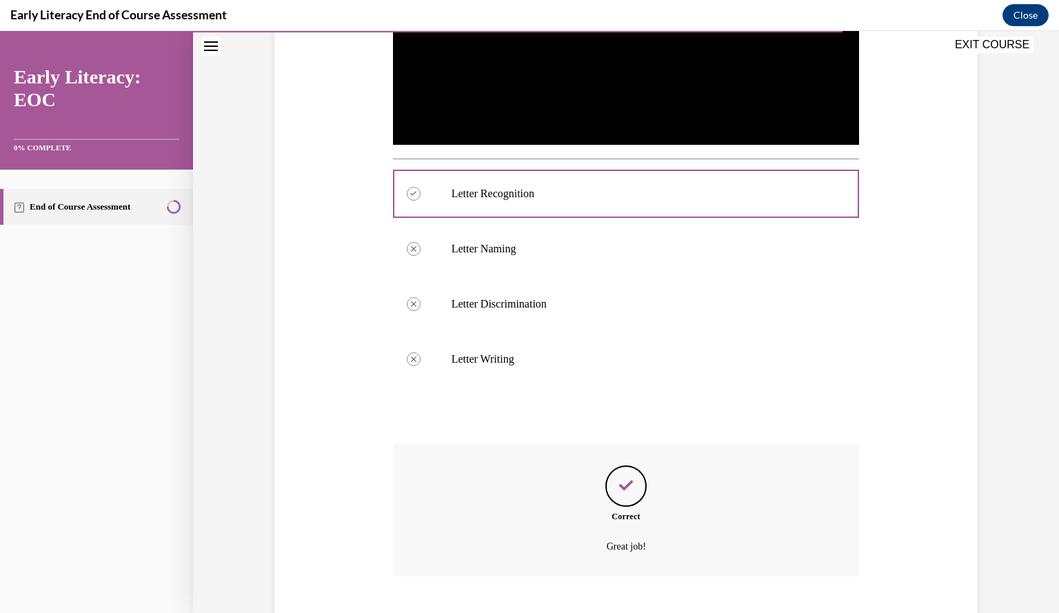
scroll to position [504, 0]
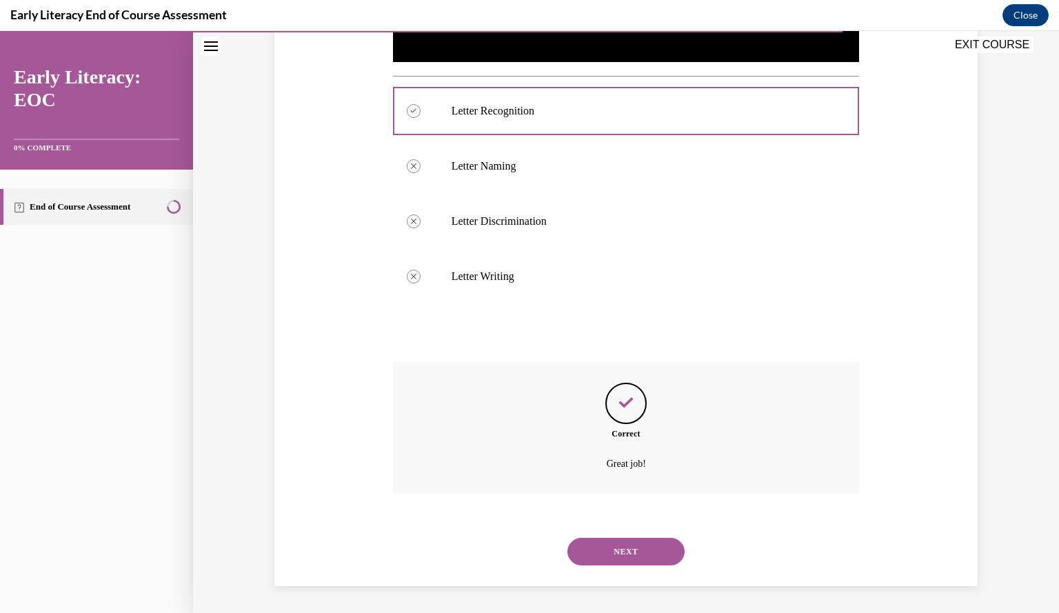
click at [649, 579] on div "SUBMIT NEXT" at bounding box center [626, 550] width 467 height 72
click at [647, 554] on button "NEXT" at bounding box center [625, 552] width 117 height 28
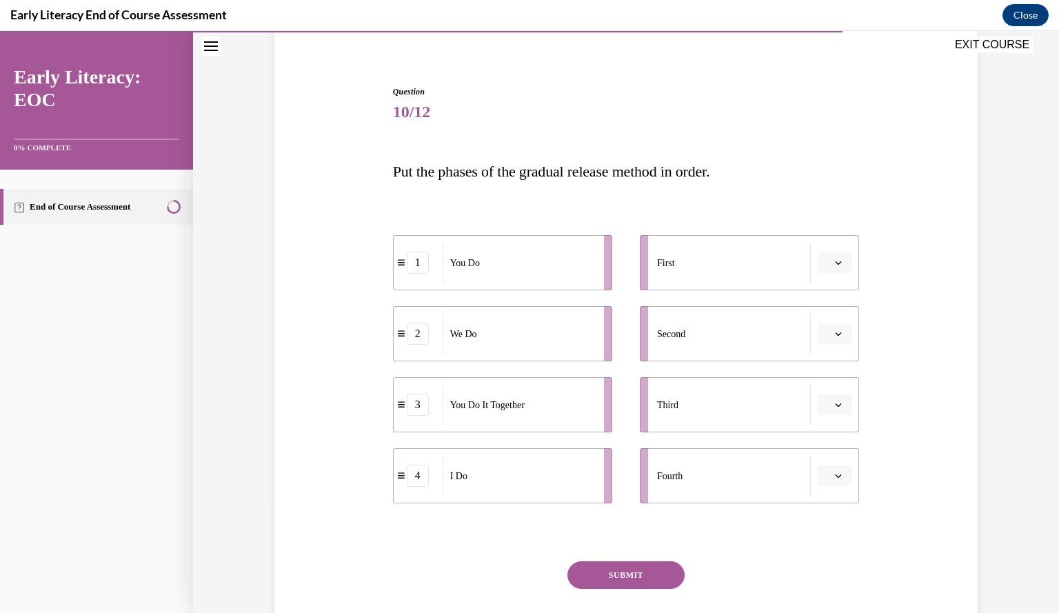
scroll to position [138, 0]
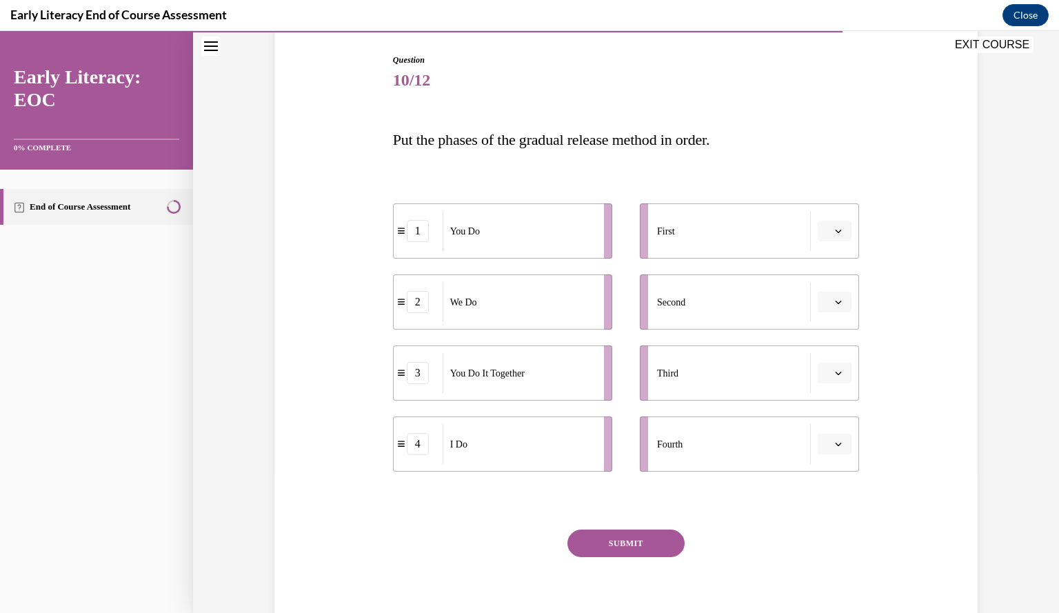
click at [836, 230] on icon "button" at bounding box center [838, 230] width 6 height 3
click at [827, 379] on div "4" at bounding box center [827, 372] width 34 height 28
click at [835, 301] on icon "button" at bounding box center [838, 301] width 7 height 7
drag, startPoint x: 834, startPoint y: 301, endPoint x: 896, endPoint y: 278, distance: 66.3
click at [896, 278] on div "Question 10/12 Put the phases of the gradual release method in order. 4 I Do 2 …" at bounding box center [626, 327] width 710 height 630
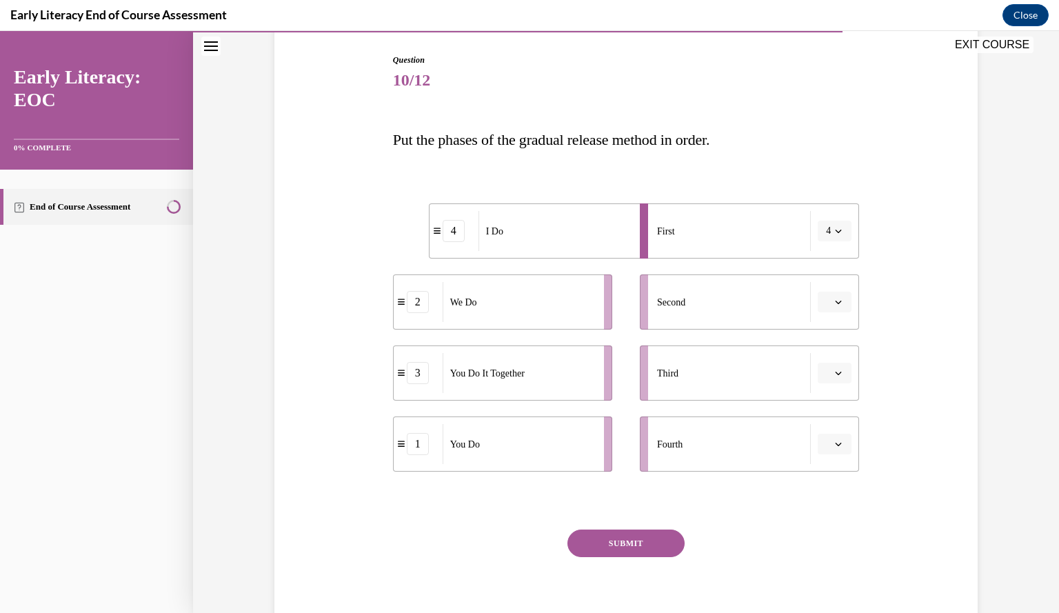
click at [826, 309] on button "button" at bounding box center [834, 302] width 34 height 21
click at [827, 378] on div "2" at bounding box center [827, 388] width 34 height 28
click at [835, 376] on icon "button" at bounding box center [838, 372] width 7 height 7
click at [824, 482] on span "3" at bounding box center [824, 485] width 5 height 11
click at [846, 451] on li "Fourth" at bounding box center [749, 443] width 219 height 55
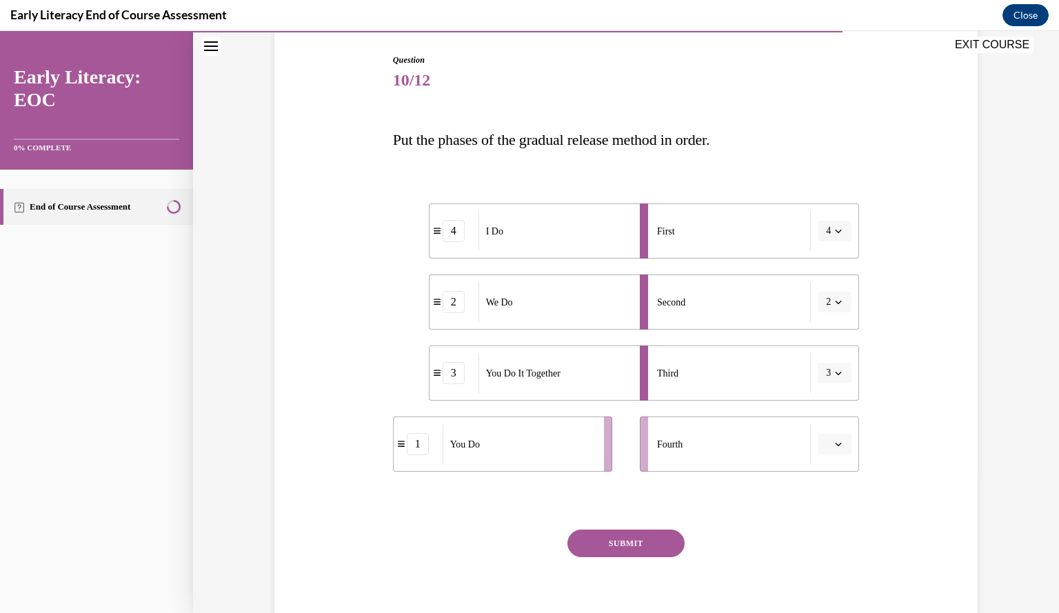
click at [838, 449] on button "button" at bounding box center [834, 443] width 34 height 21
click at [823, 509] on div "1" at bounding box center [827, 502] width 34 height 28
click at [629, 545] on button "SUBMIT" at bounding box center [625, 543] width 117 height 28
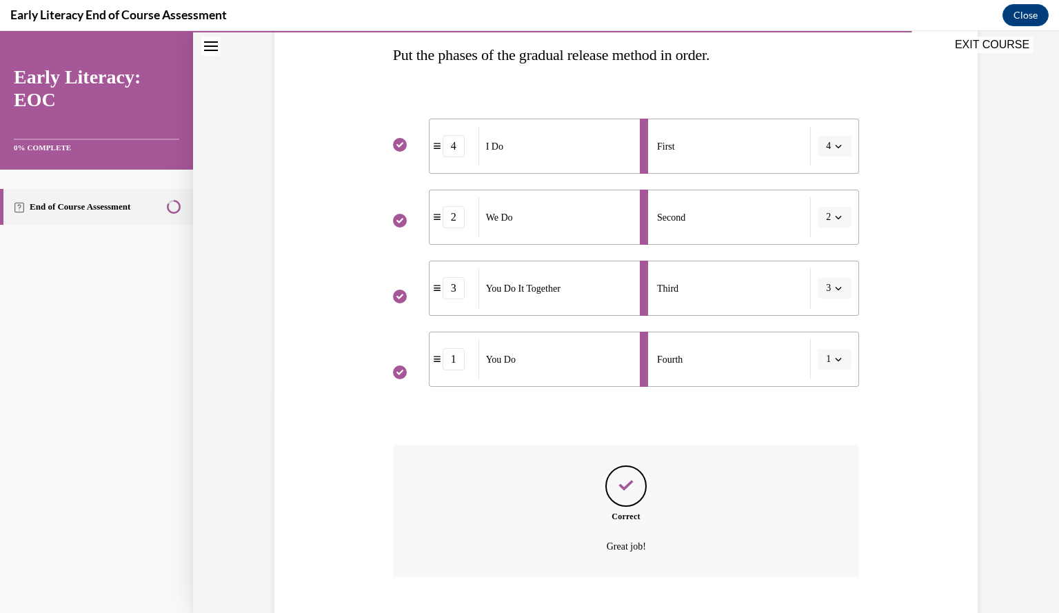
scroll to position [306, 0]
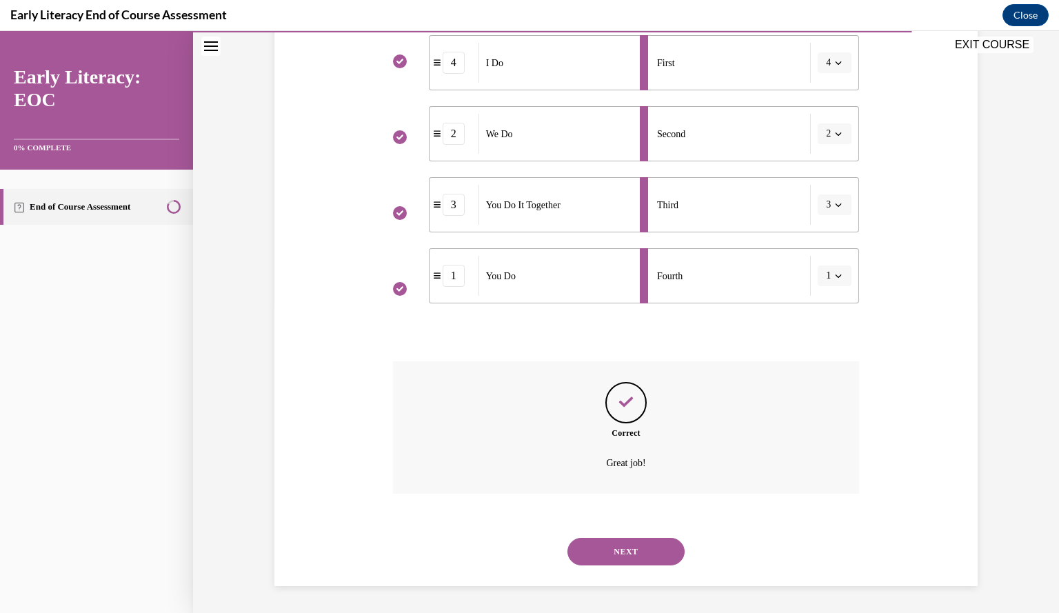
click at [640, 555] on button "NEXT" at bounding box center [625, 552] width 117 height 28
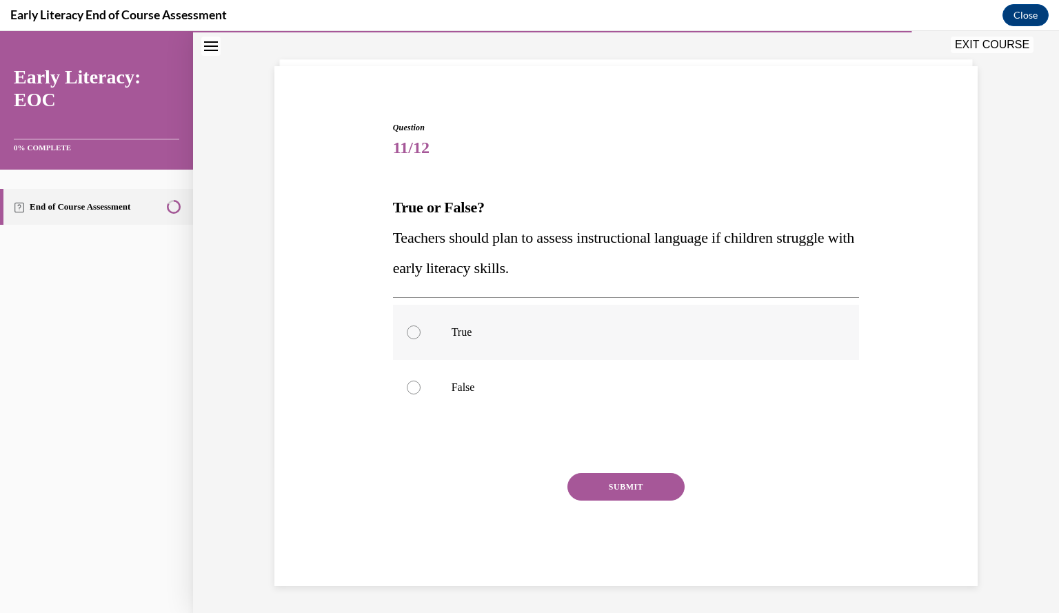
click at [422, 338] on div at bounding box center [626, 332] width 467 height 55
click at [641, 482] on button "SUBMIT" at bounding box center [625, 487] width 117 height 28
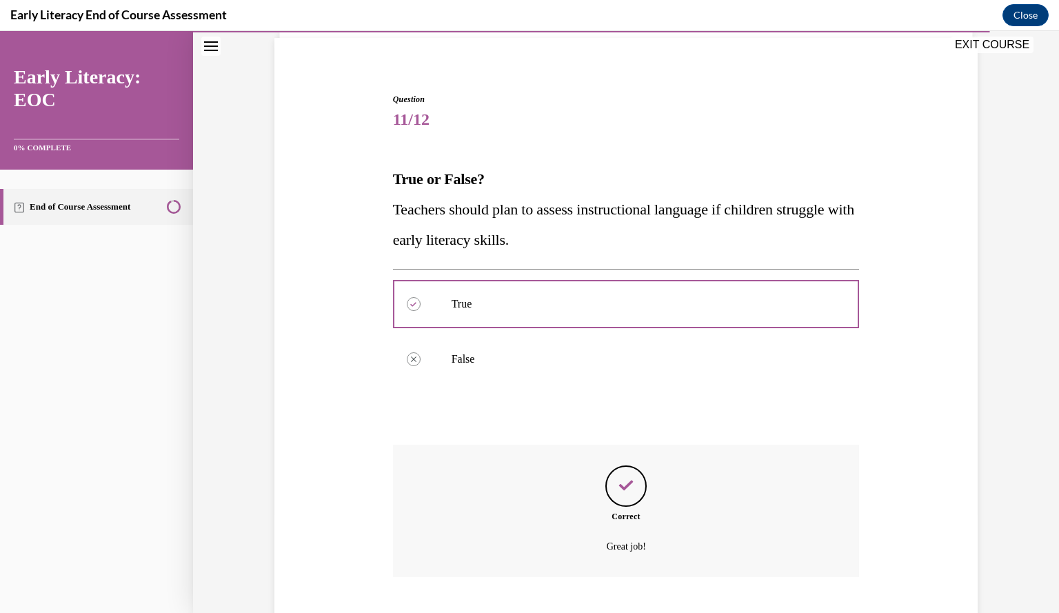
scroll to position [182, 0]
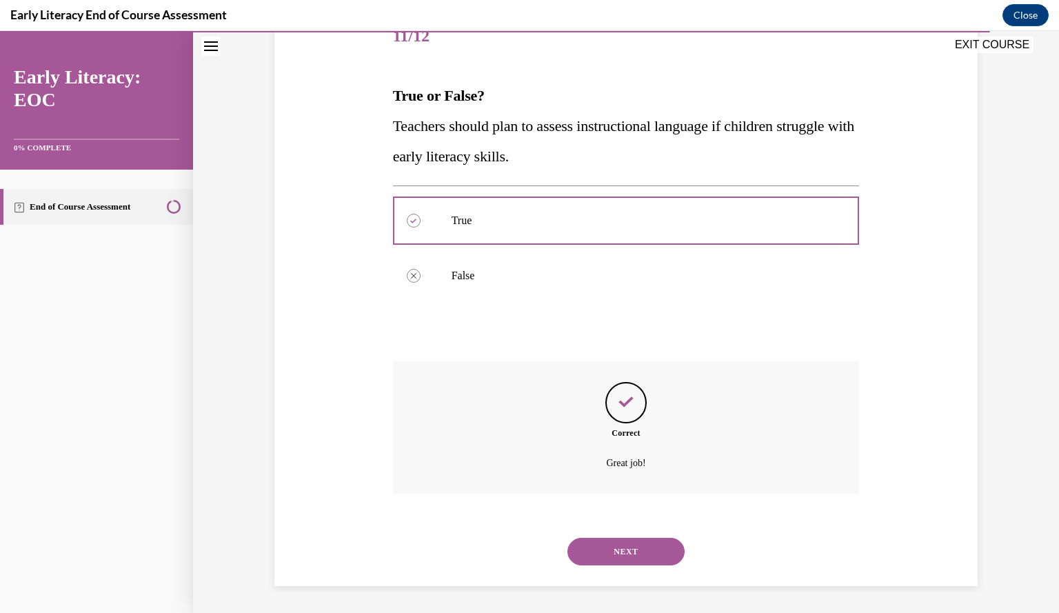
click at [609, 540] on button "NEXT" at bounding box center [625, 552] width 117 height 28
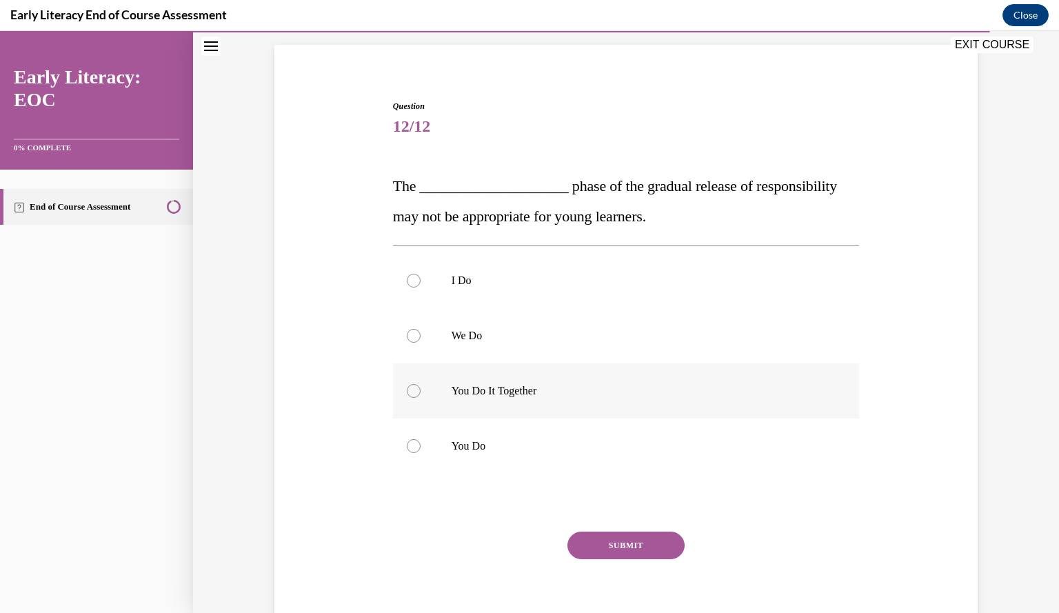
scroll to position [98, 0]
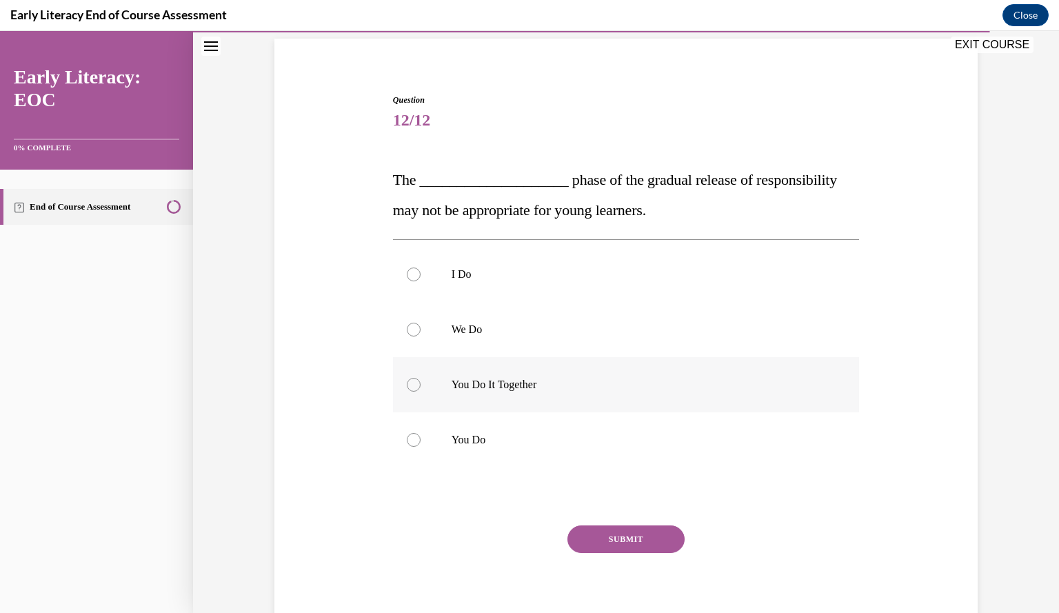
click at [463, 385] on p "You Do It Together" at bounding box center [638, 385] width 374 height 14
click at [622, 535] on button "SUBMIT" at bounding box center [625, 539] width 117 height 28
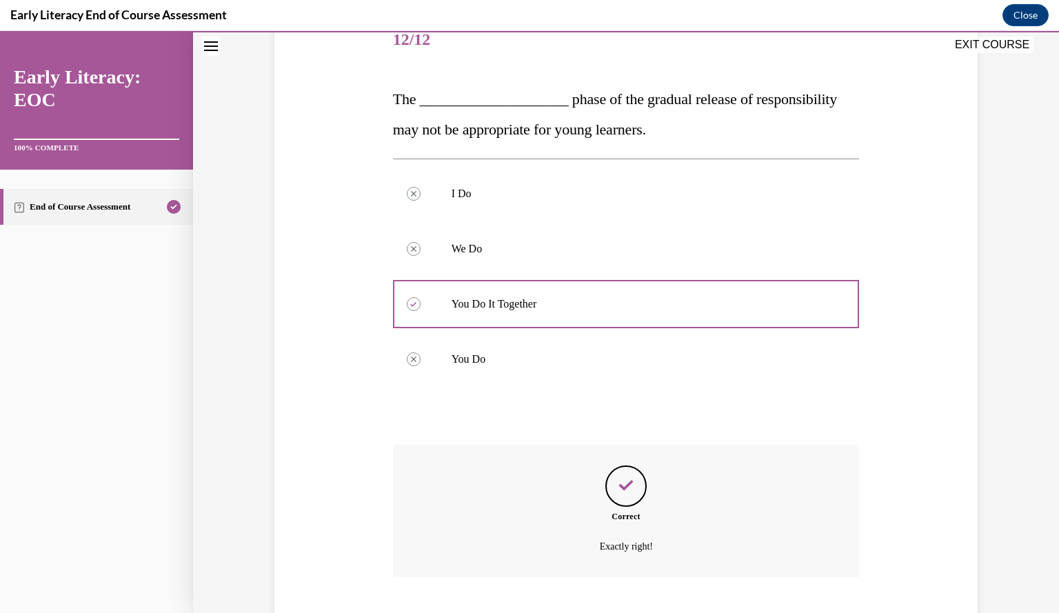
scroll to position [262, 0]
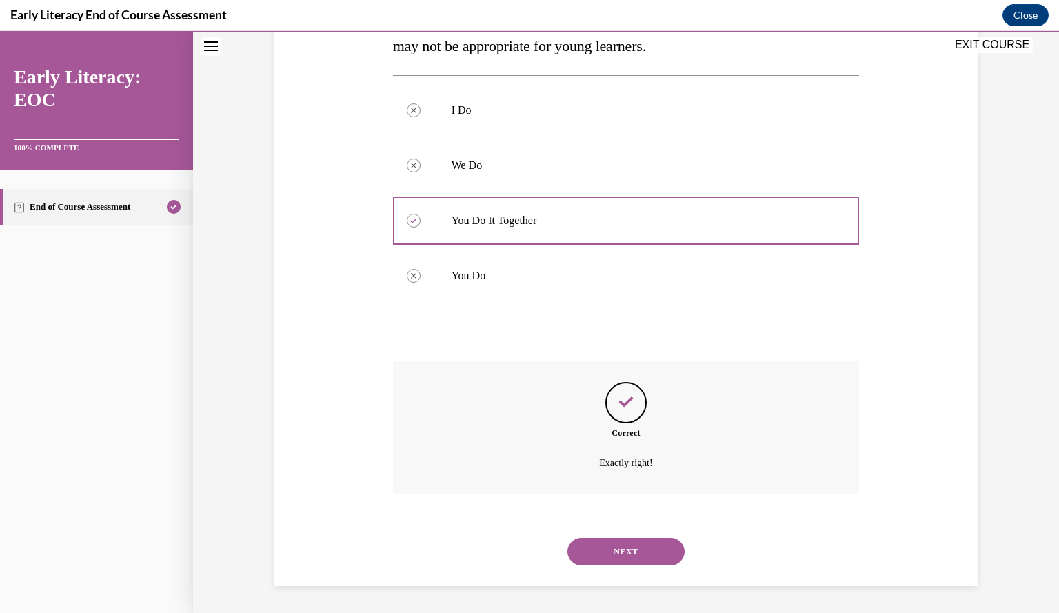
click at [622, 558] on button "NEXT" at bounding box center [625, 552] width 117 height 28
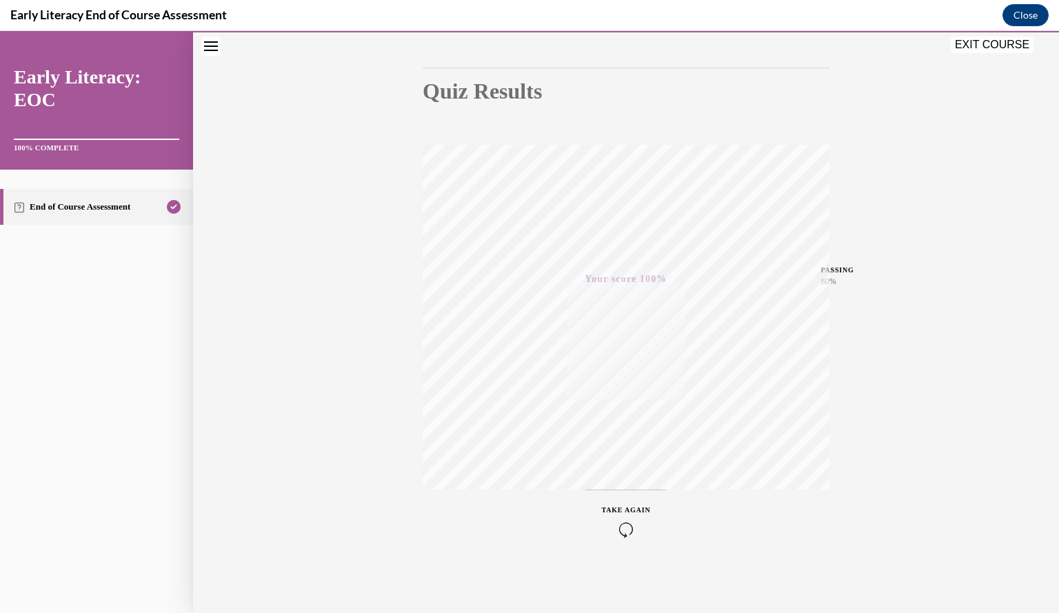
click at [966, 43] on button "EXIT COURSE" at bounding box center [991, 45] width 83 height 17
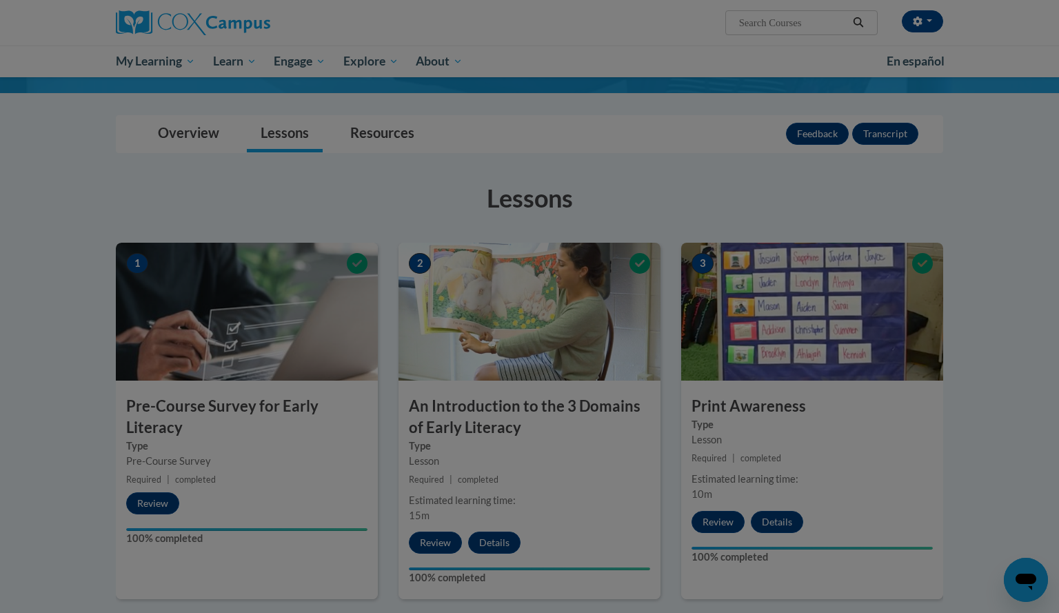
scroll to position [116, 0]
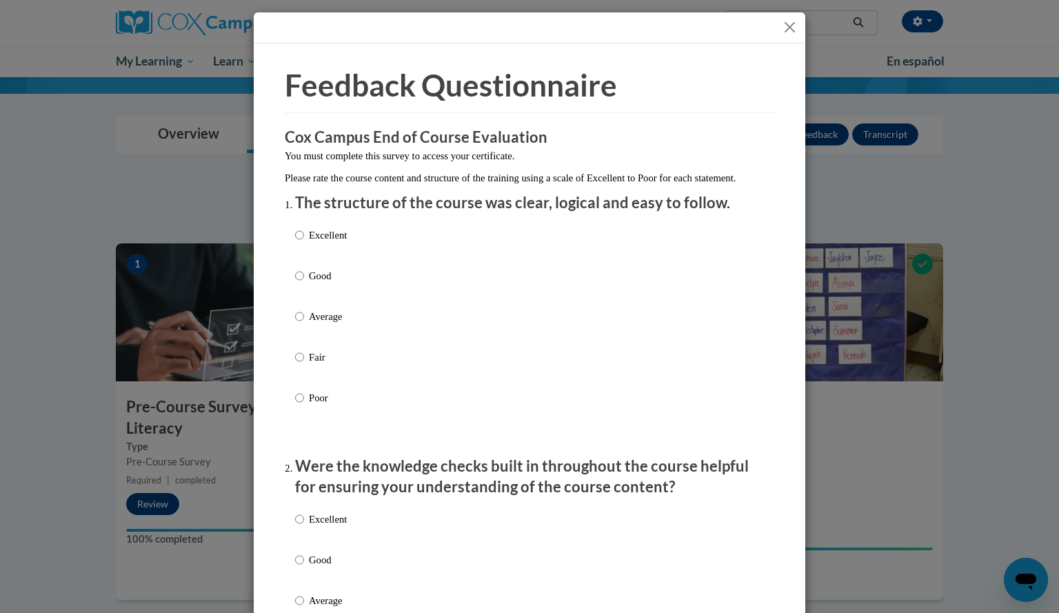
click at [302, 254] on label "Excellent" at bounding box center [321, 245] width 52 height 37
click at [302, 243] on input "Excellent" at bounding box center [299, 234] width 9 height 15
radio input "true"
click at [337, 527] on p "Excellent" at bounding box center [328, 518] width 38 height 15
click at [304, 527] on input "Excellent" at bounding box center [299, 518] width 9 height 15
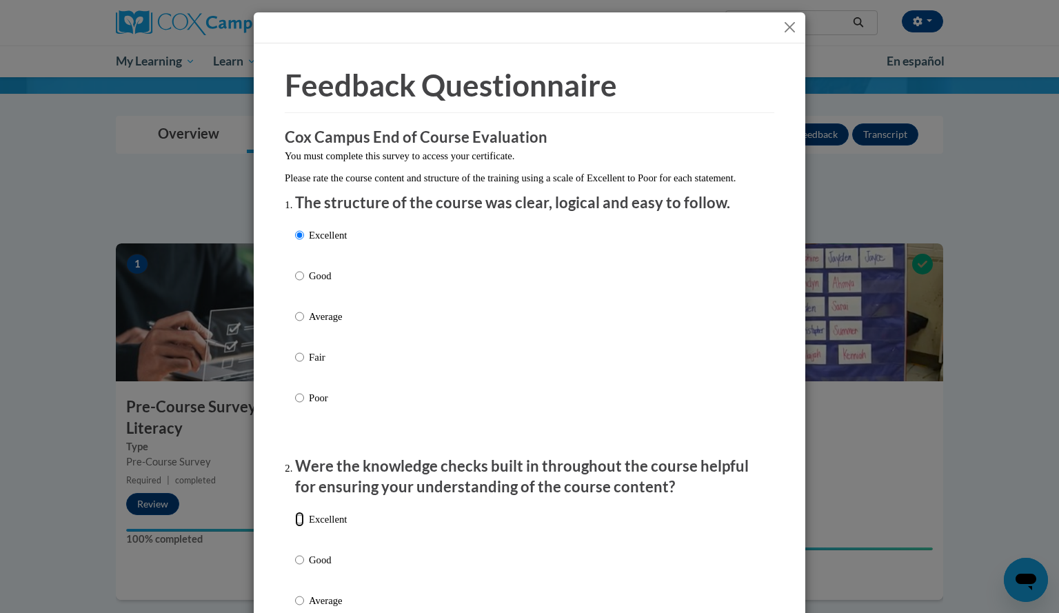
radio input "true"
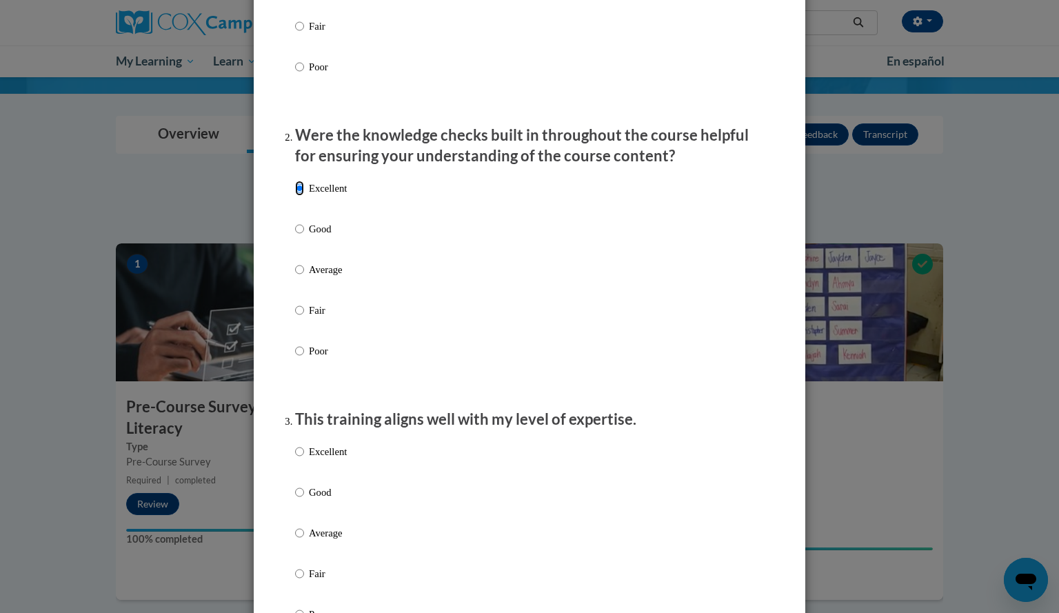
scroll to position [345, 0]
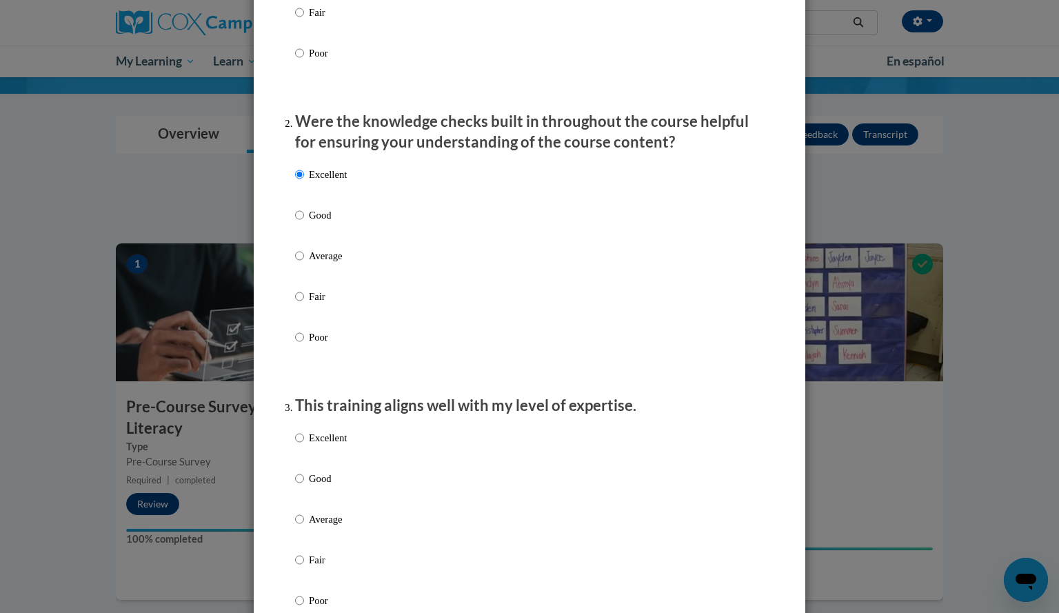
click at [326, 445] on p "Excellent" at bounding box center [328, 437] width 38 height 15
click at [304, 445] on input "Excellent" at bounding box center [299, 437] width 9 height 15
radio input "true"
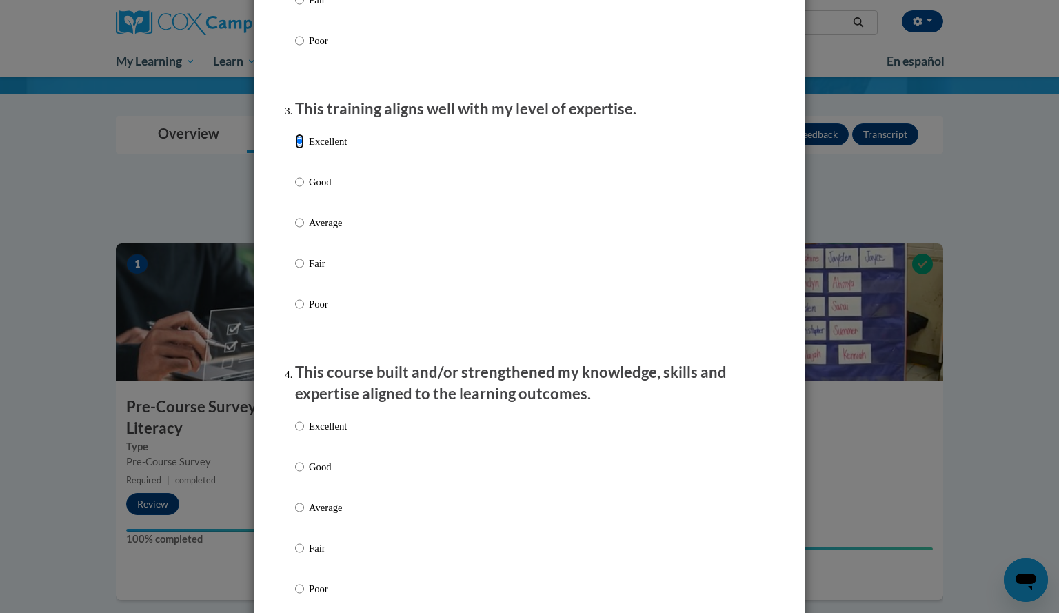
scroll to position [689, 0]
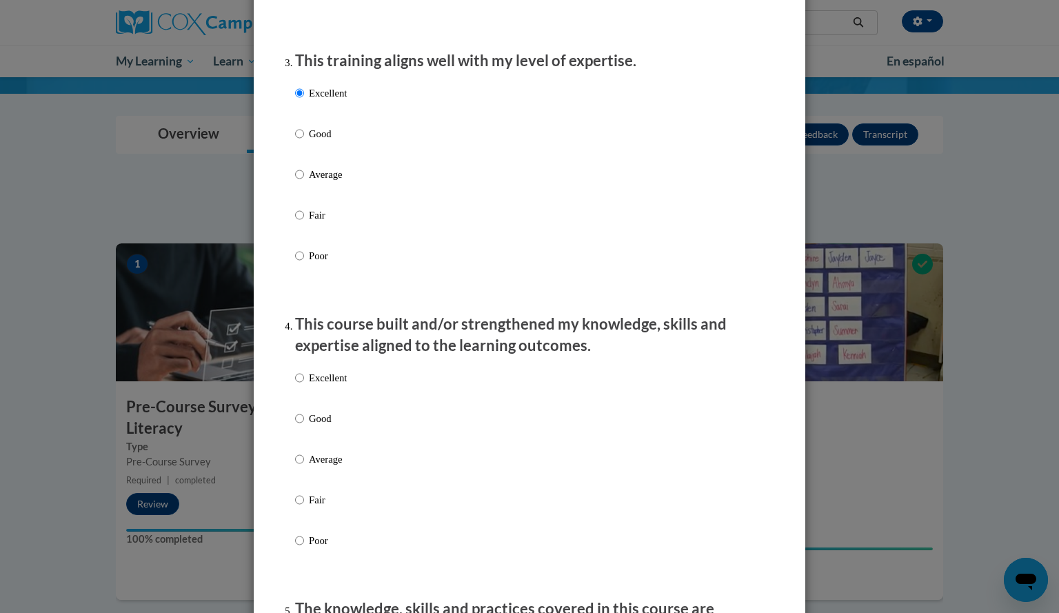
click at [331, 385] on p "Excellent" at bounding box center [328, 377] width 38 height 15
click at [304, 385] on input "Excellent" at bounding box center [299, 377] width 9 height 15
radio input "true"
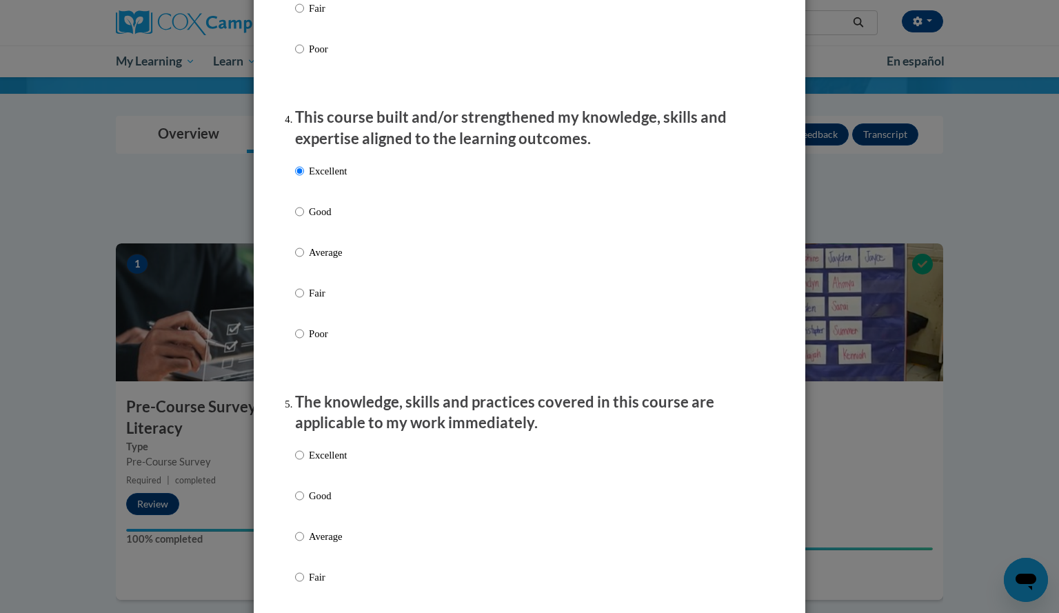
click at [311, 462] on p "Excellent" at bounding box center [328, 454] width 38 height 15
click at [304, 462] on input "Excellent" at bounding box center [299, 454] width 9 height 15
radio input "true"
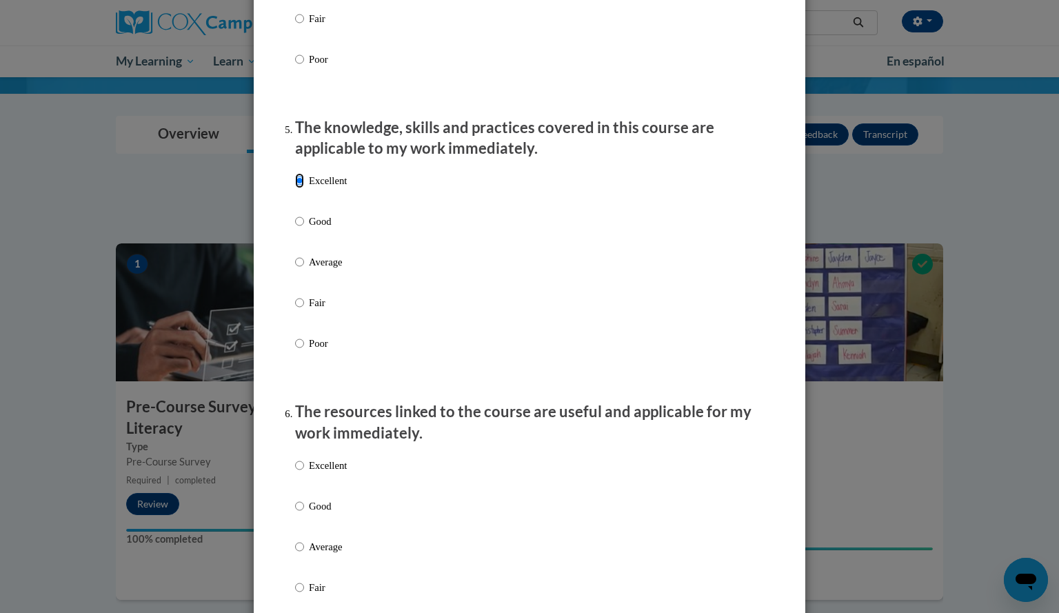
scroll to position [1172, 0]
click at [326, 471] on p "Excellent" at bounding box center [328, 463] width 38 height 15
click at [304, 471] on input "Excellent" at bounding box center [299, 463] width 9 height 15
radio input "true"
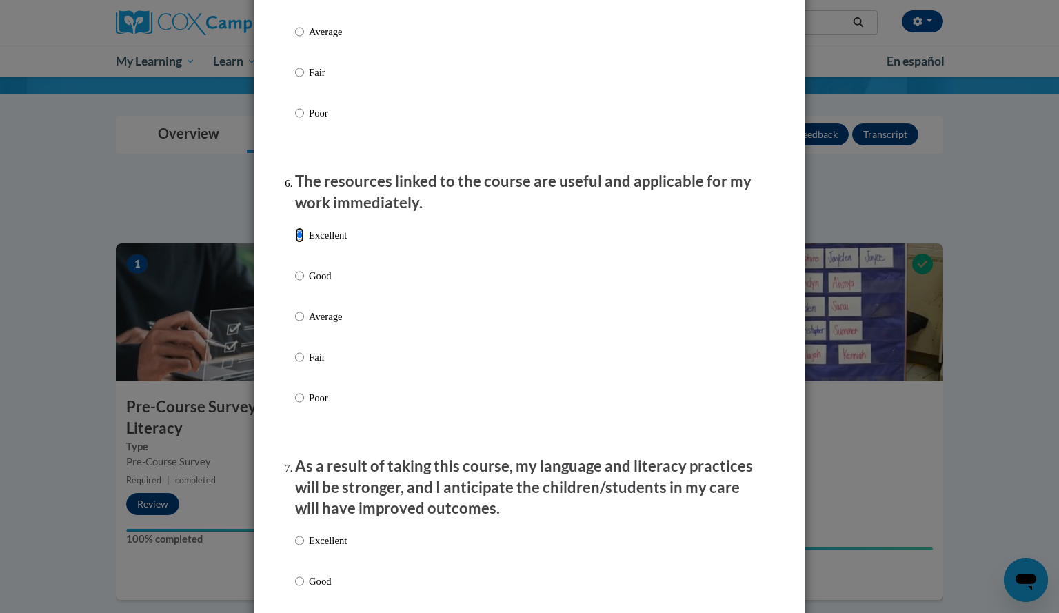
scroll to position [1447, 0]
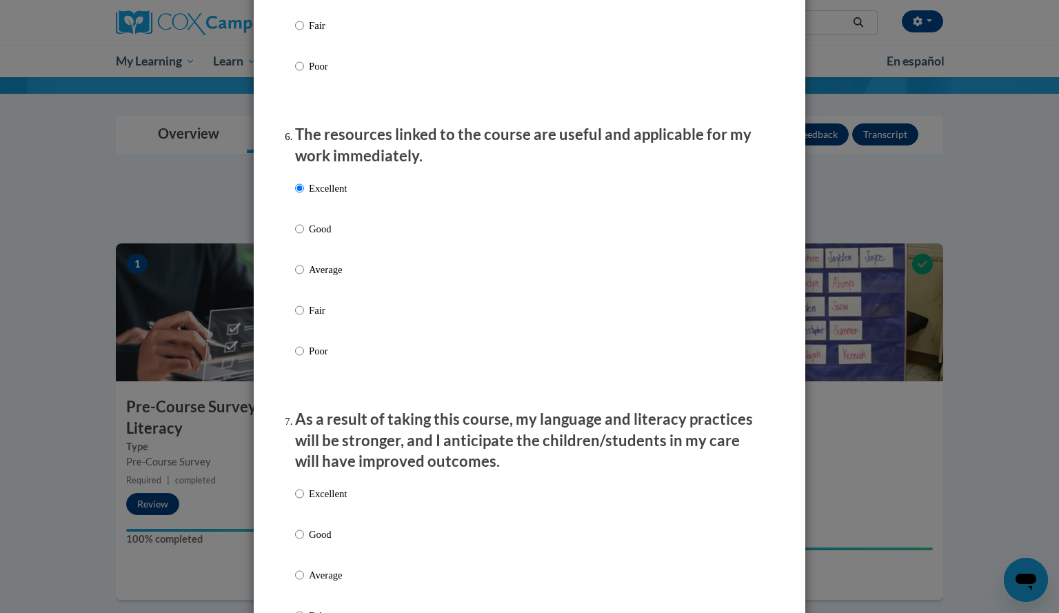
click at [339, 501] on p "Excellent" at bounding box center [328, 493] width 38 height 15
click at [304, 501] on input "Excellent" at bounding box center [299, 493] width 9 height 15
radio input "true"
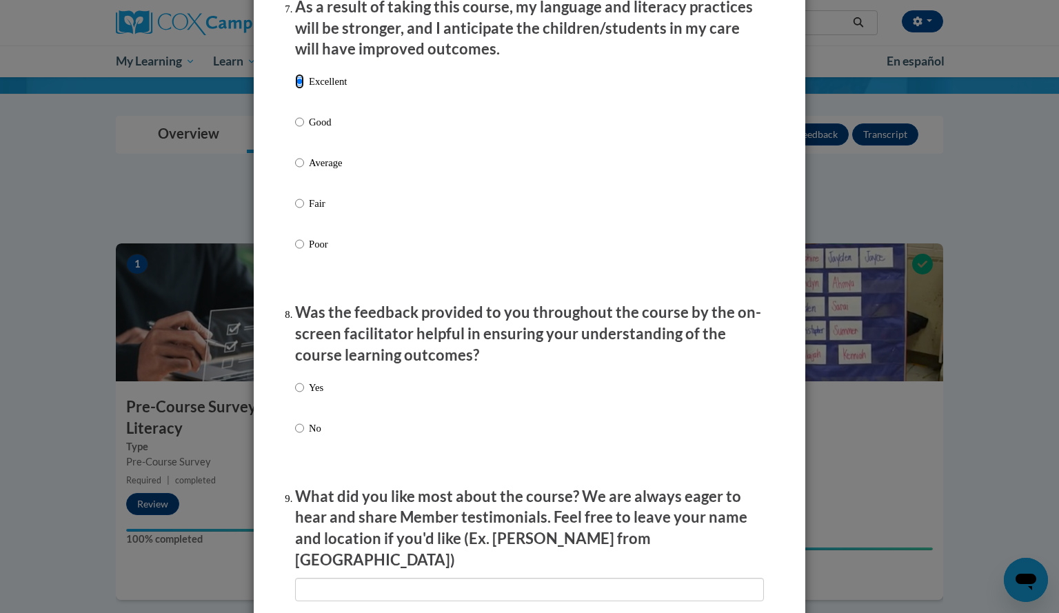
scroll to position [1861, 0]
click at [309, 394] on p "Yes" at bounding box center [316, 385] width 14 height 15
click at [304, 394] on input "Yes" at bounding box center [299, 385] width 9 height 15
radio input "true"
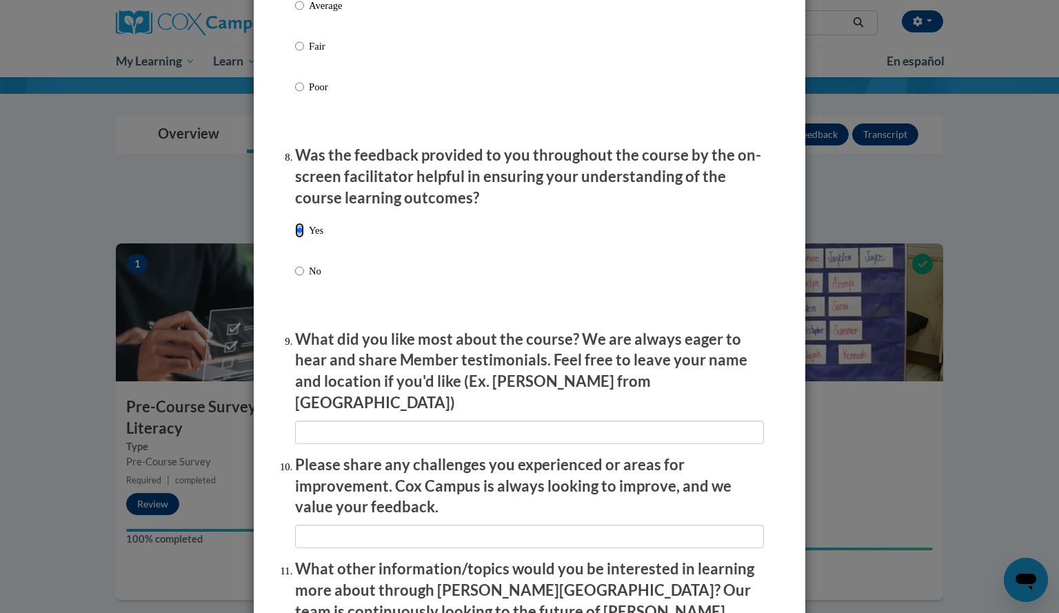
scroll to position [2068, 0]
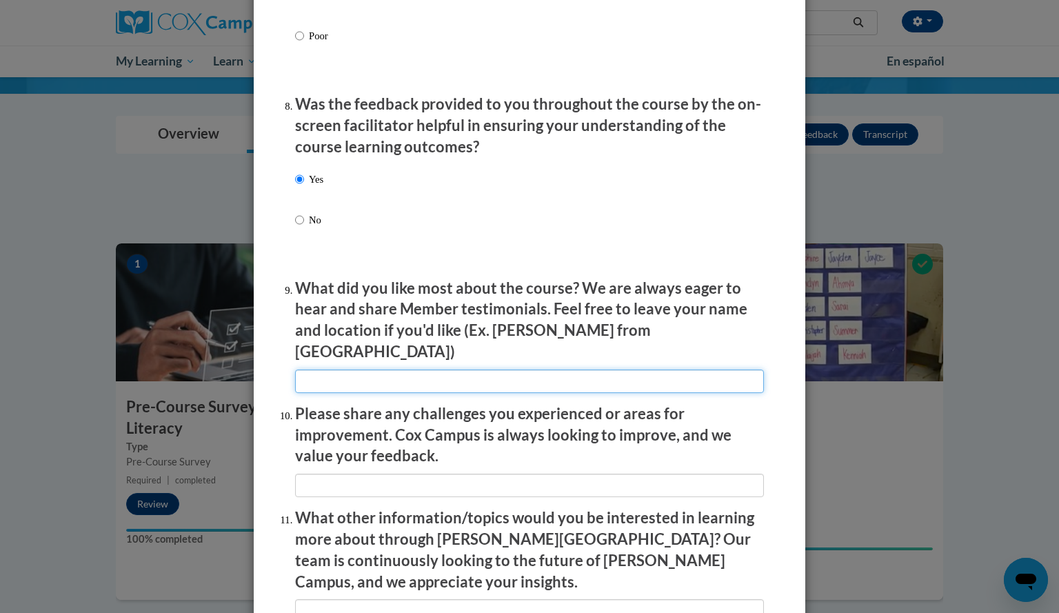
click at [398, 371] on input "textbox" at bounding box center [529, 380] width 469 height 23
type input "Learning concepts new to me such as letter discrimination as part of explicit i…"
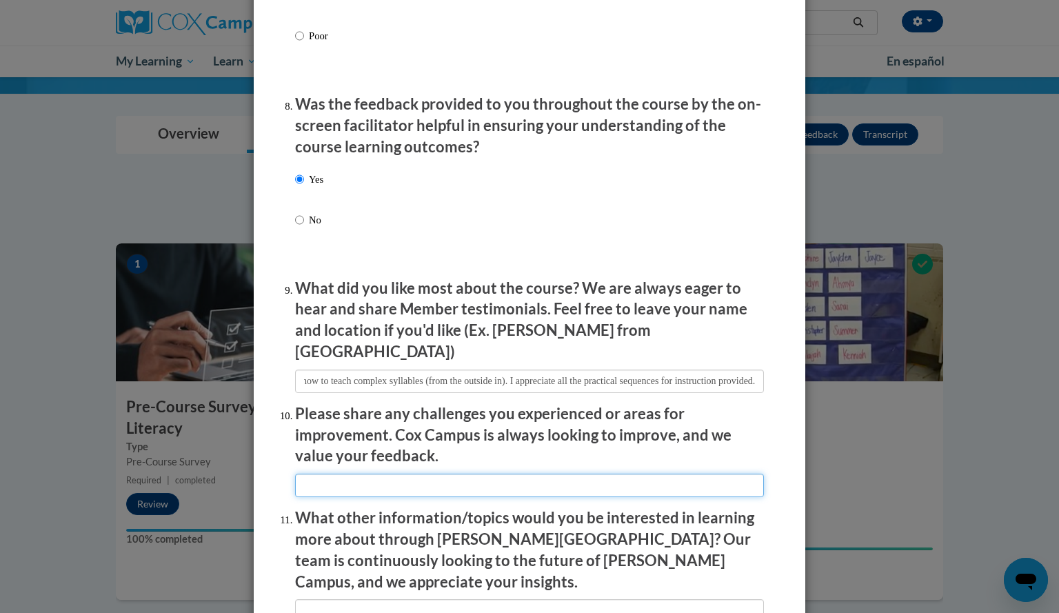
click at [513, 478] on input "textbox" at bounding box center [529, 484] width 469 height 23
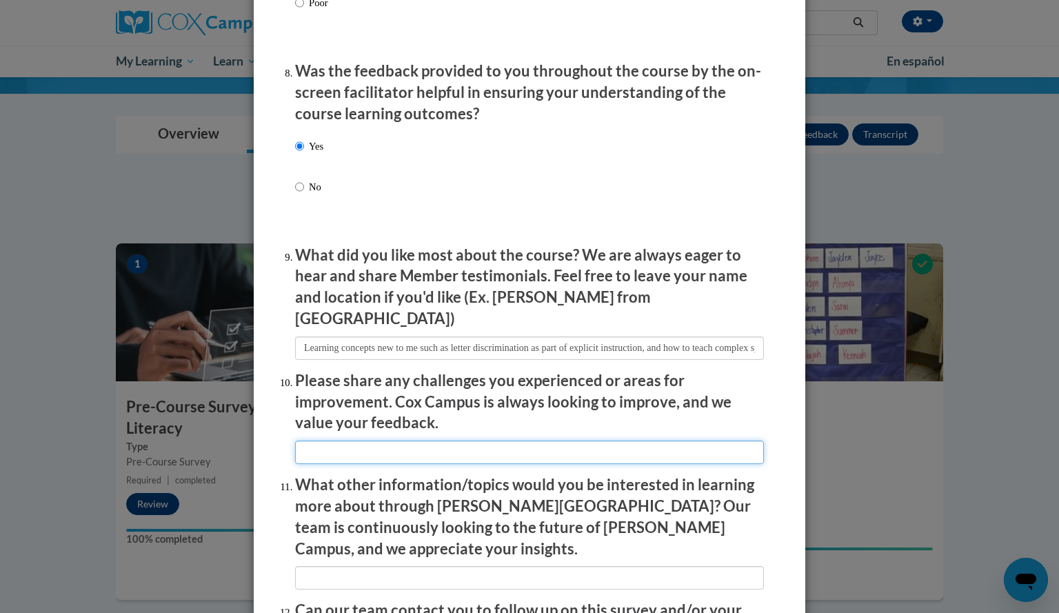
scroll to position [2205, 0]
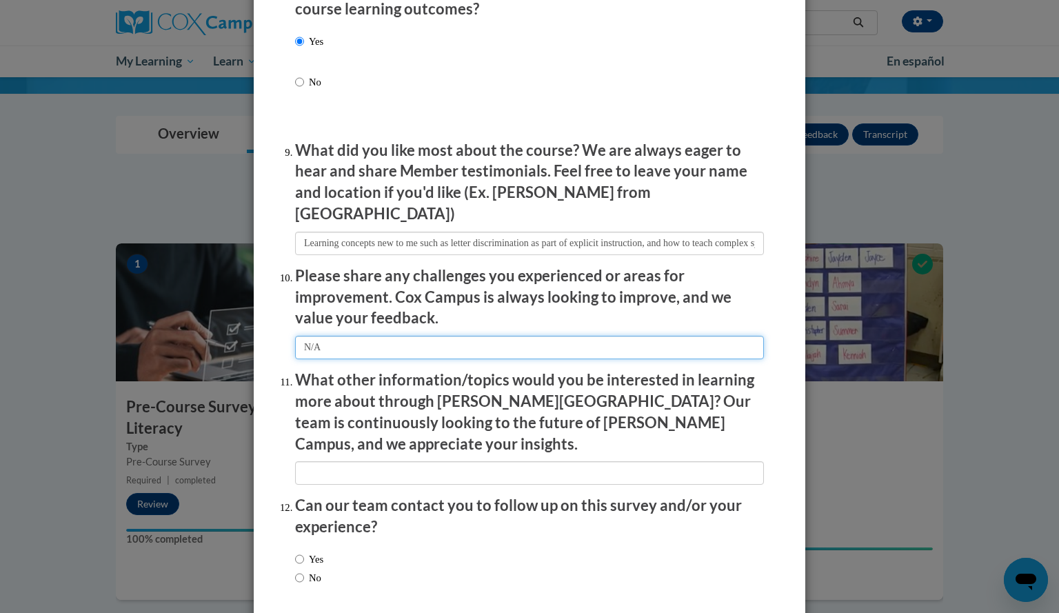
type input "N/A"
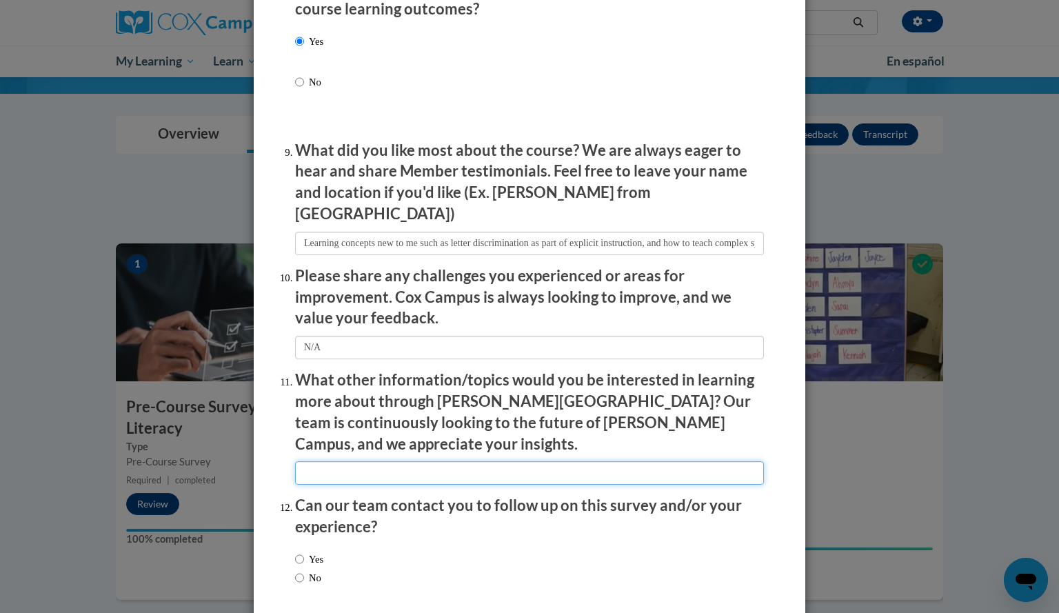
click at [565, 461] on input "textbox" at bounding box center [529, 472] width 469 height 23
type input "N/A"
click at [296, 551] on input "Yes" at bounding box center [299, 558] width 9 height 15
radio input "true"
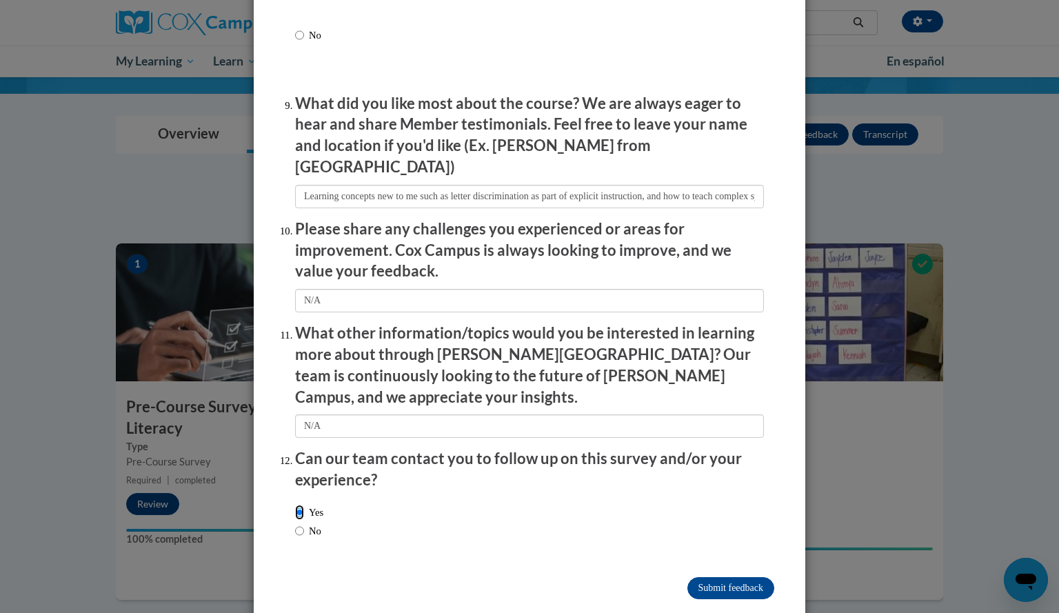
scroll to position [2253, 0]
click at [743, 576] on input "Submit feedback" at bounding box center [730, 587] width 87 height 22
